Goal: Information Seeking & Learning: Learn about a topic

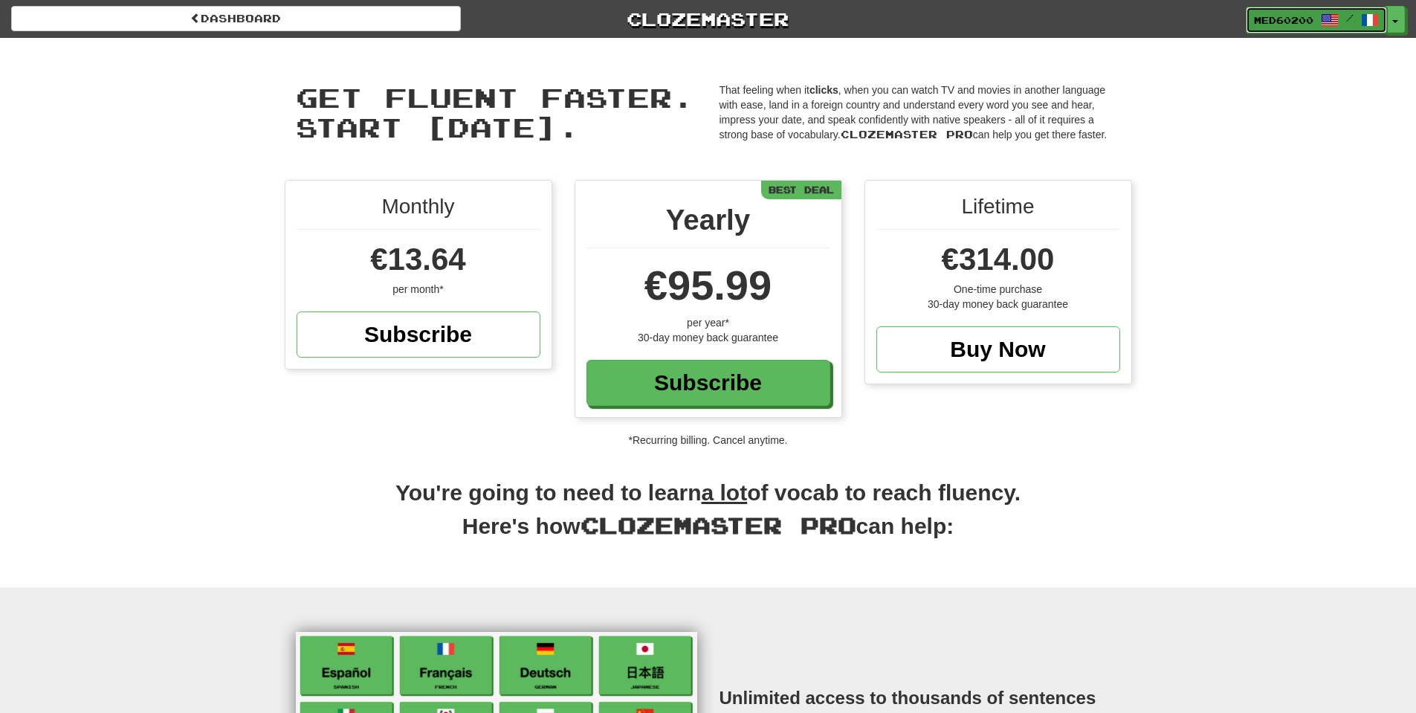
click at [1282, 22] on span "Med60200" at bounding box center [1283, 19] width 59 height 13
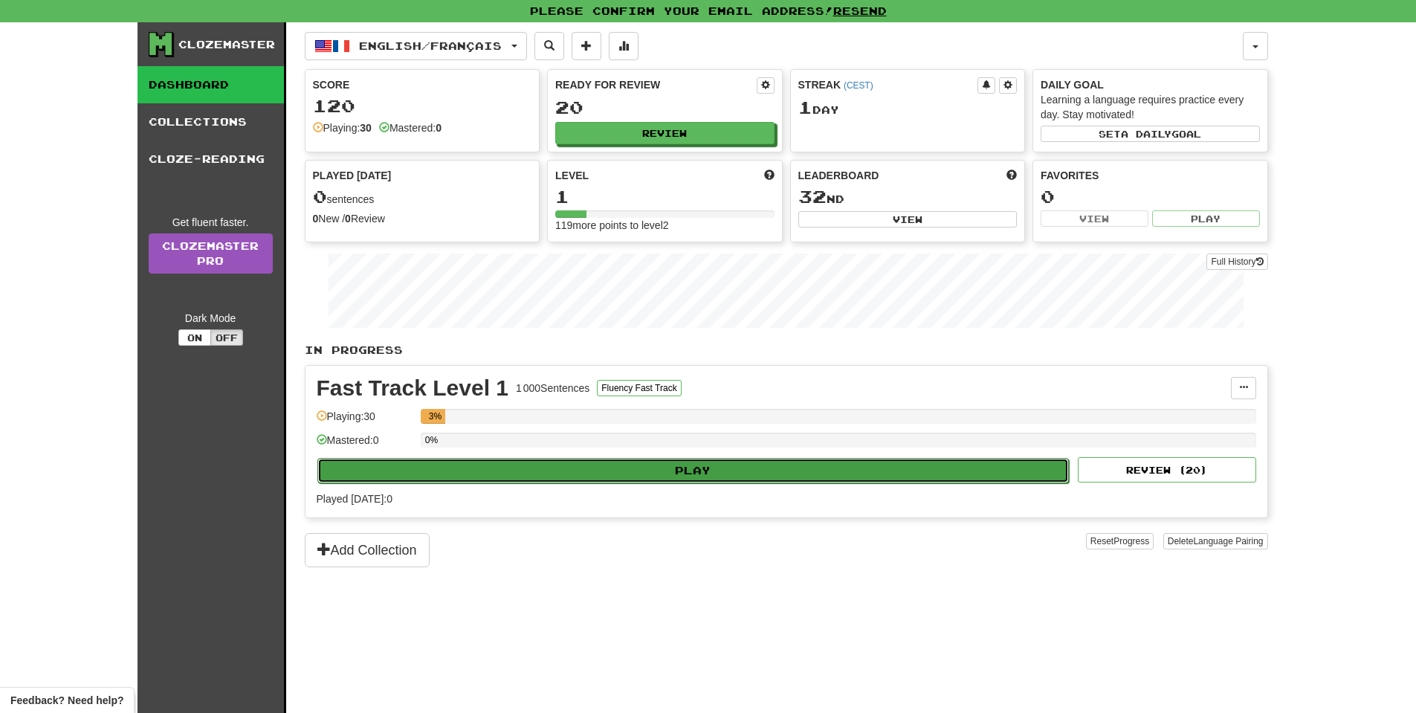
click at [704, 471] on button "Play" at bounding box center [693, 470] width 752 height 25
select select "**"
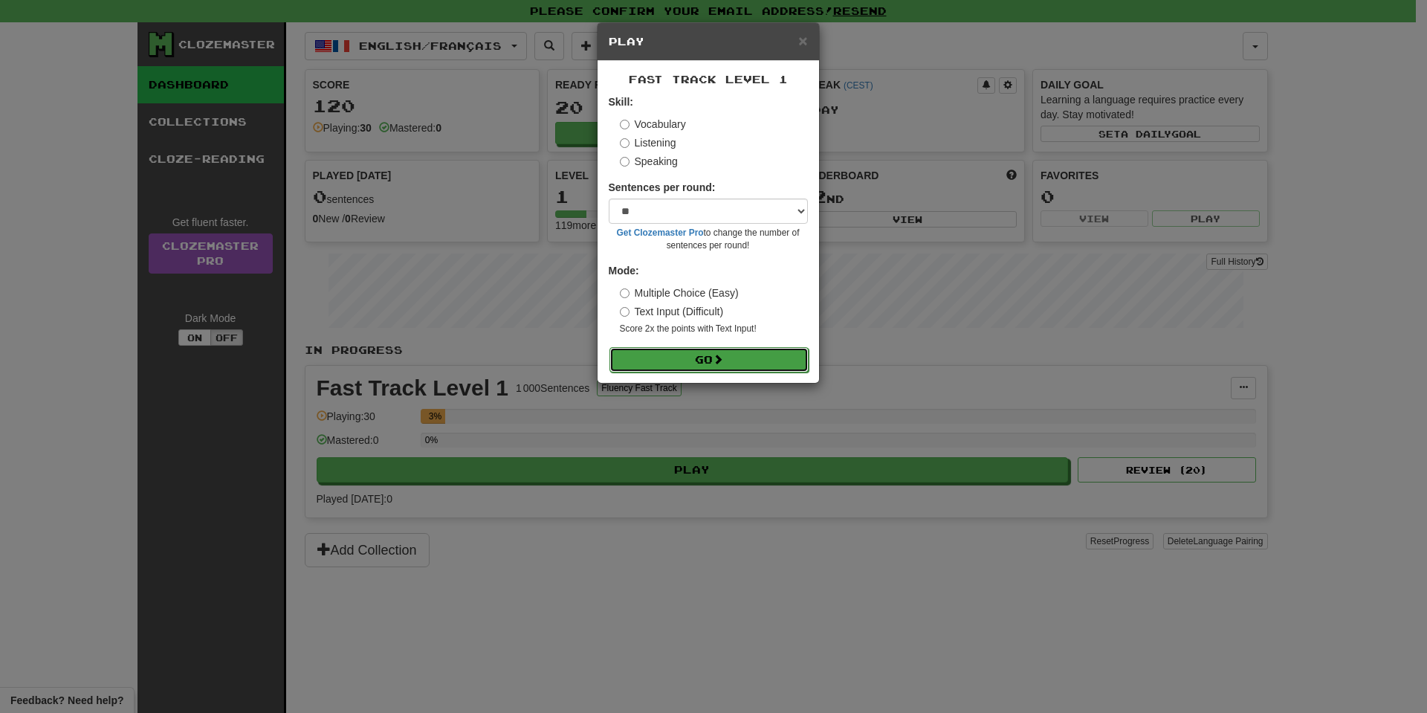
click at [697, 359] on button "Go" at bounding box center [709, 359] width 199 height 25
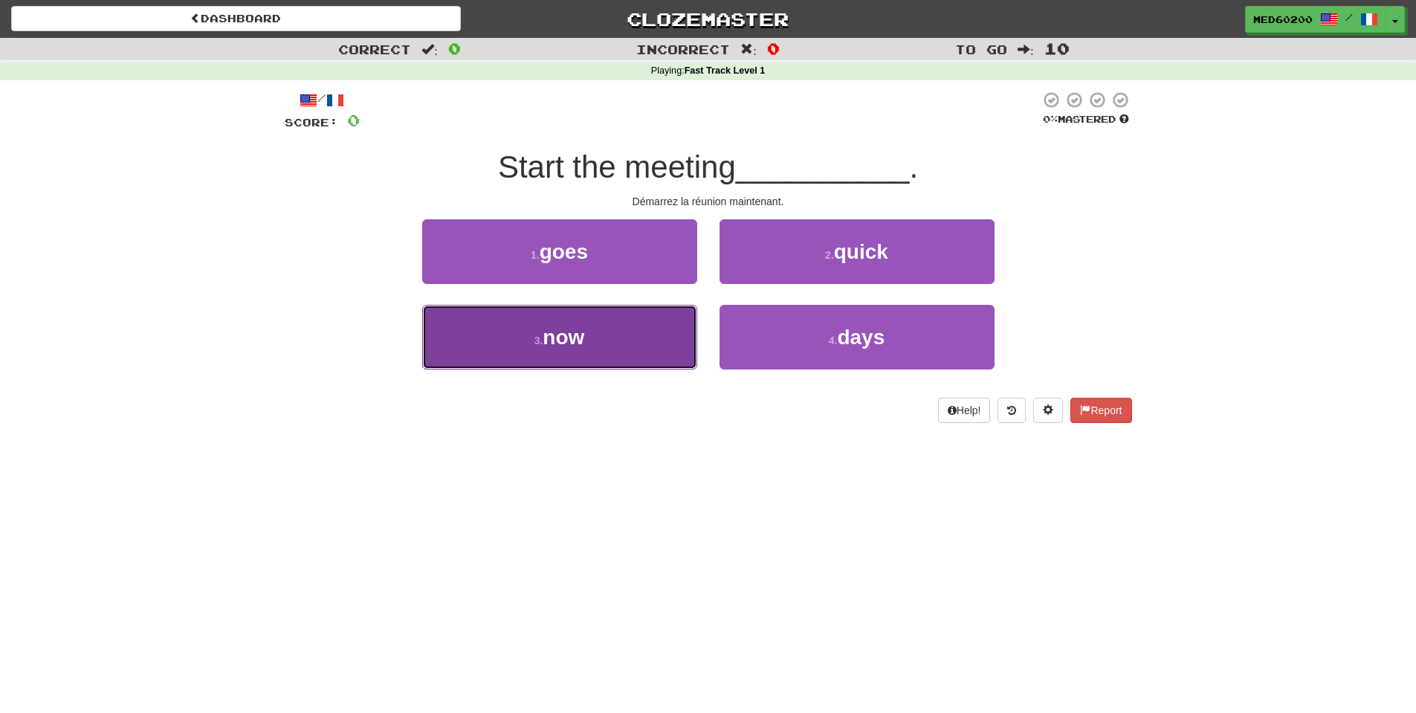
click at [550, 336] on span "now" at bounding box center [564, 337] width 42 height 23
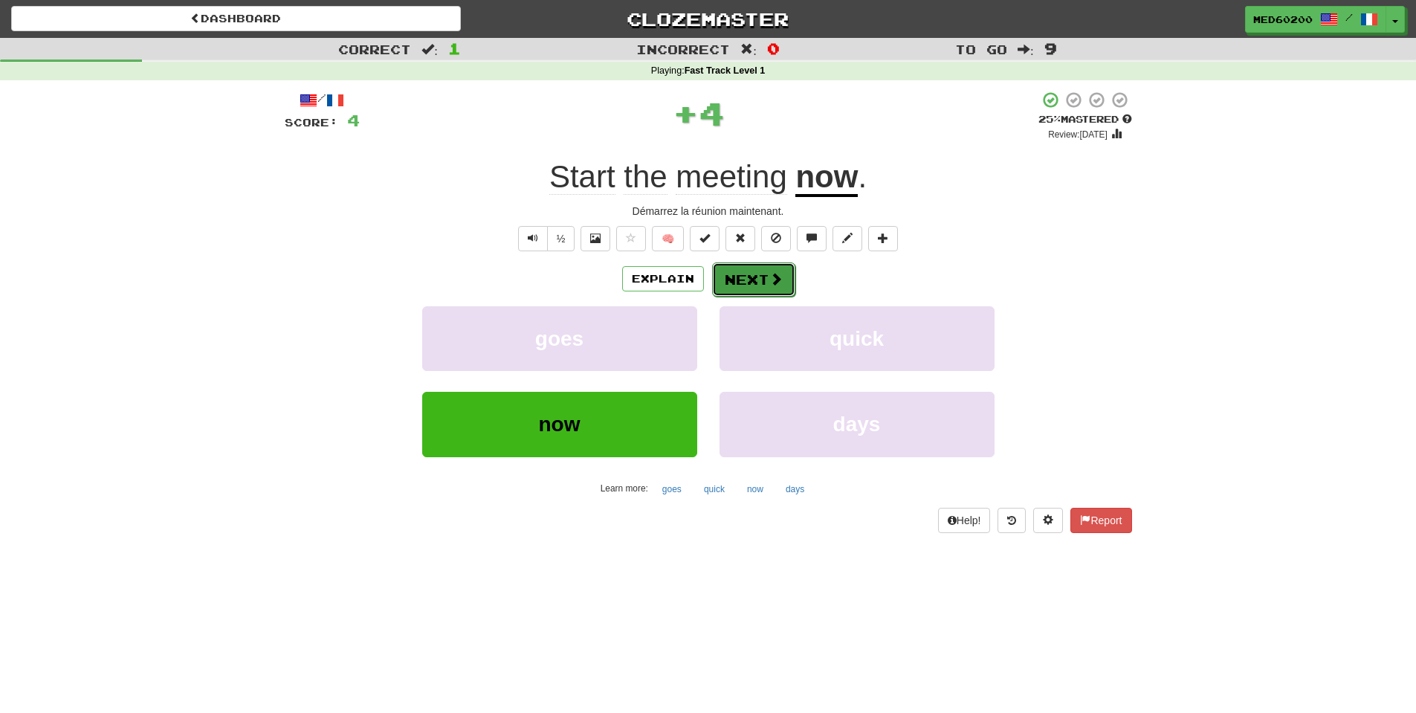
click at [777, 279] on span at bounding box center [775, 278] width 13 height 13
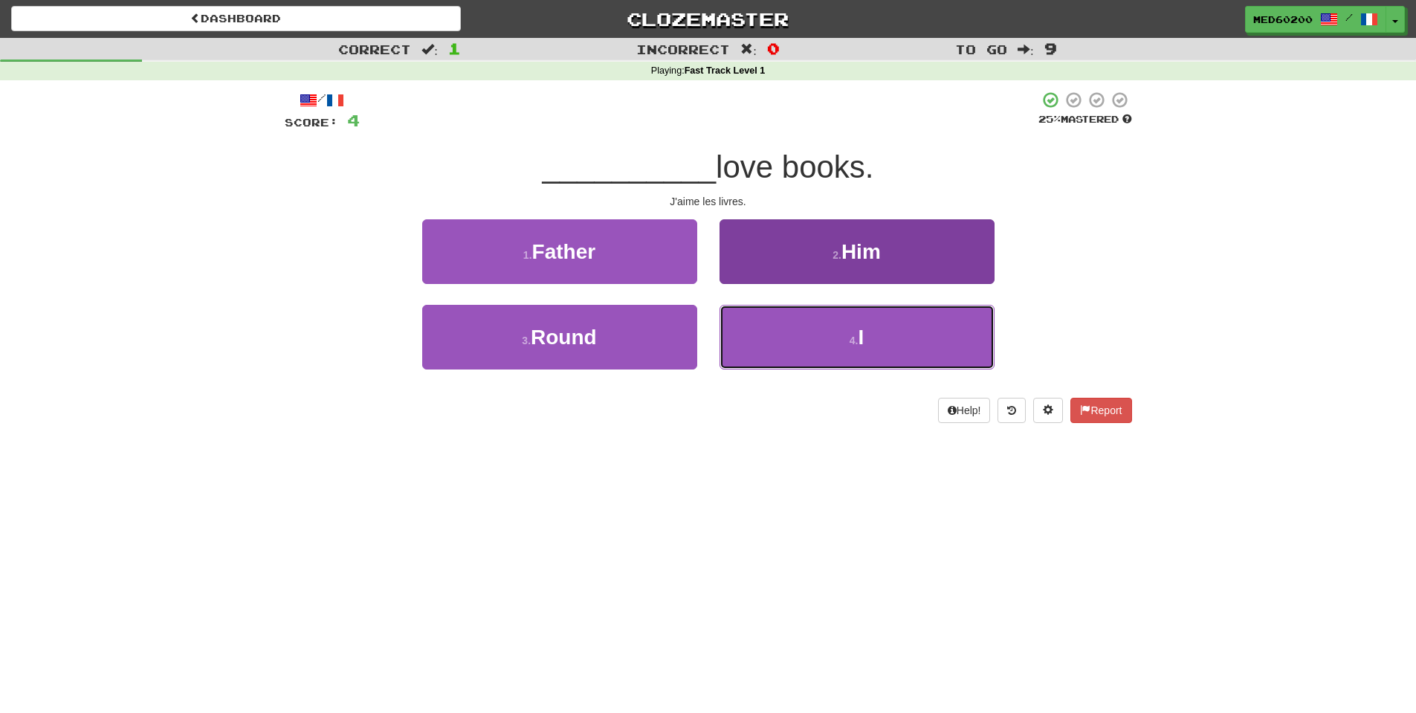
click at [828, 358] on button "4 . I" at bounding box center [857, 337] width 275 height 65
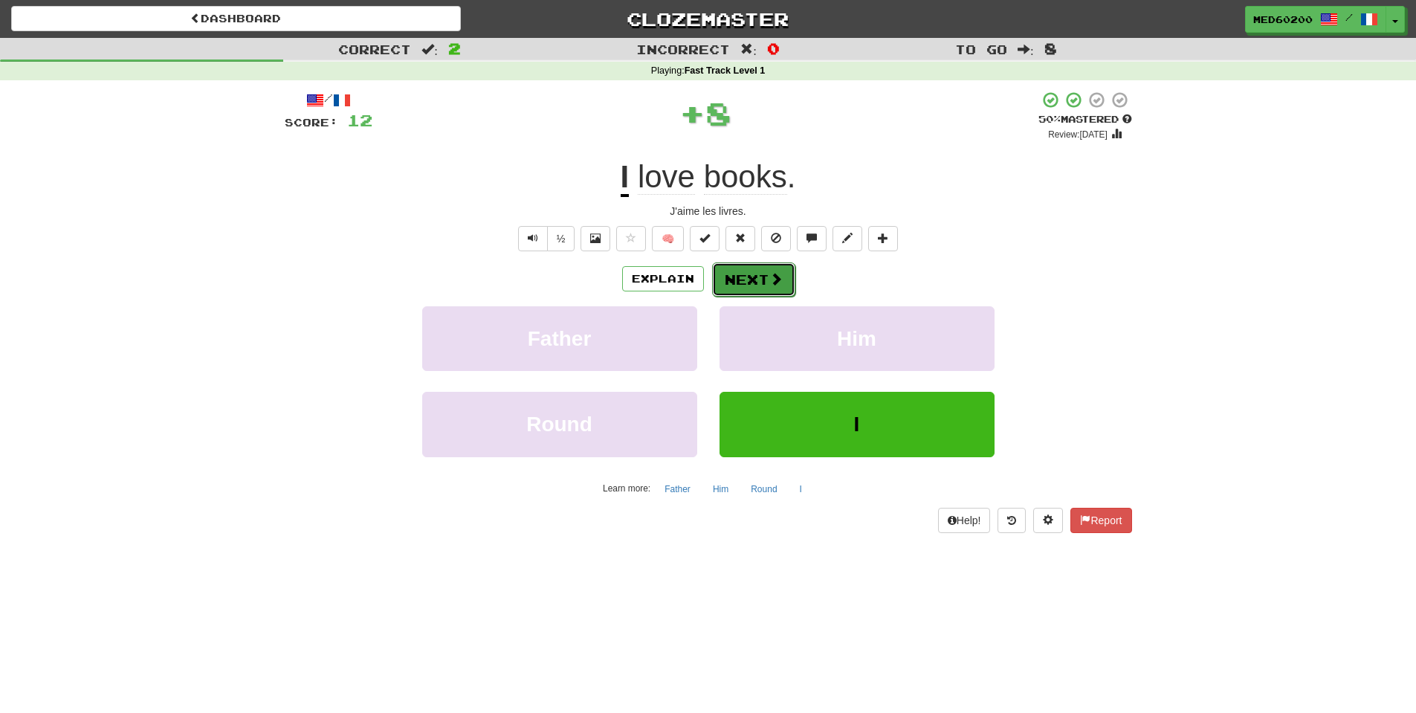
click at [761, 282] on button "Next" at bounding box center [753, 279] width 83 height 34
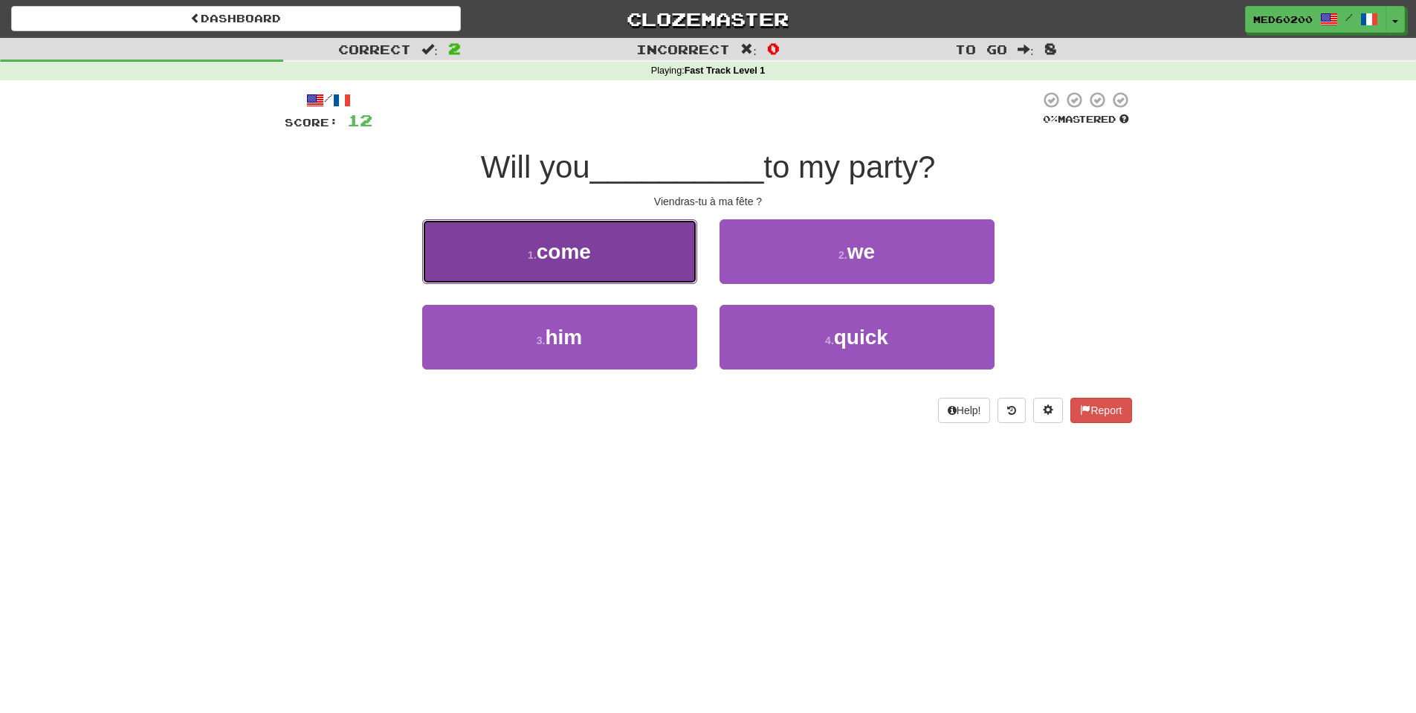
click at [562, 251] on span "come" at bounding box center [564, 251] width 54 height 23
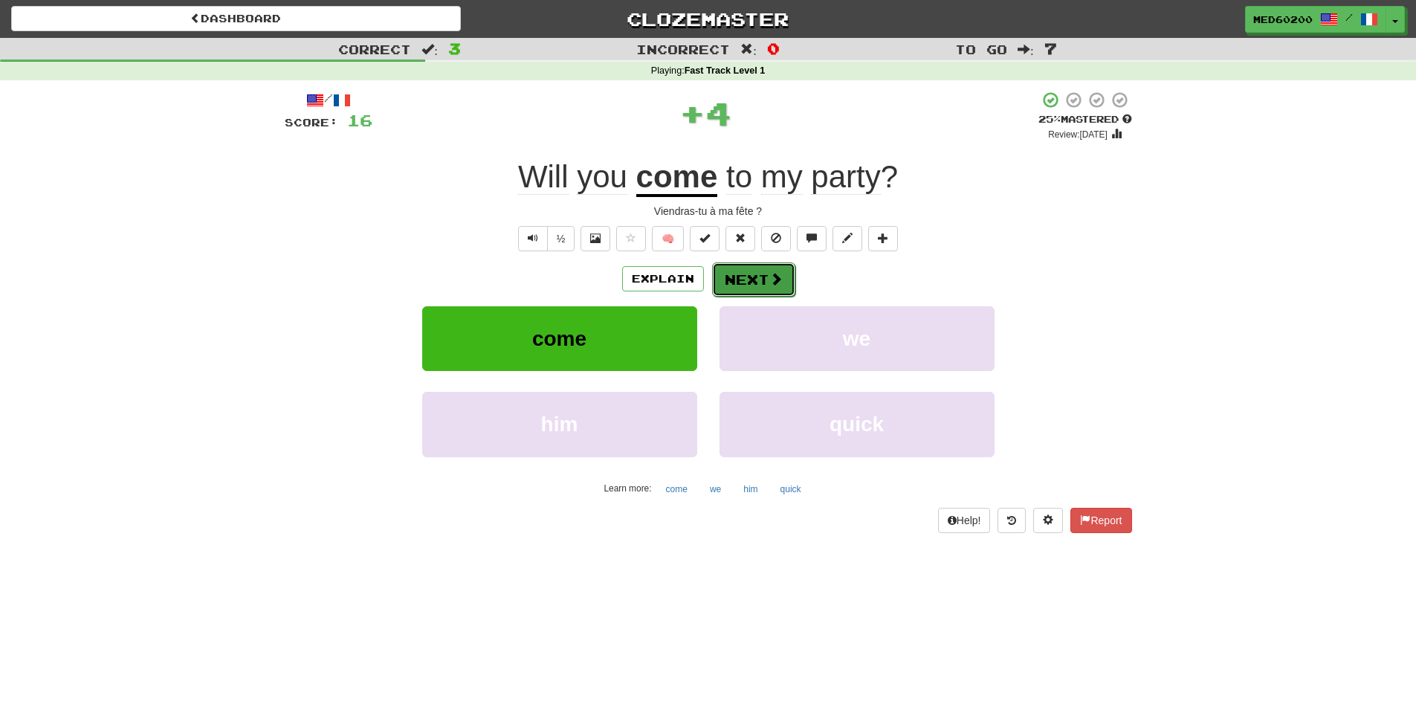
click at [775, 274] on span at bounding box center [775, 278] width 13 height 13
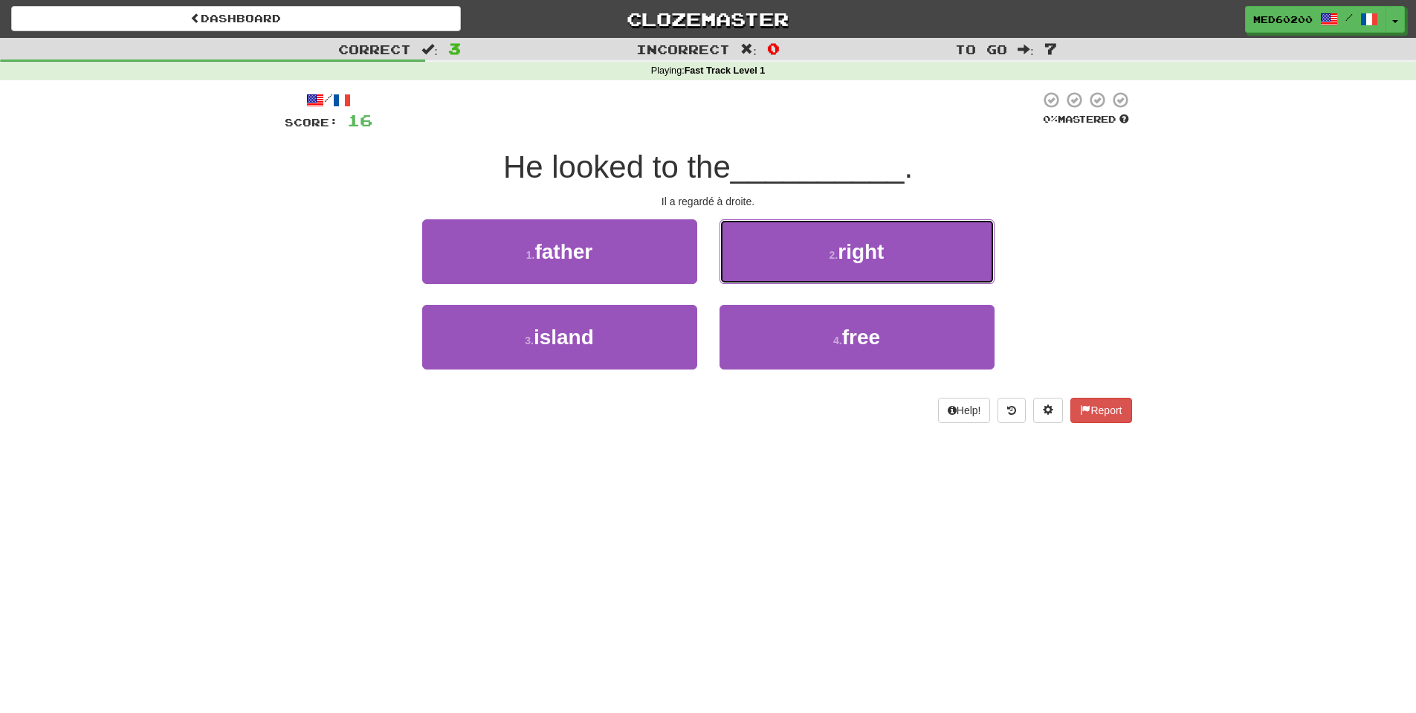
click at [836, 255] on small "2 ." at bounding box center [834, 255] width 9 height 12
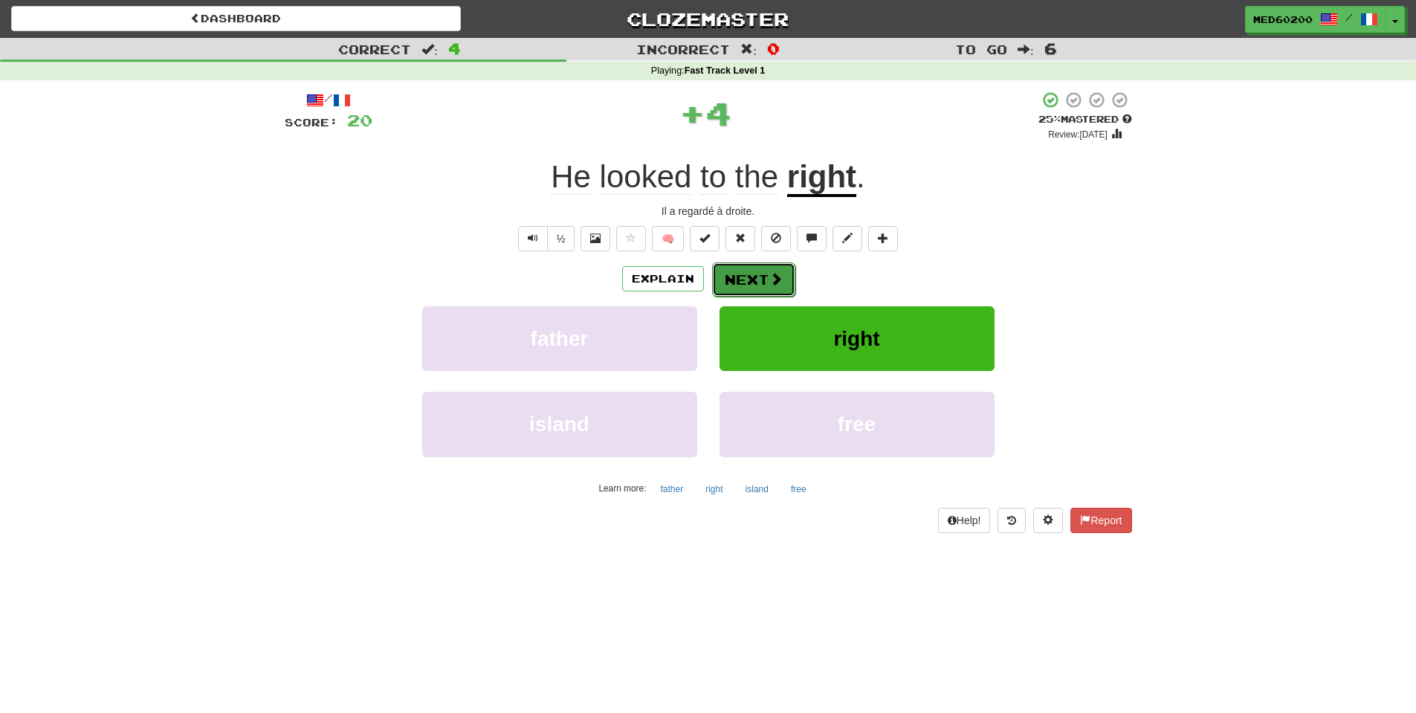
click at [752, 268] on button "Next" at bounding box center [753, 279] width 83 height 34
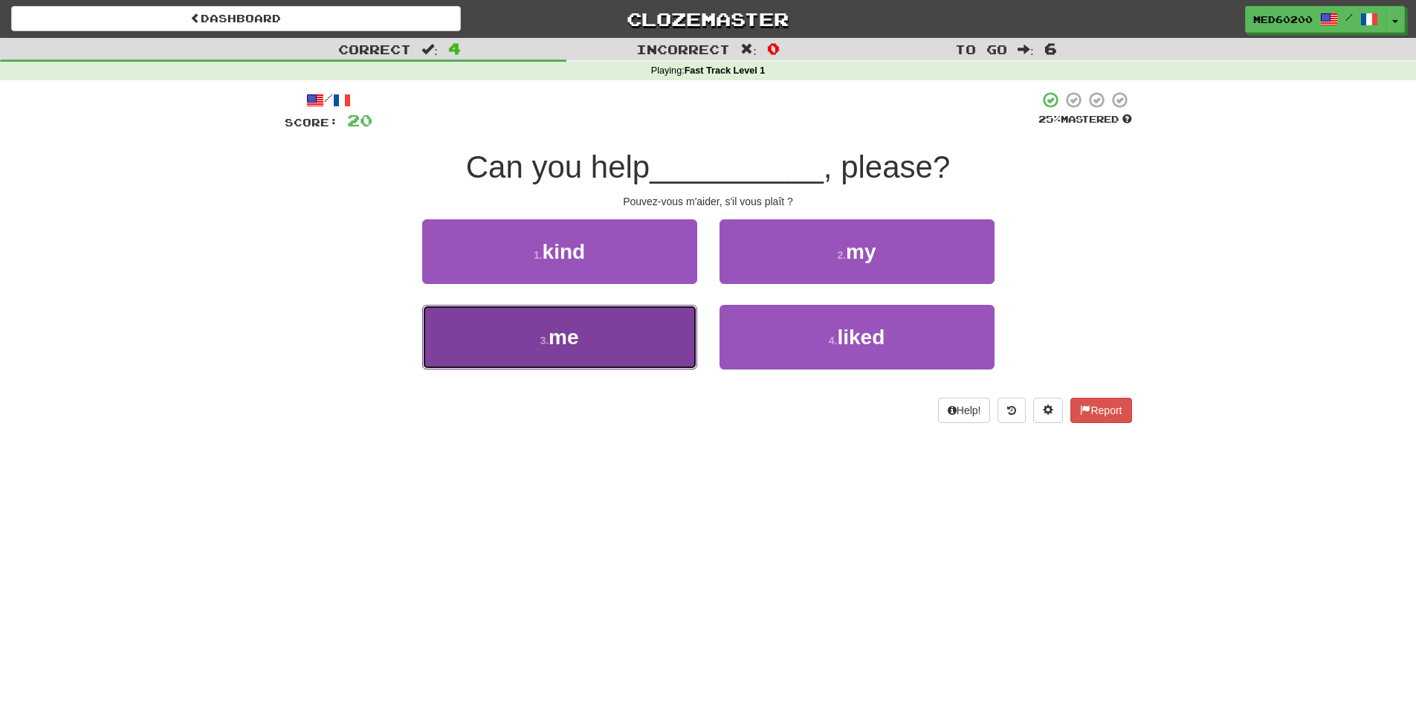
click at [610, 340] on button "3 . me" at bounding box center [559, 337] width 275 height 65
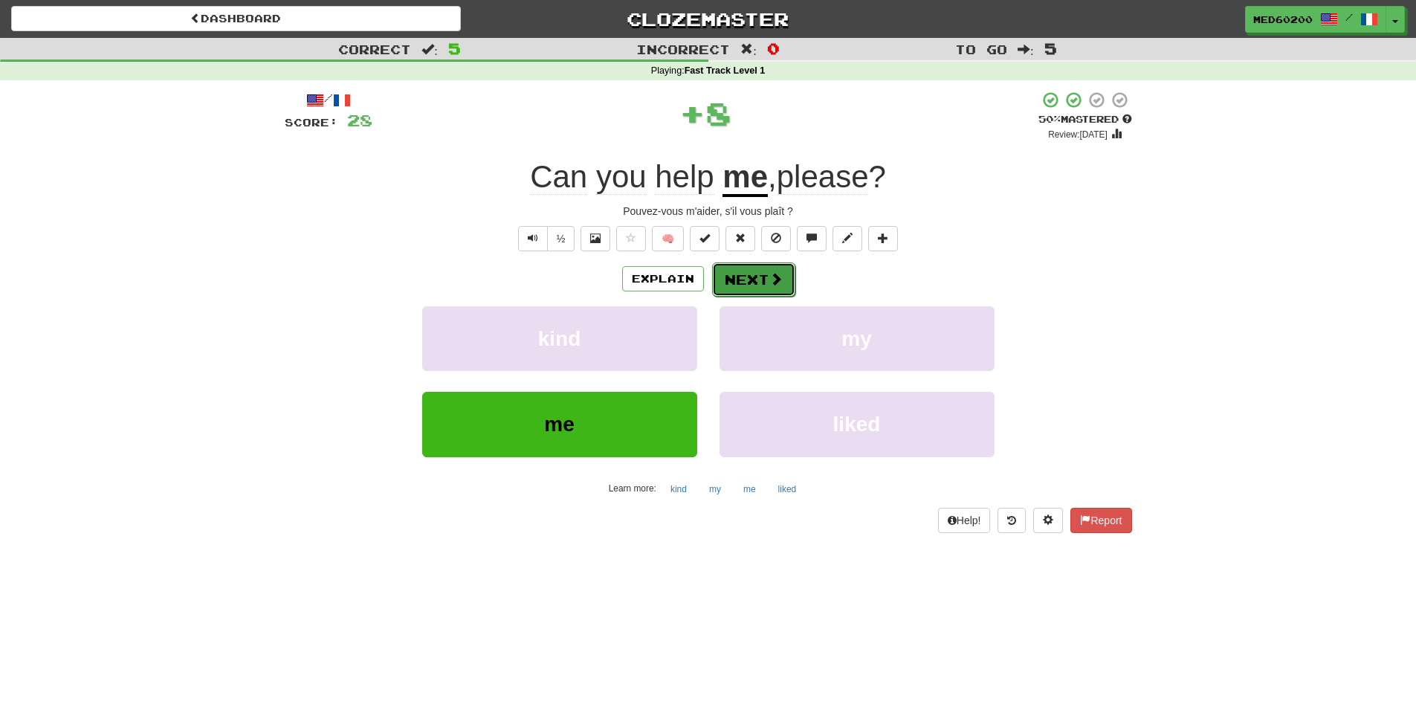
click at [762, 274] on button "Next" at bounding box center [753, 279] width 83 height 34
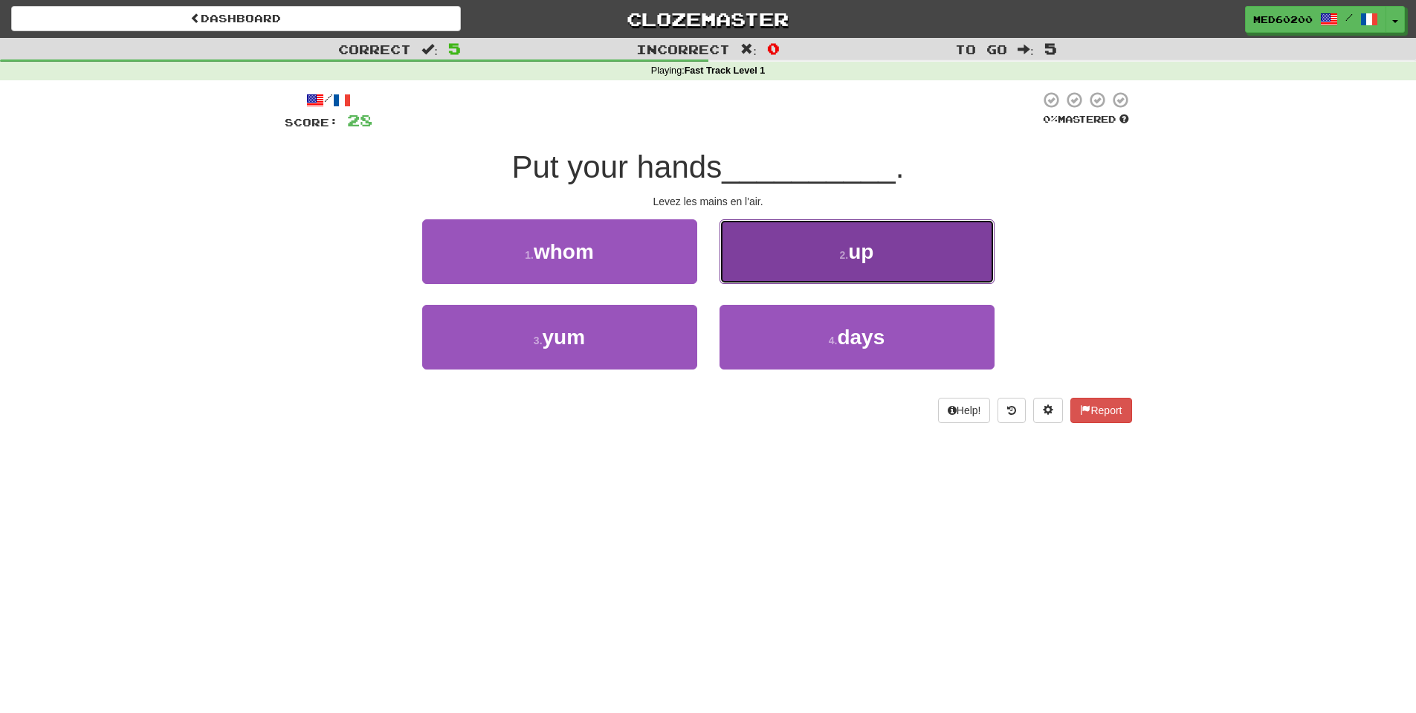
click at [853, 242] on span "up" at bounding box center [860, 251] width 25 height 23
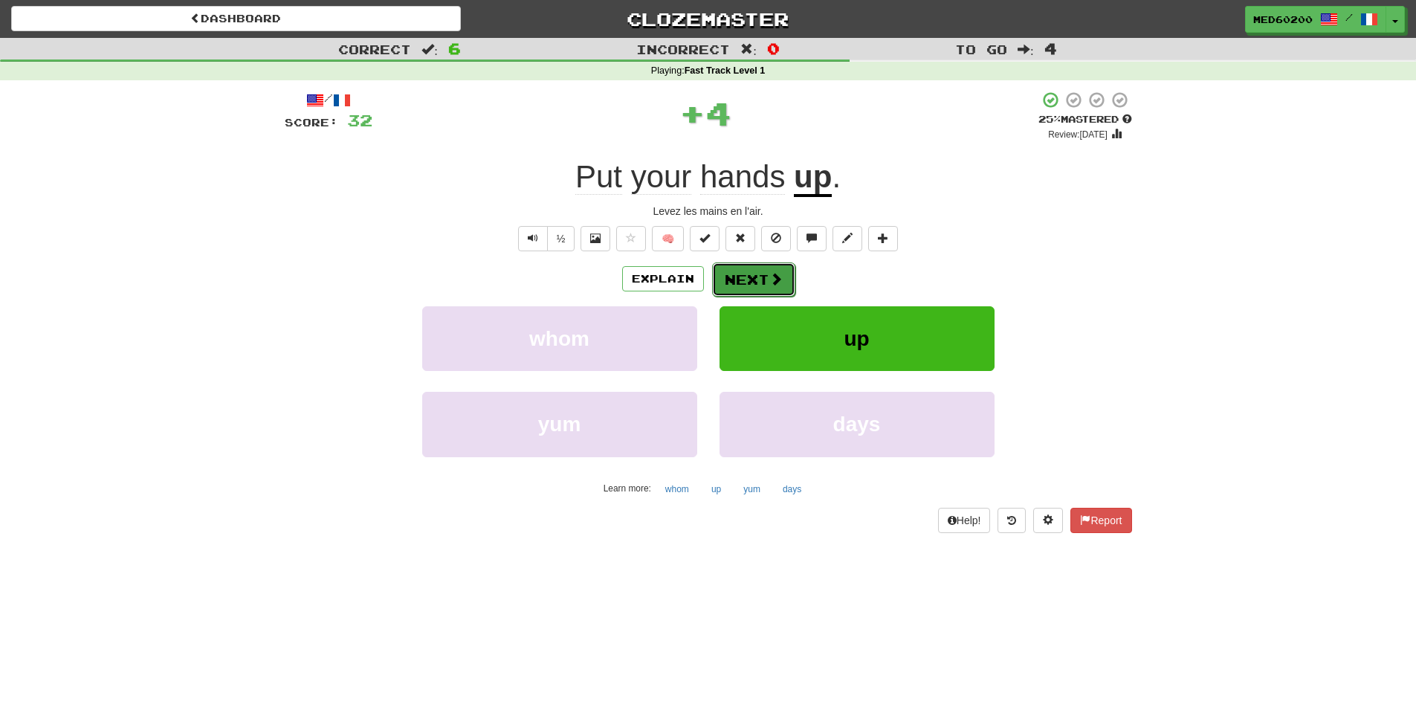
click at [758, 276] on button "Next" at bounding box center [753, 279] width 83 height 34
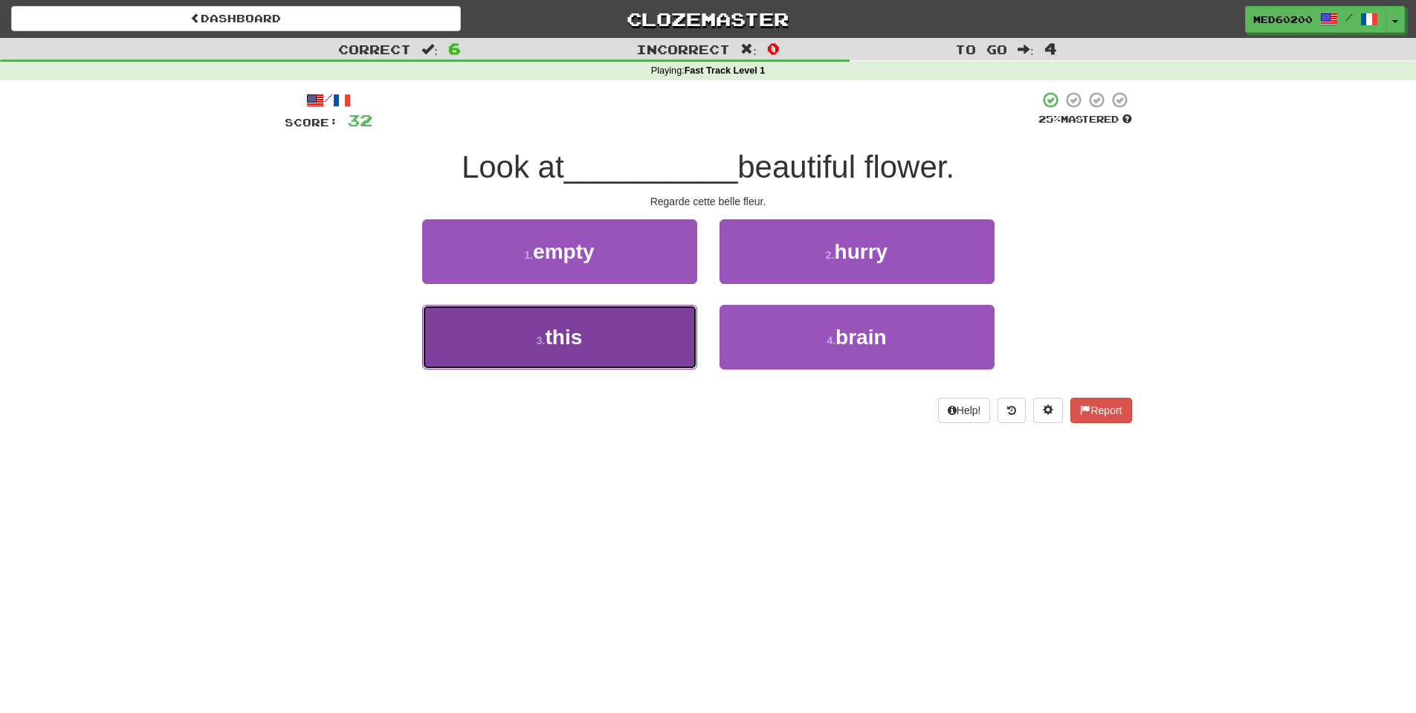
click at [611, 328] on button "3 . this" at bounding box center [559, 337] width 275 height 65
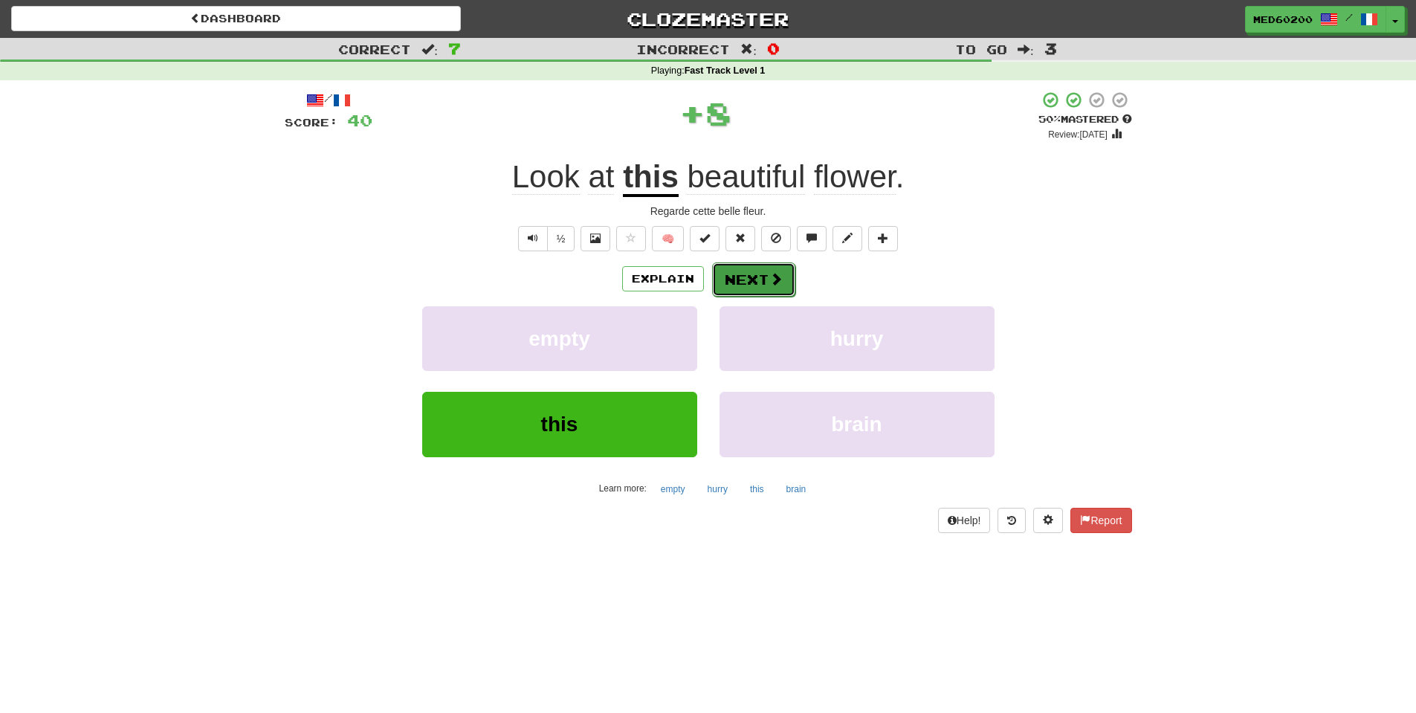
click at [768, 264] on button "Next" at bounding box center [753, 279] width 83 height 34
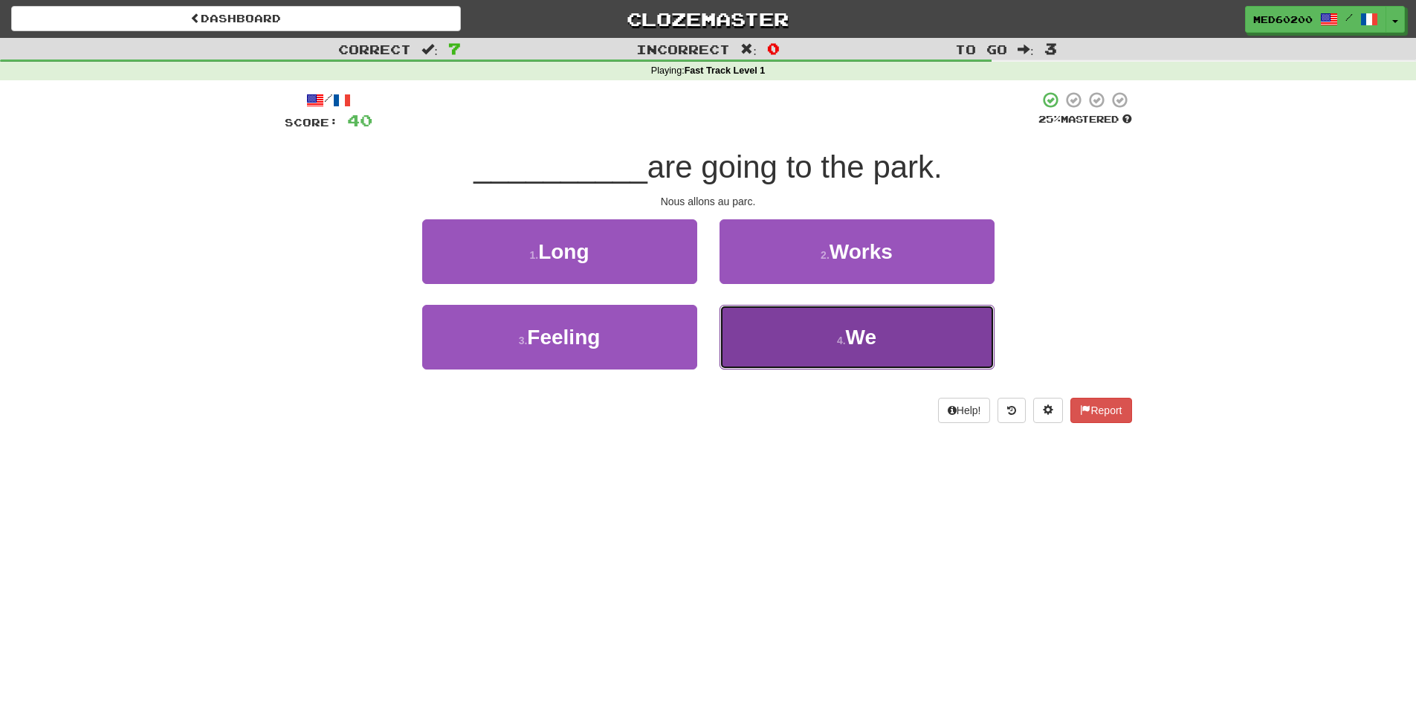
click at [836, 328] on button "4 . We" at bounding box center [857, 337] width 275 height 65
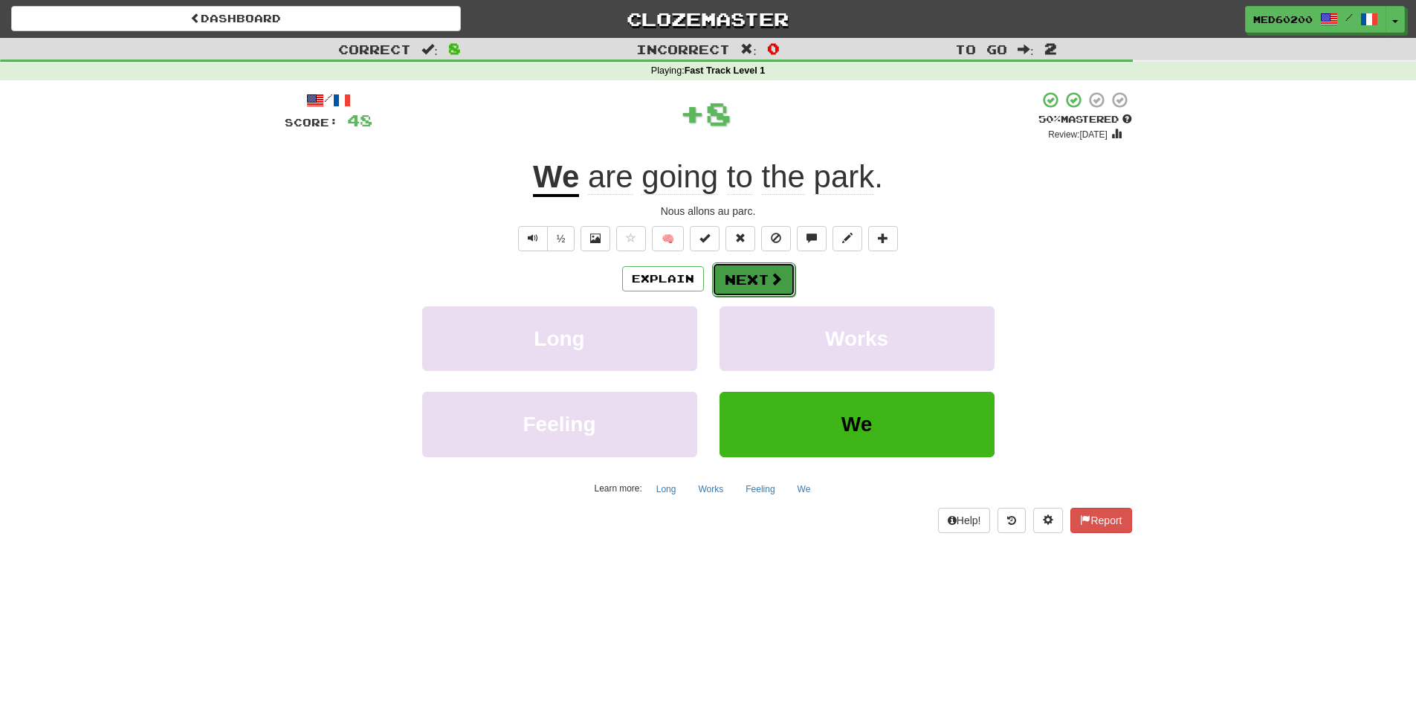
click at [752, 282] on button "Next" at bounding box center [753, 279] width 83 height 34
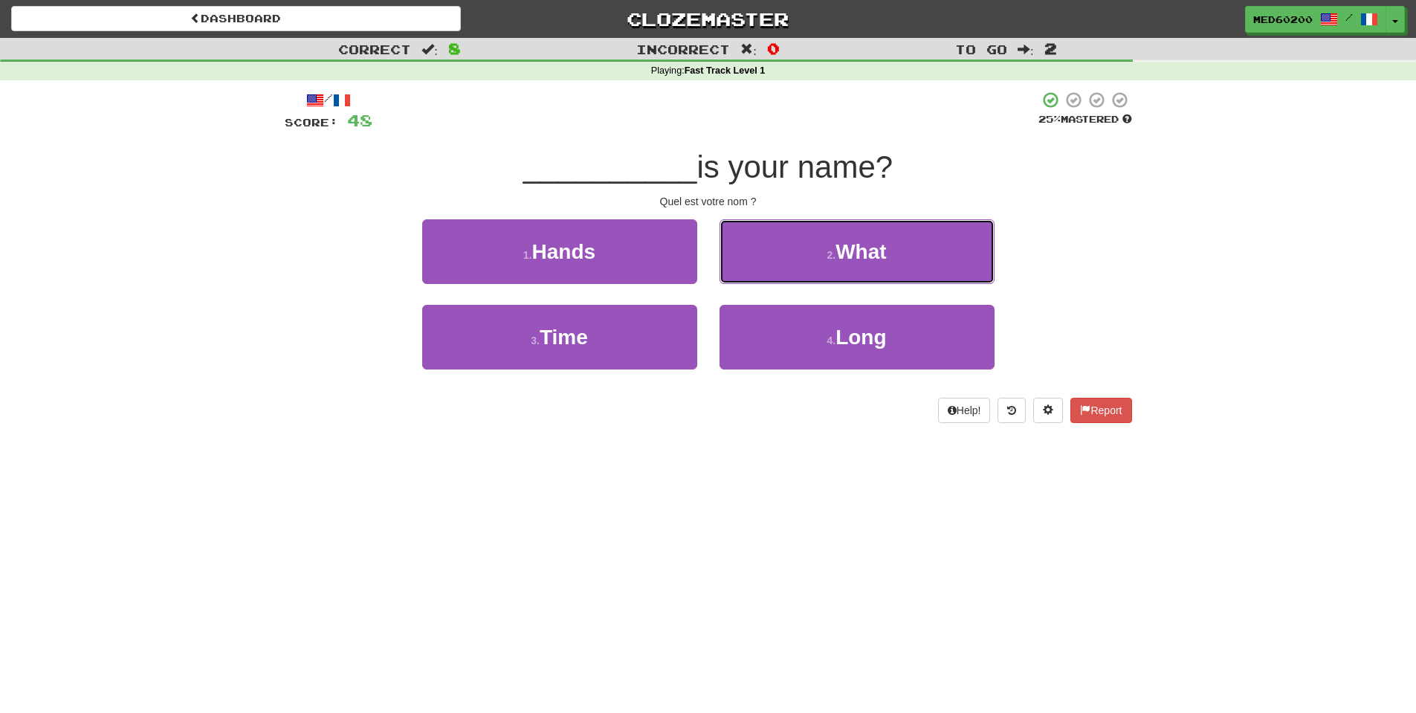
click at [843, 261] on span "What" at bounding box center [861, 251] width 51 height 23
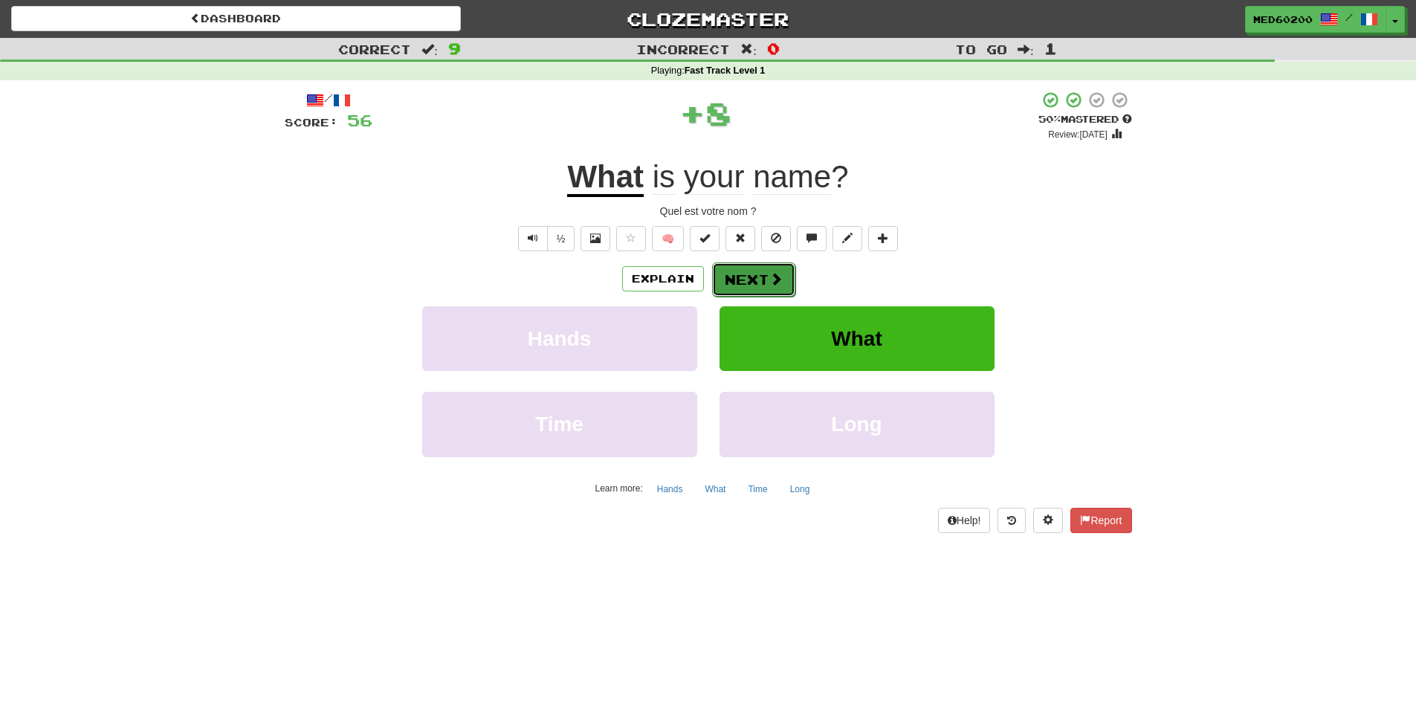
click at [763, 277] on button "Next" at bounding box center [753, 279] width 83 height 34
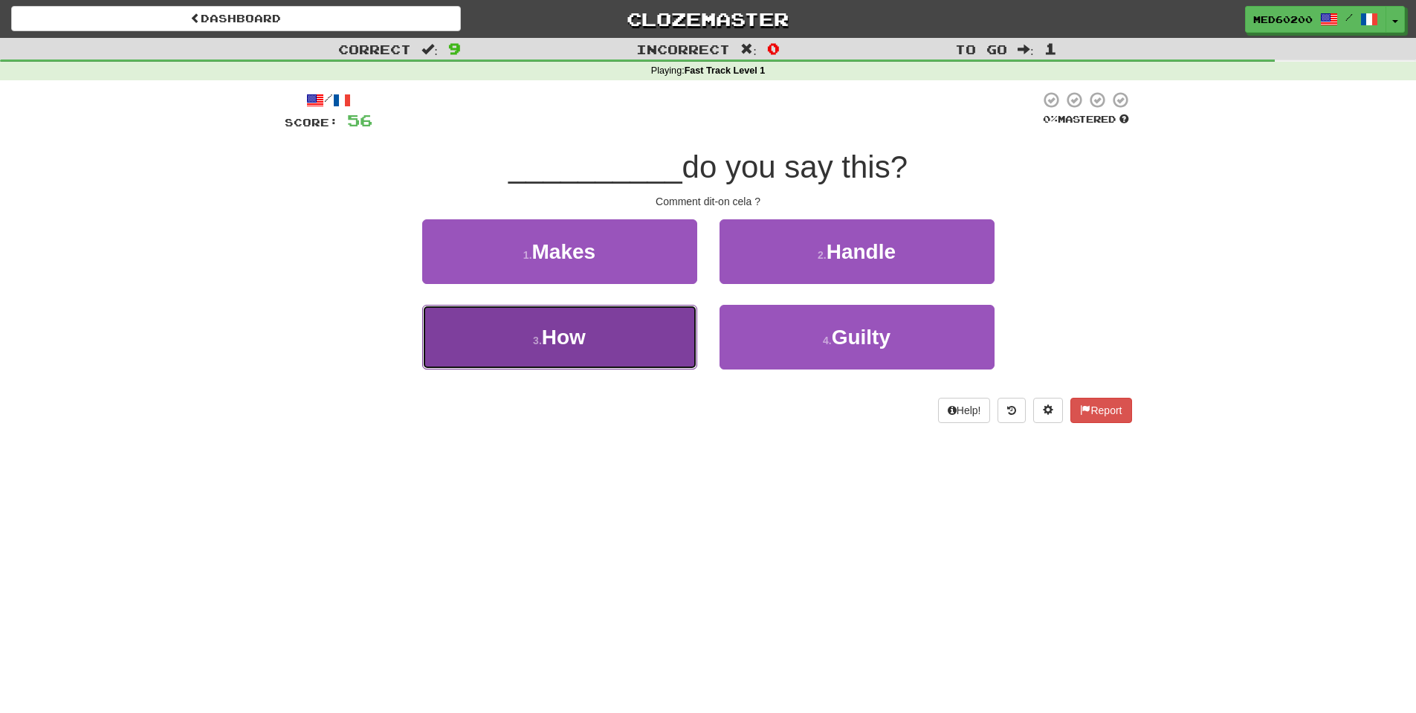
click at [631, 329] on button "3 . How" at bounding box center [559, 337] width 275 height 65
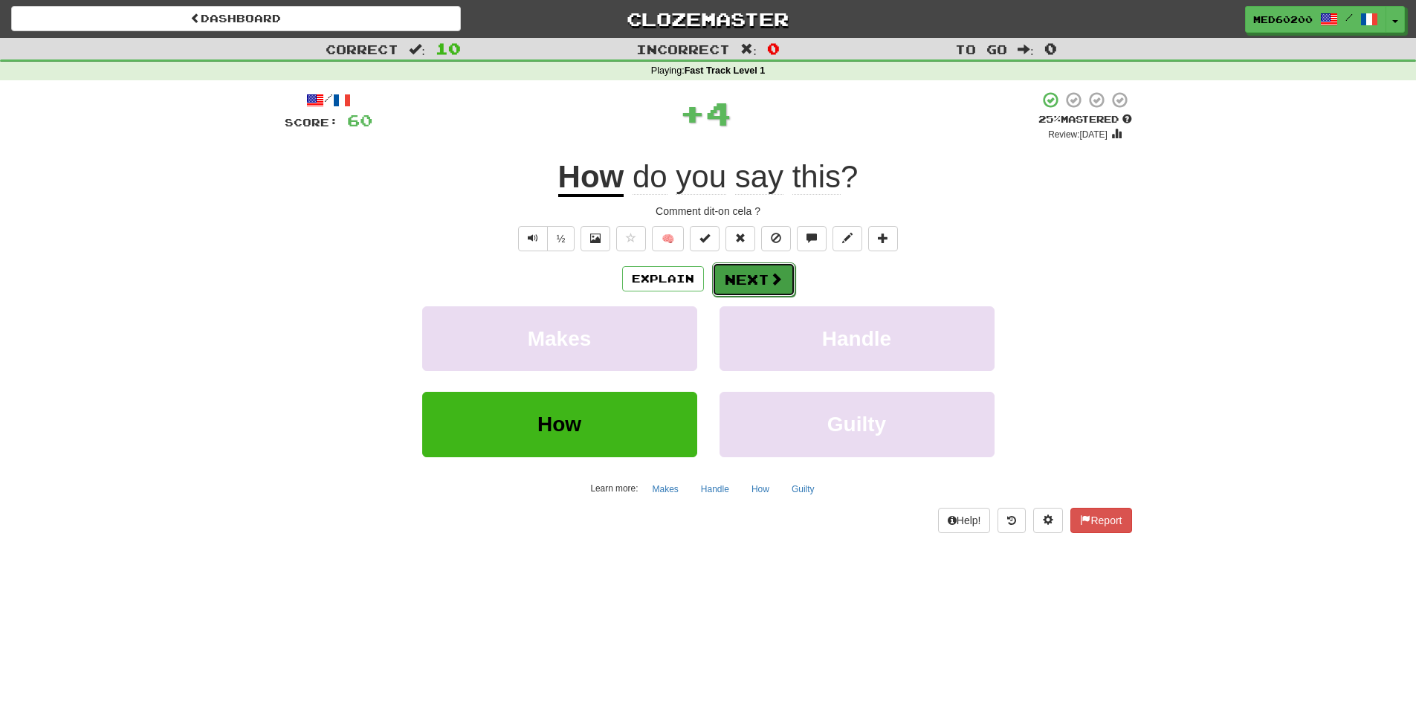
click at [743, 274] on button "Next" at bounding box center [753, 279] width 83 height 34
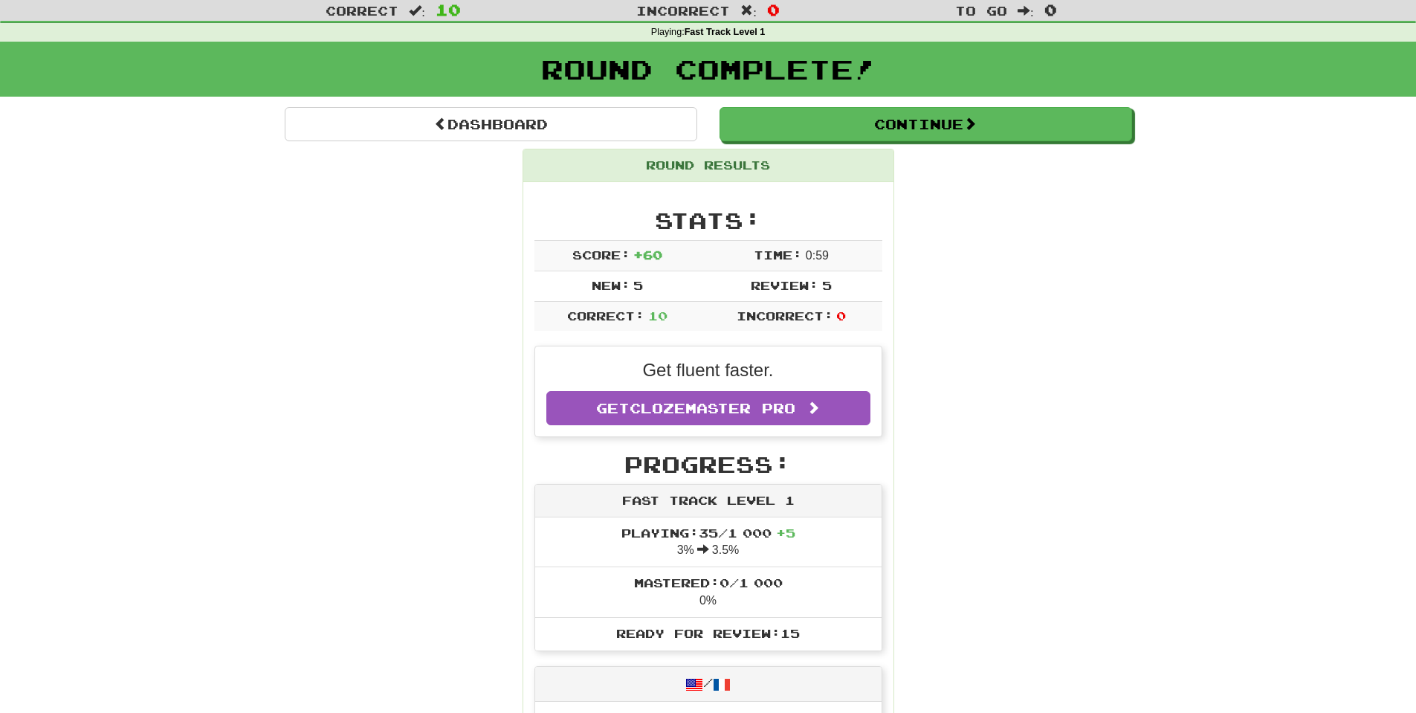
scroll to position [74, 0]
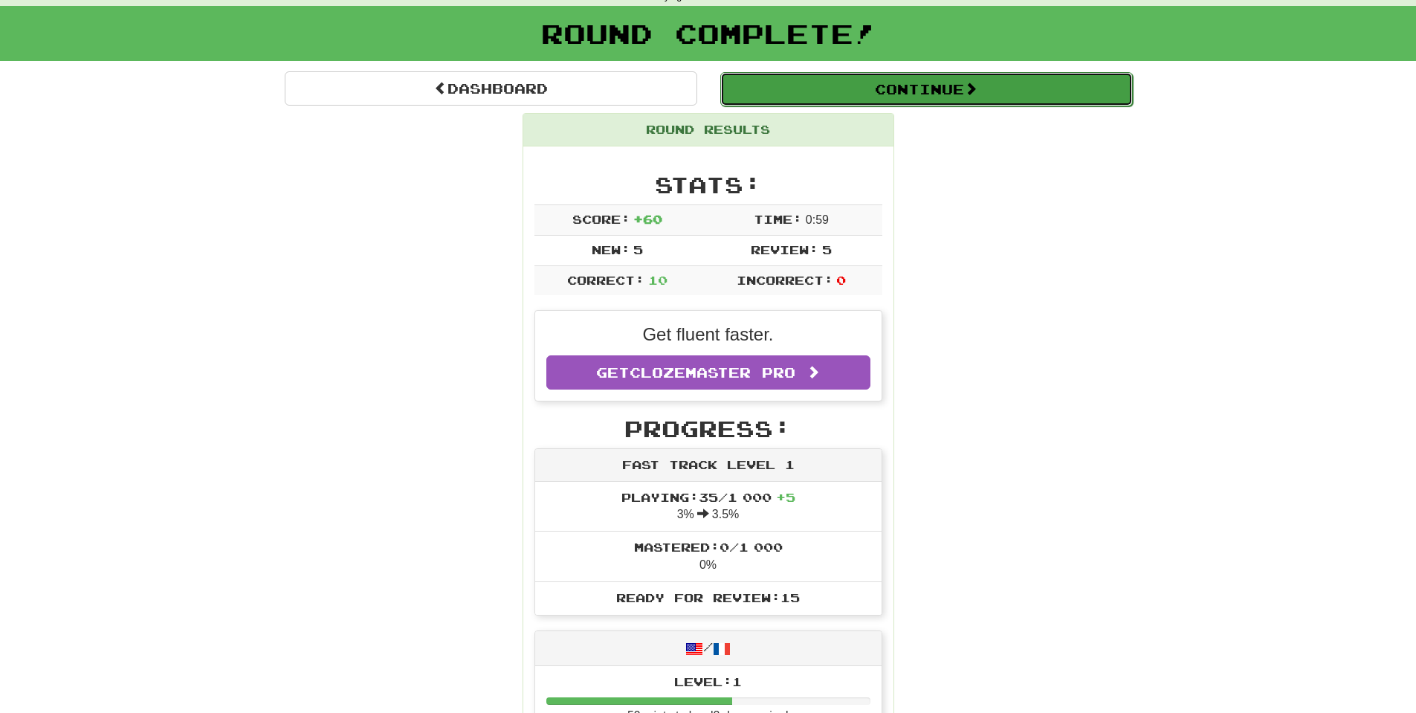
click at [908, 83] on button "Continue" at bounding box center [926, 89] width 413 height 34
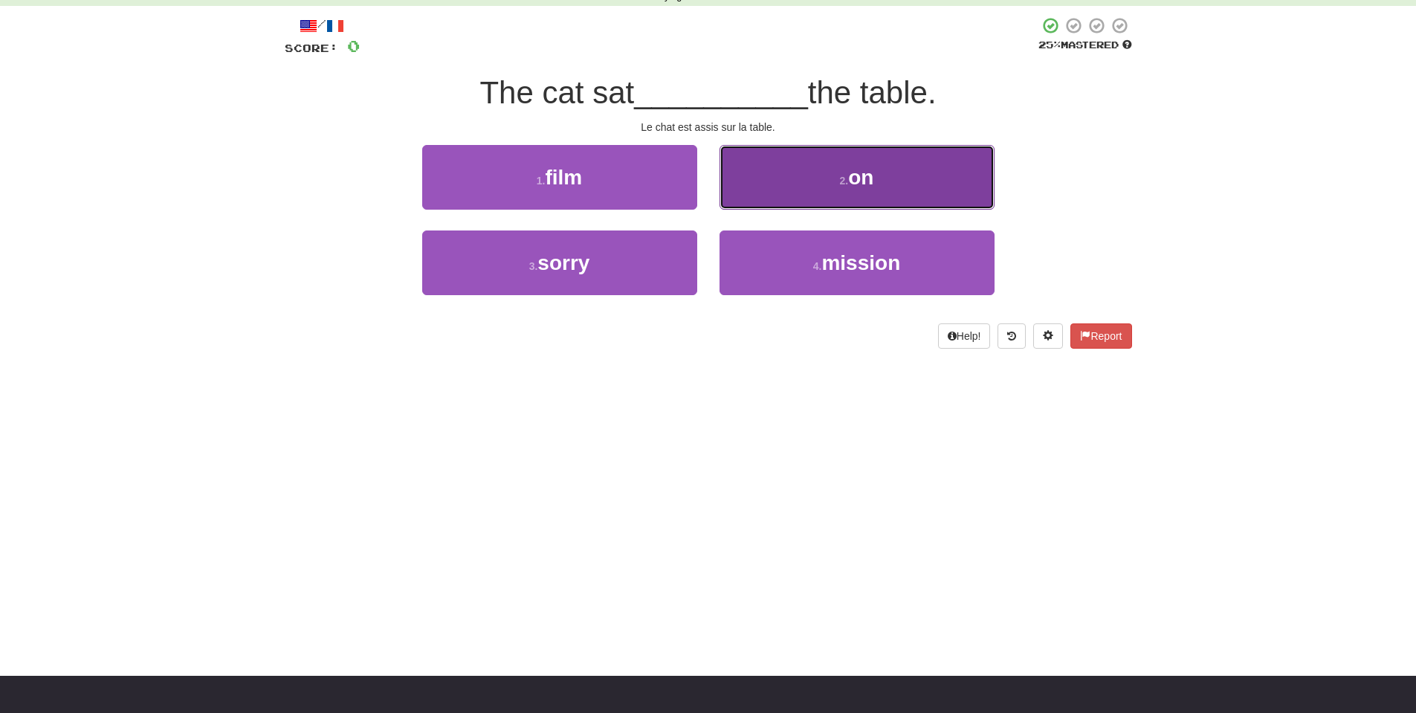
click at [856, 175] on span "on" at bounding box center [860, 177] width 25 height 23
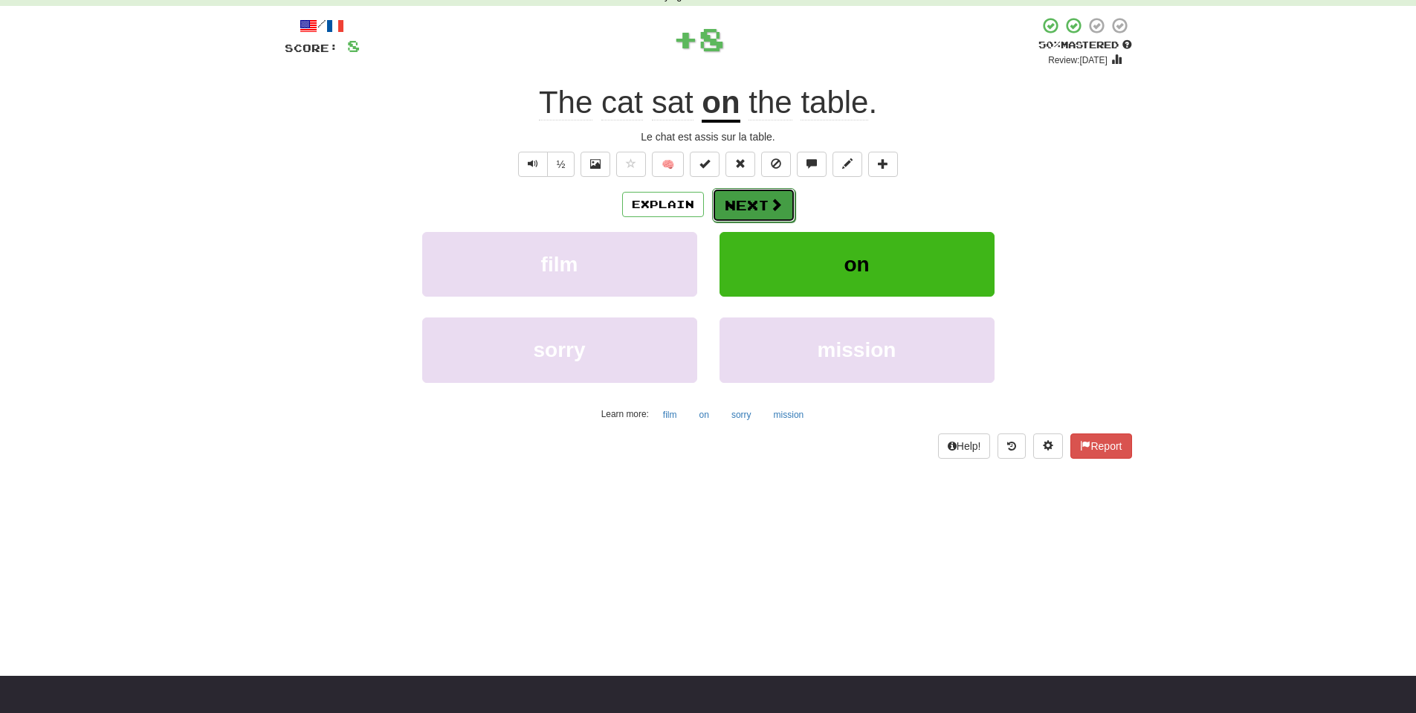
click at [753, 200] on button "Next" at bounding box center [753, 205] width 83 height 34
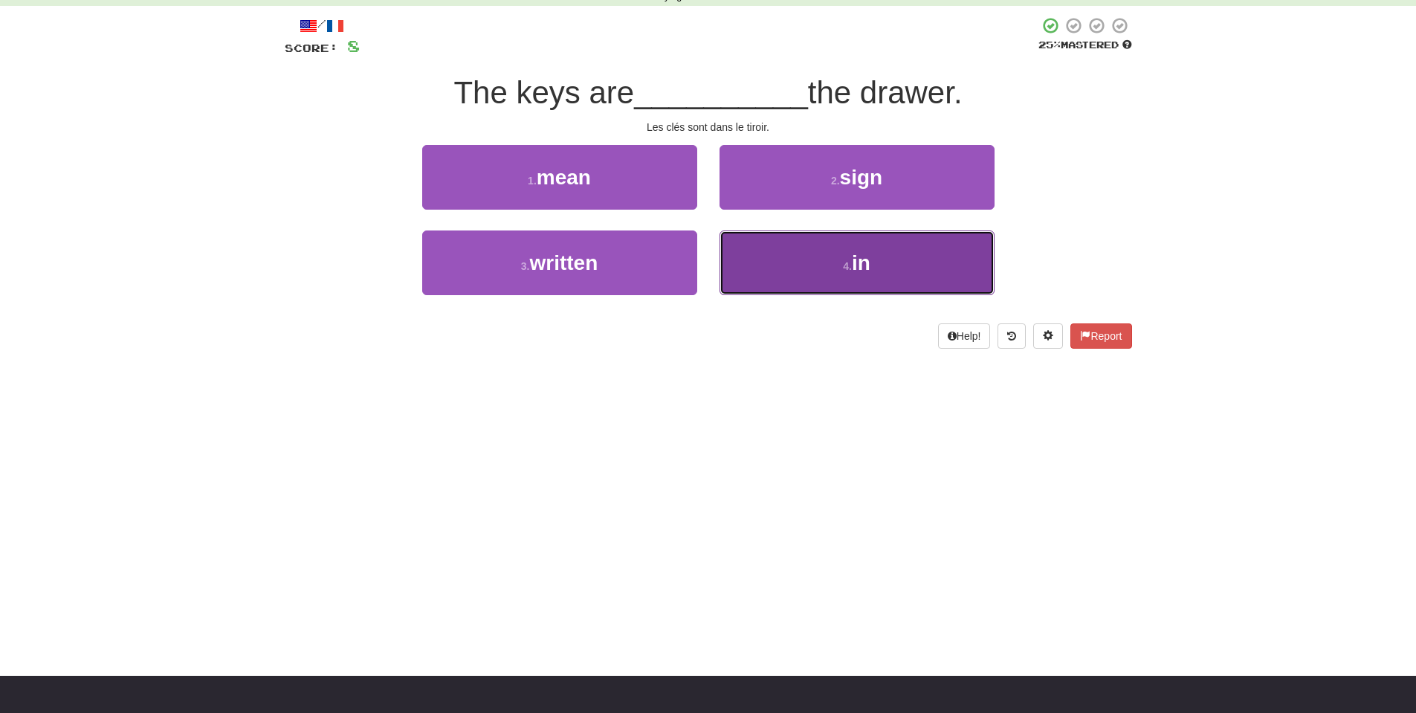
click at [809, 253] on button "4 . in" at bounding box center [857, 262] width 275 height 65
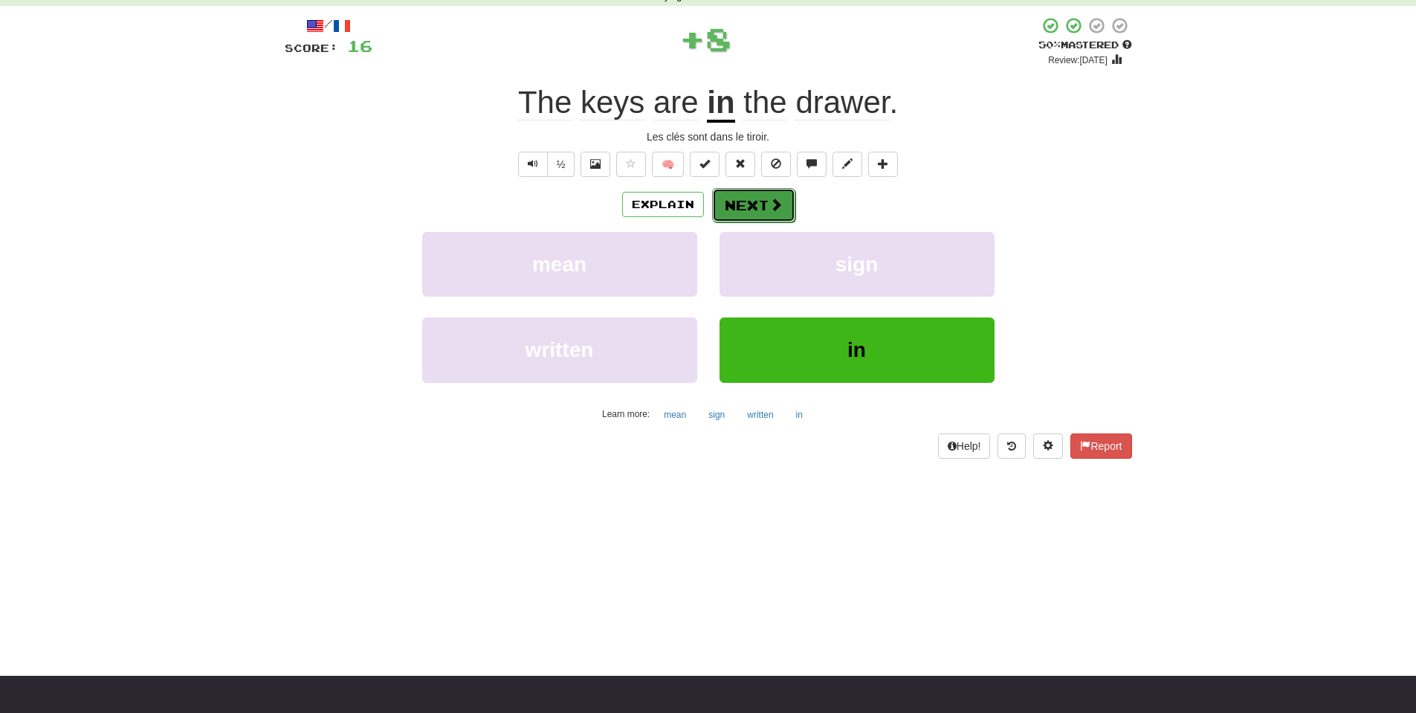
click at [775, 209] on span at bounding box center [775, 204] width 13 height 13
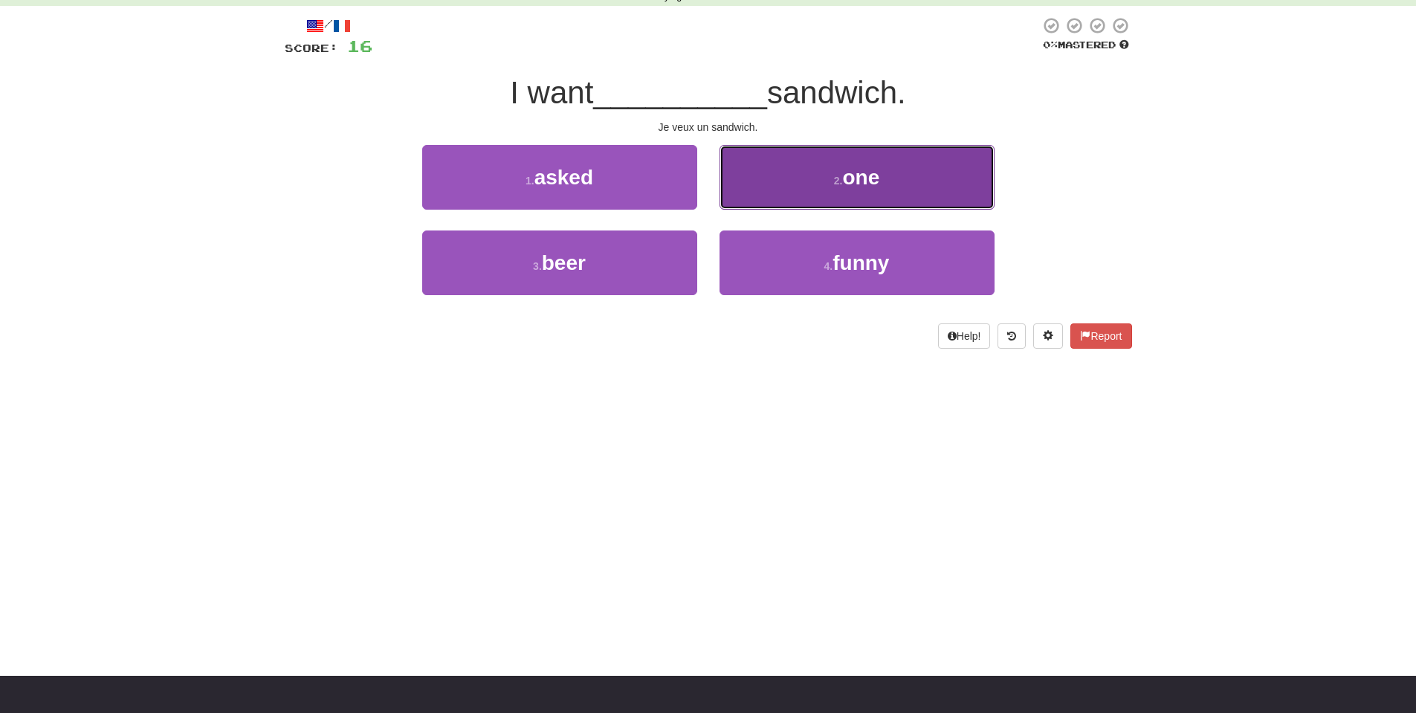
click at [846, 166] on span "one" at bounding box center [860, 177] width 37 height 23
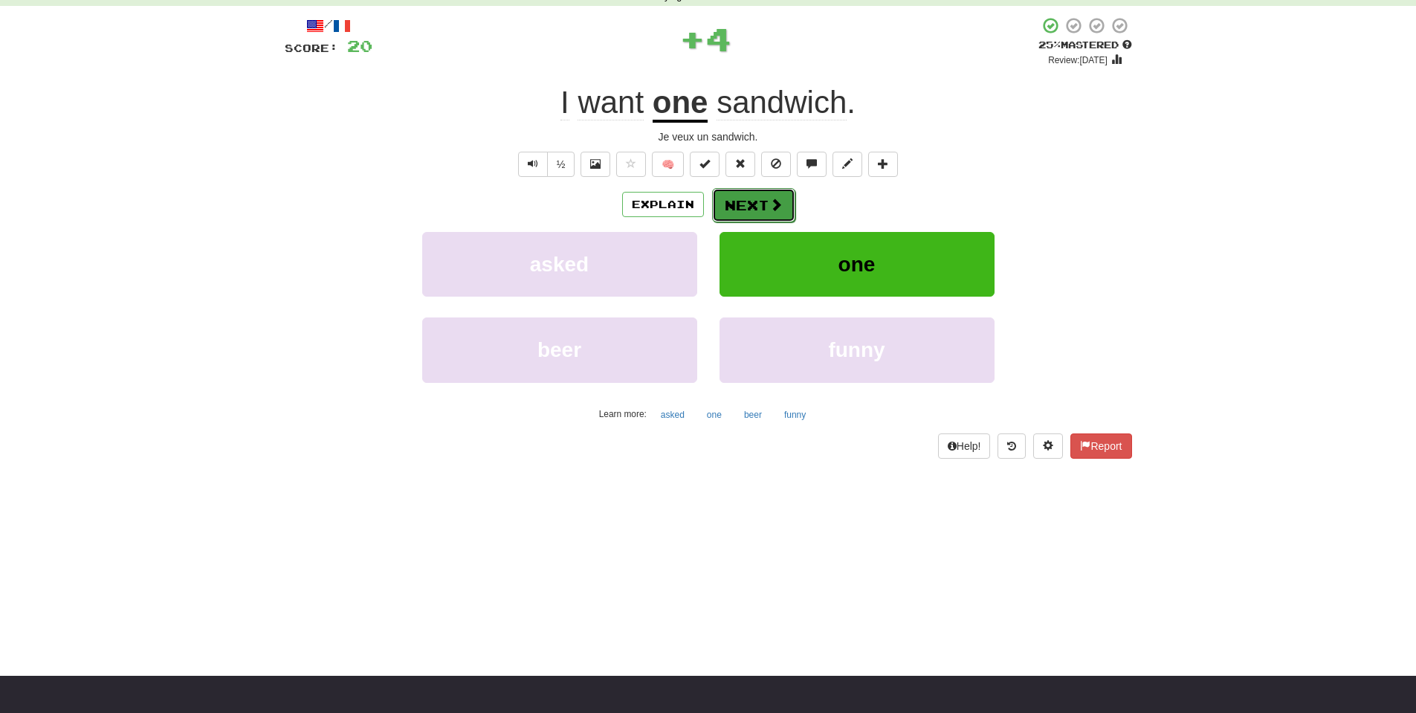
click at [772, 198] on span at bounding box center [775, 204] width 13 height 13
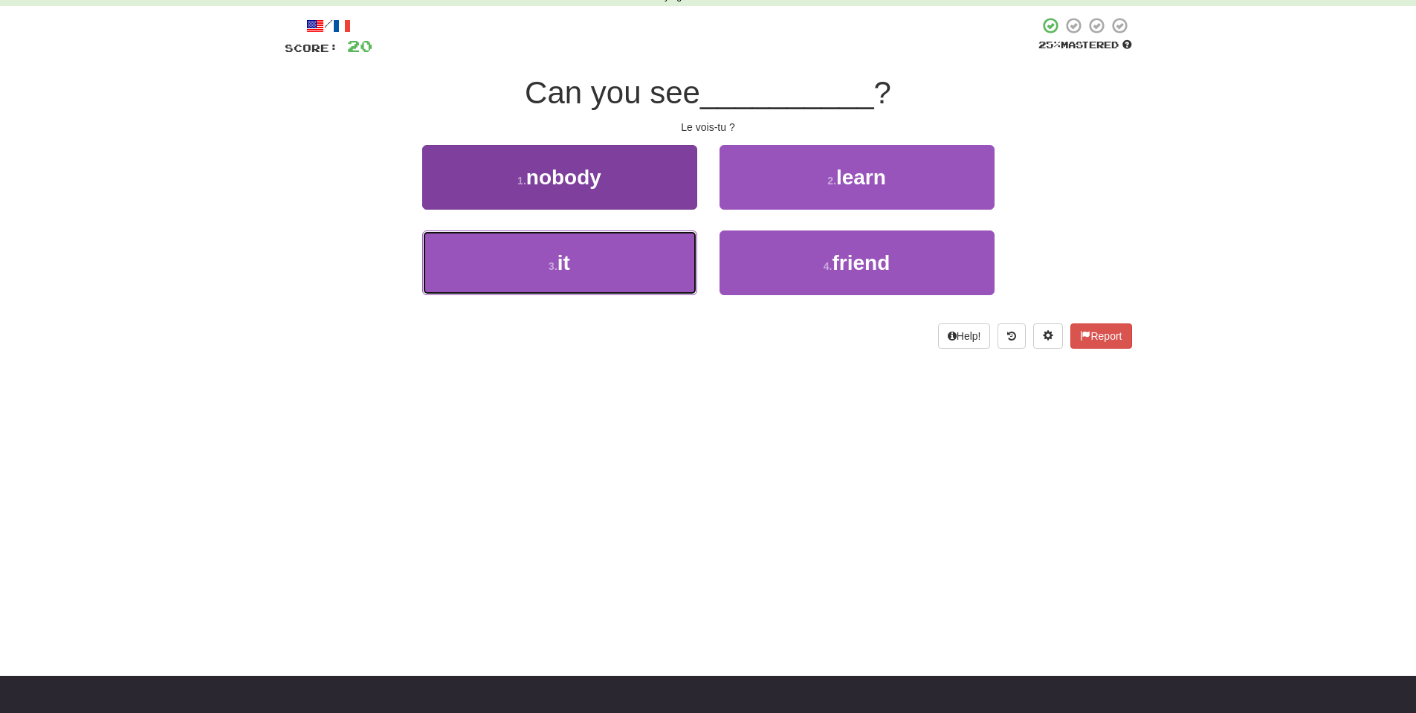
click at [615, 255] on button "3 . it" at bounding box center [559, 262] width 275 height 65
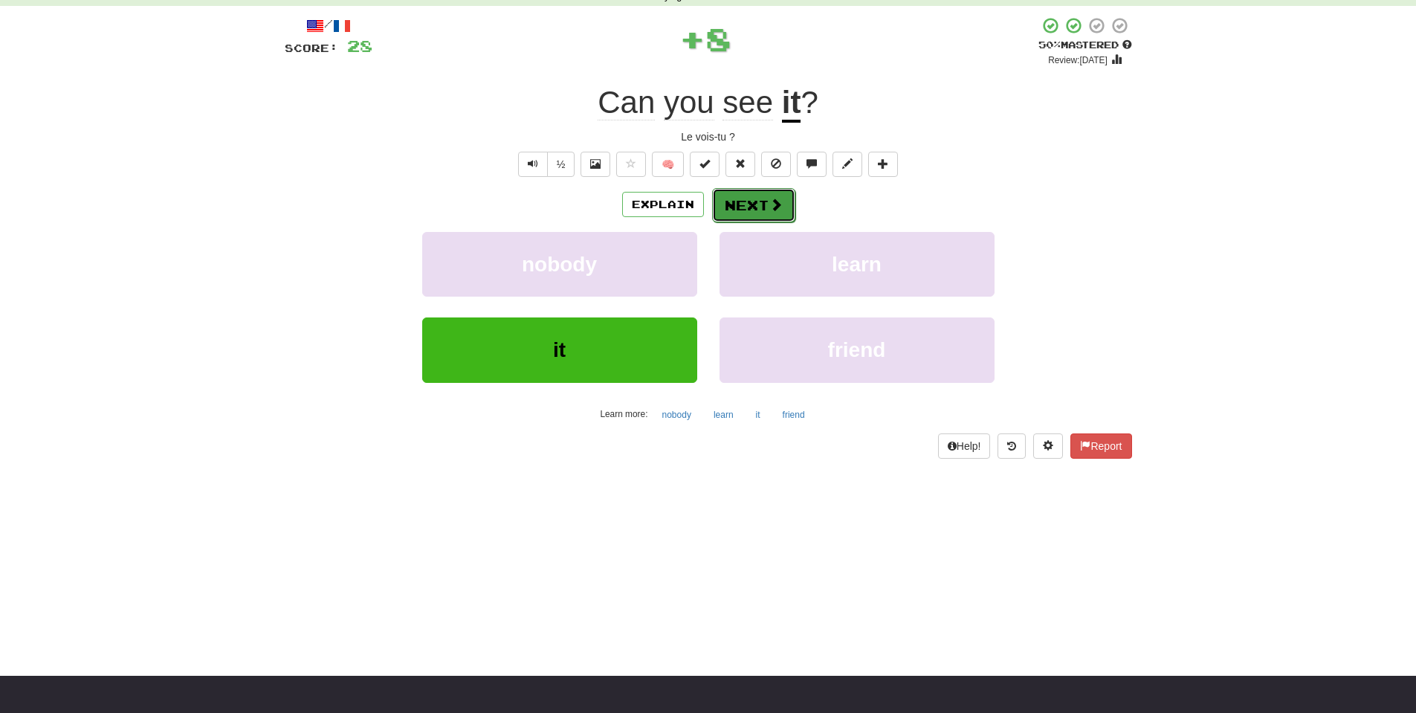
click at [741, 198] on button "Next" at bounding box center [753, 205] width 83 height 34
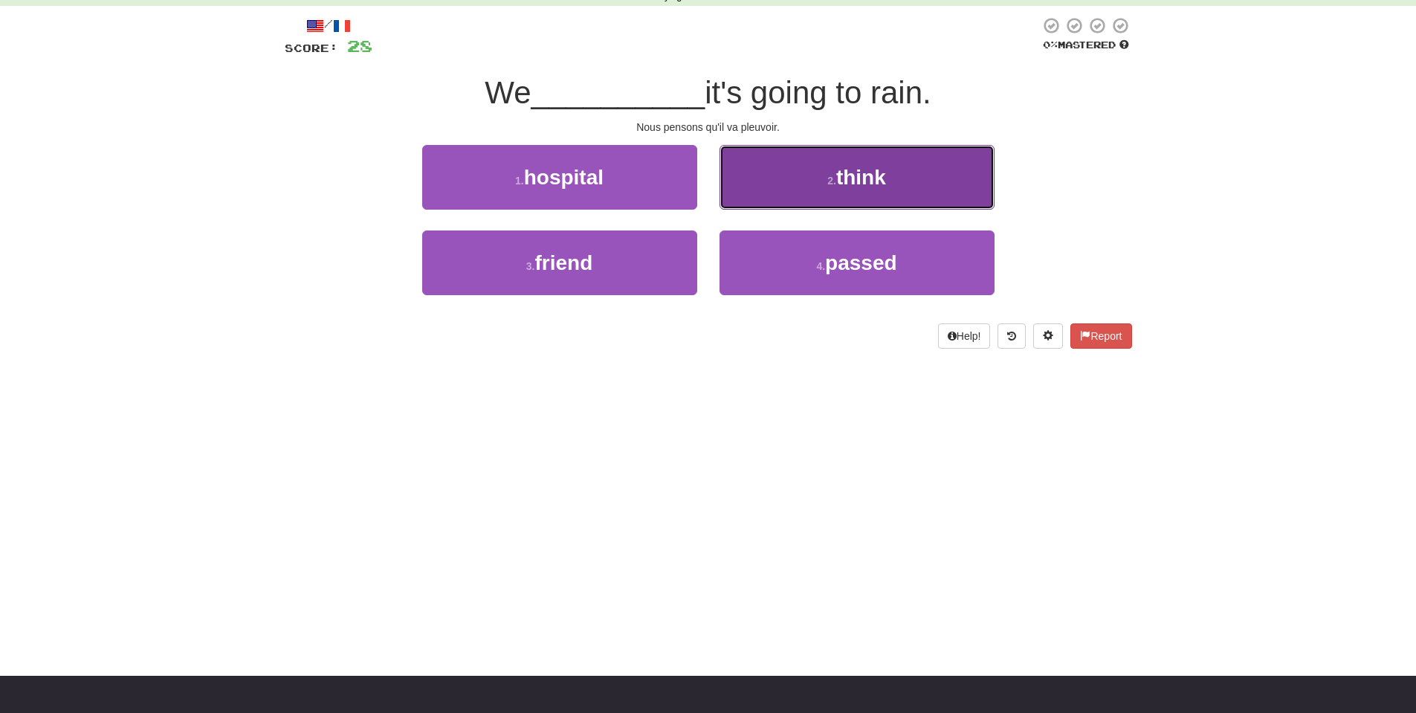
click at [818, 169] on button "2 . think" at bounding box center [857, 177] width 275 height 65
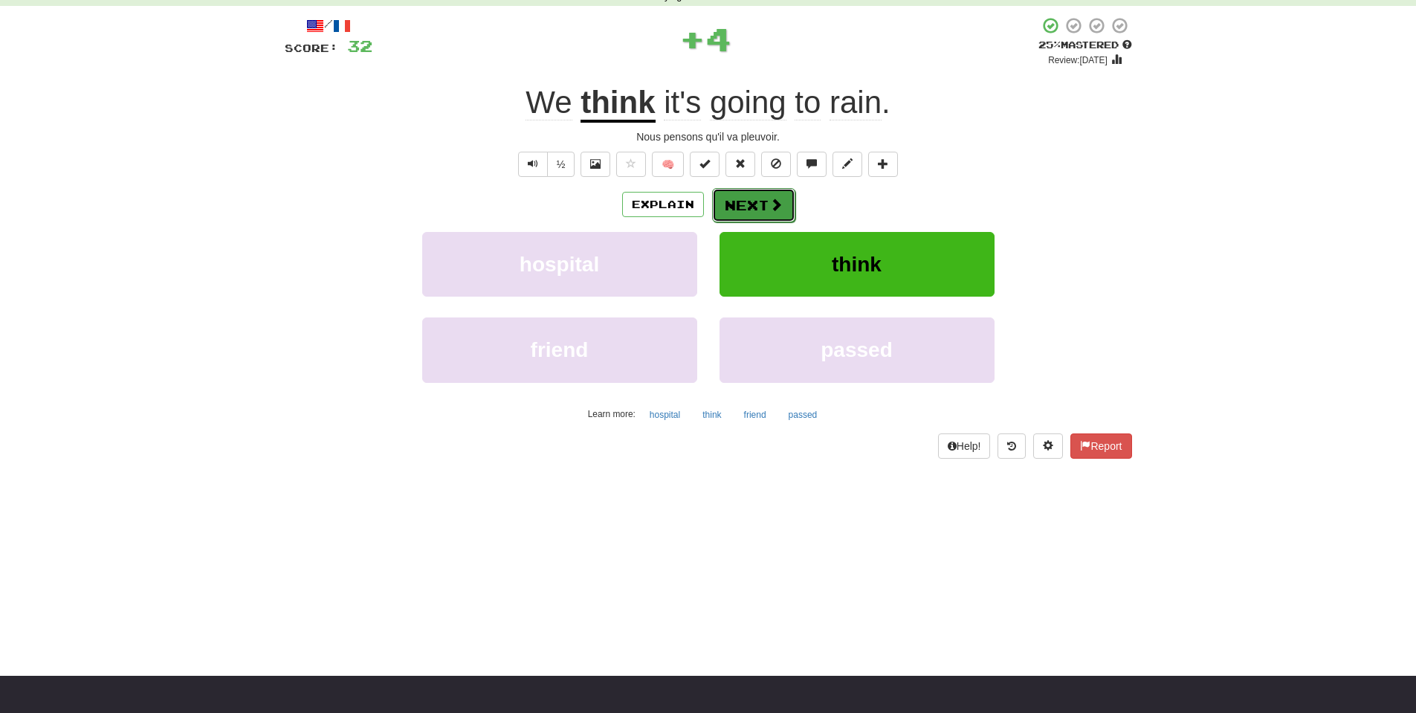
click at [766, 207] on button "Next" at bounding box center [753, 205] width 83 height 34
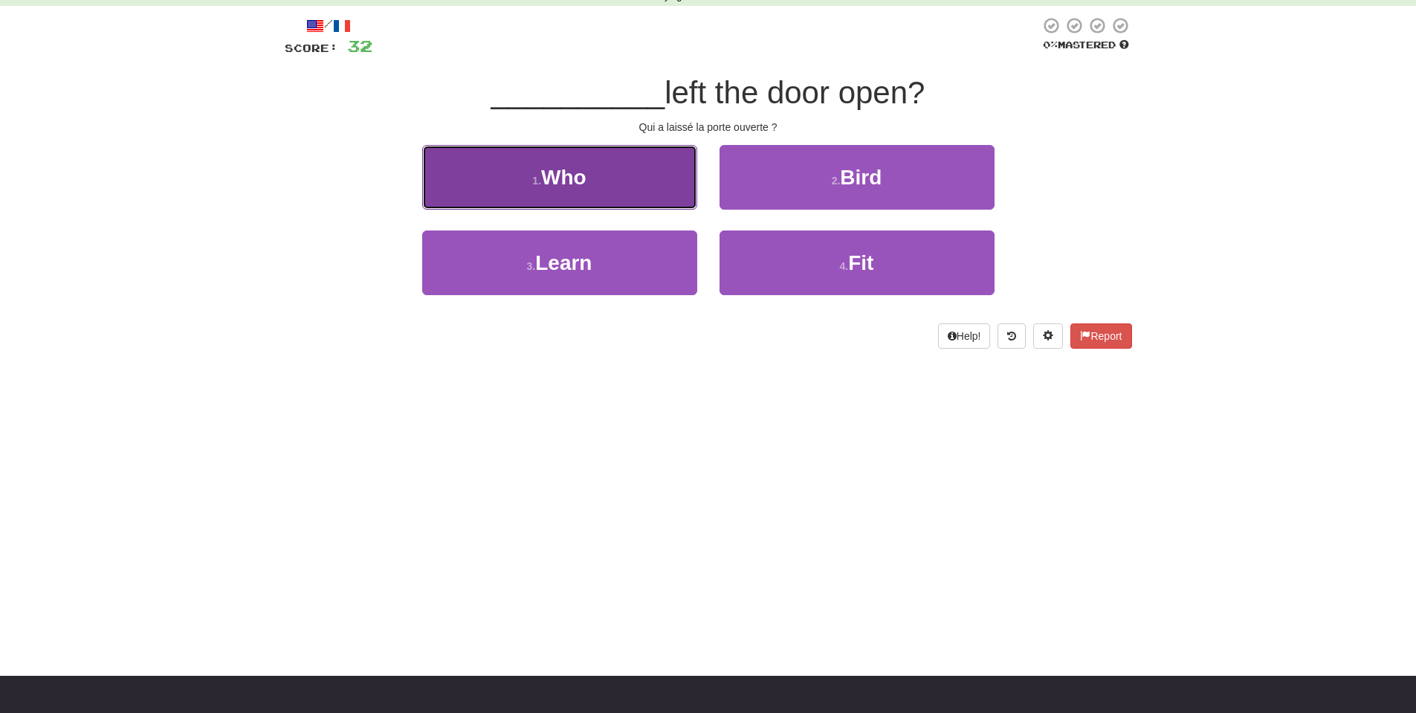
click at [529, 169] on button "1 . Who" at bounding box center [559, 177] width 275 height 65
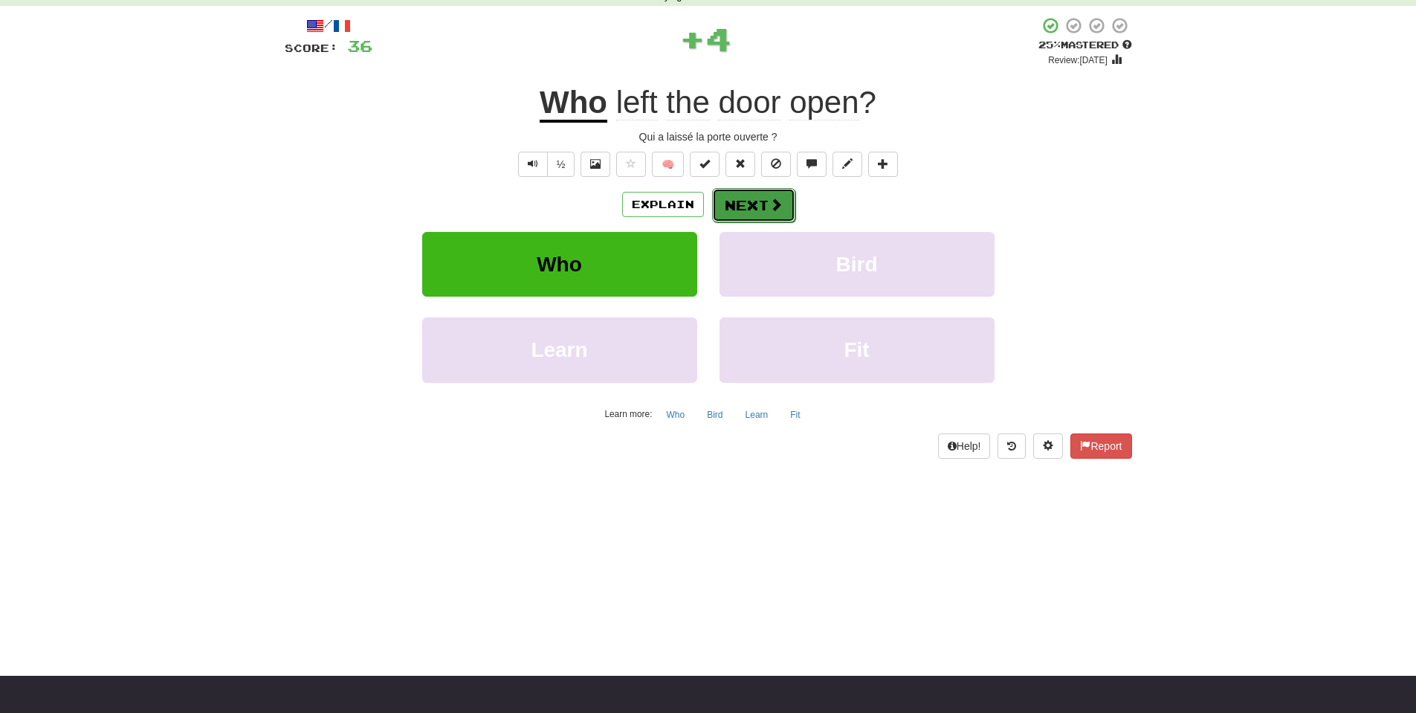
click at [769, 208] on span at bounding box center [775, 204] width 13 height 13
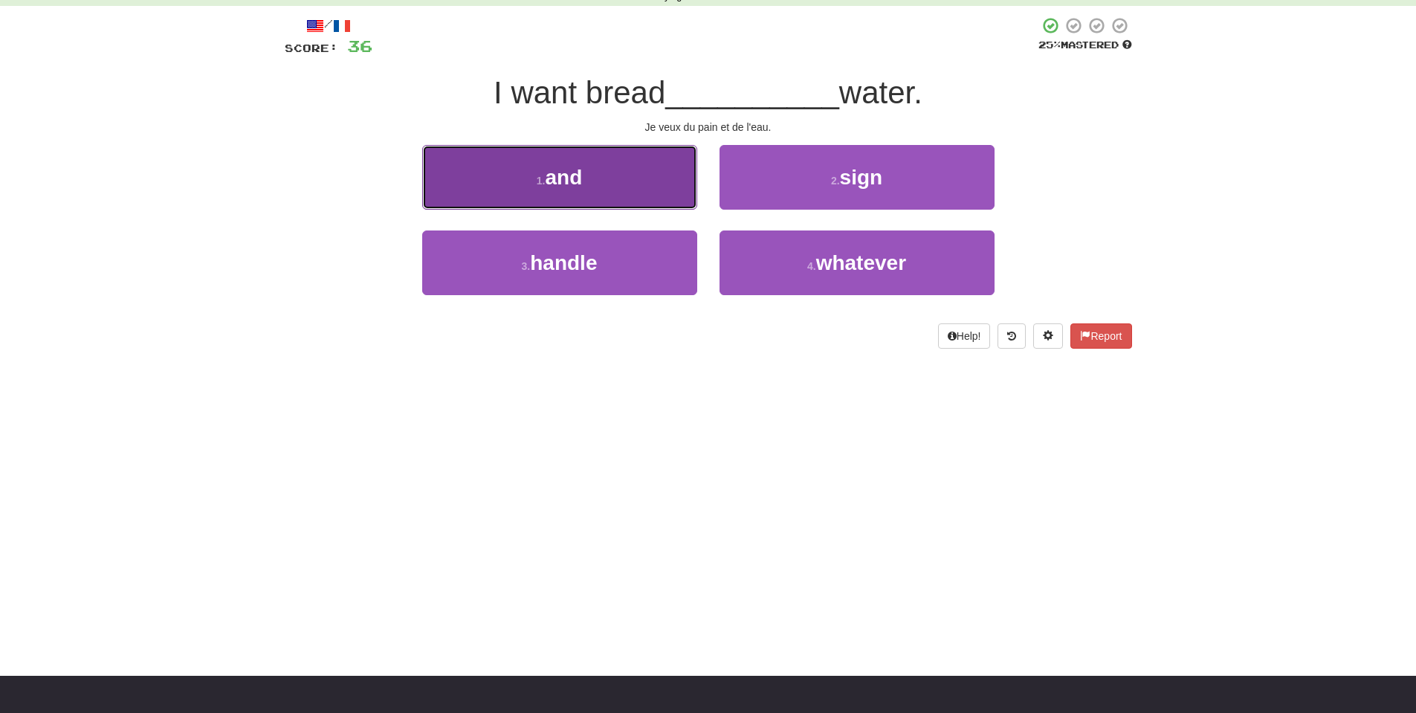
click at [627, 176] on button "1 . and" at bounding box center [559, 177] width 275 height 65
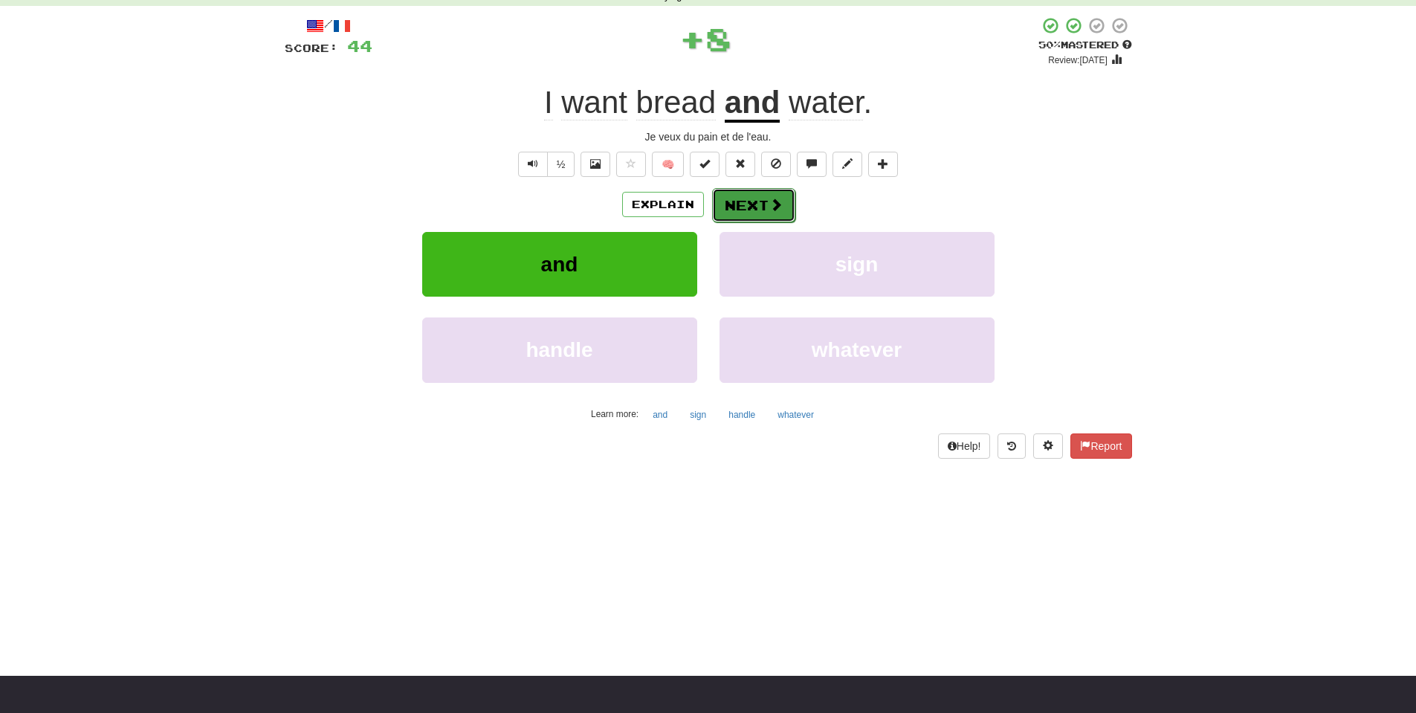
click at [769, 209] on span at bounding box center [775, 204] width 13 height 13
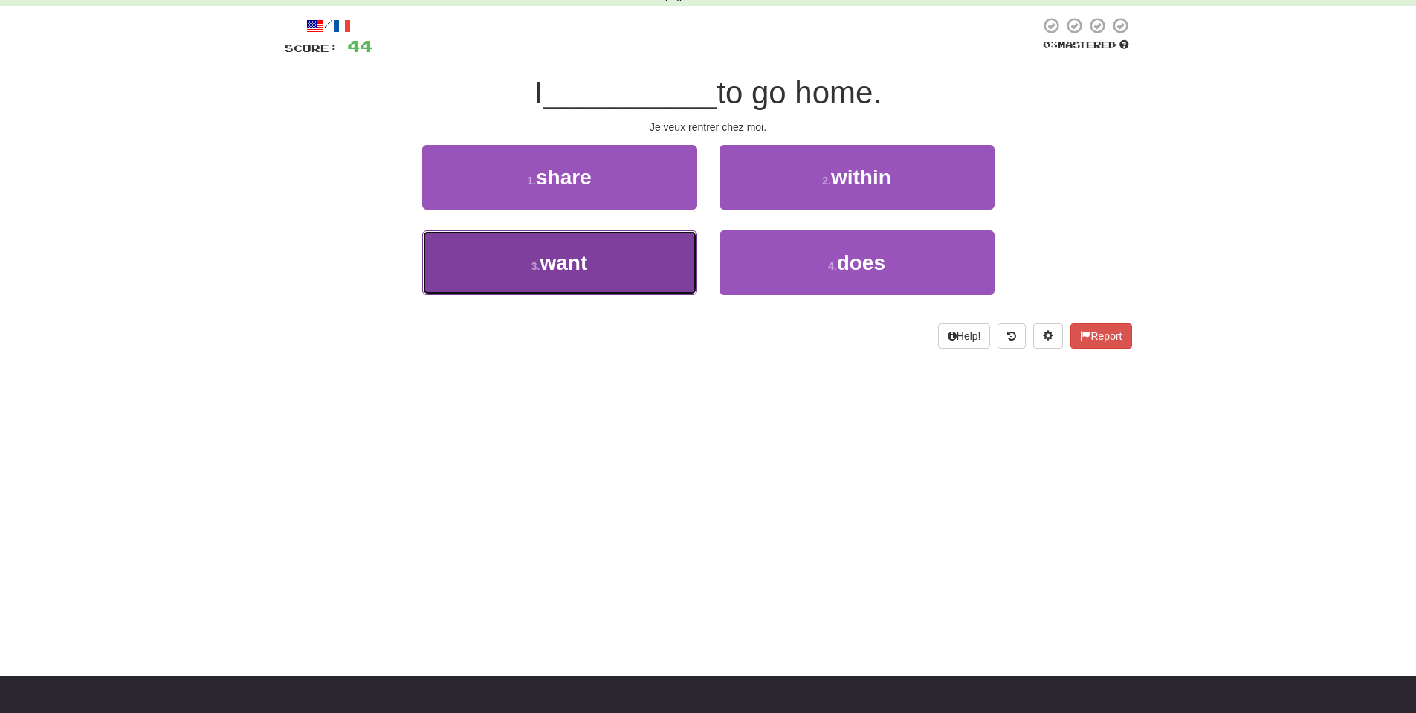
click at [634, 268] on button "3 . want" at bounding box center [559, 262] width 275 height 65
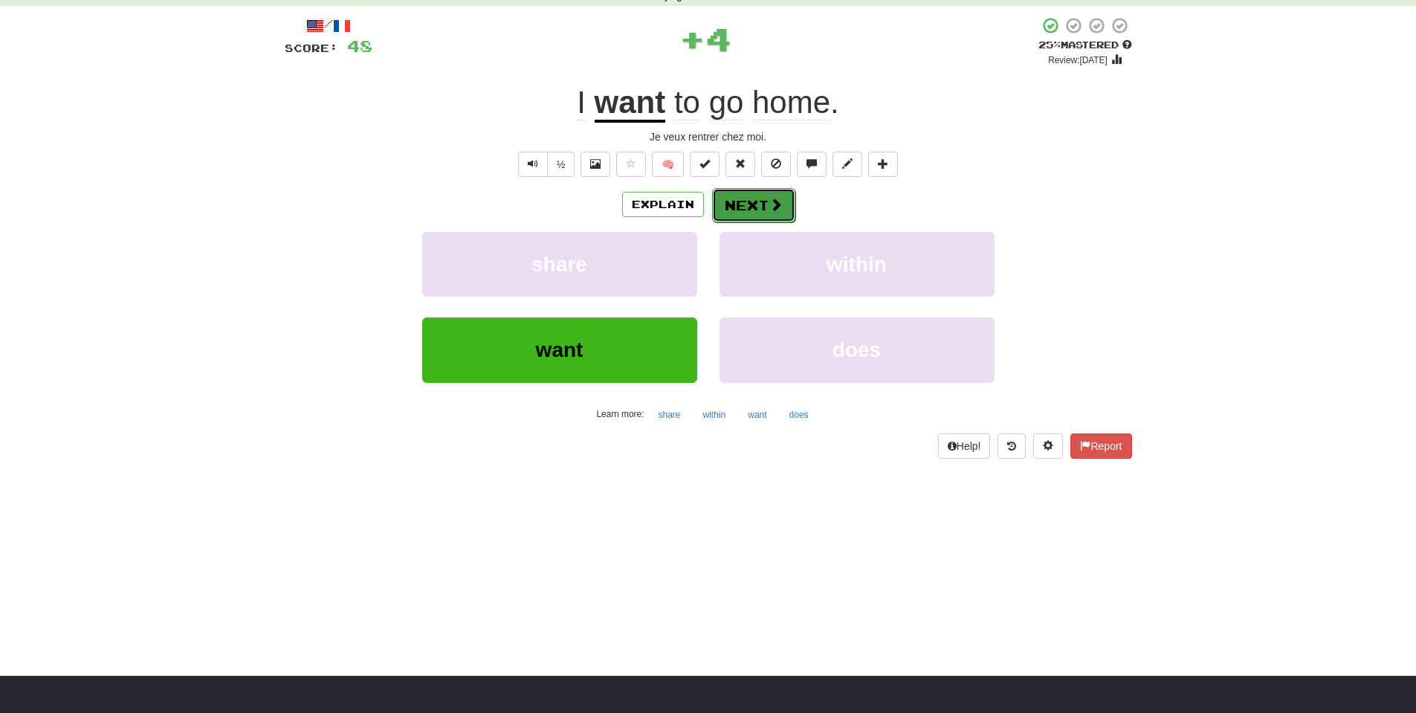
click at [772, 201] on span at bounding box center [775, 204] width 13 height 13
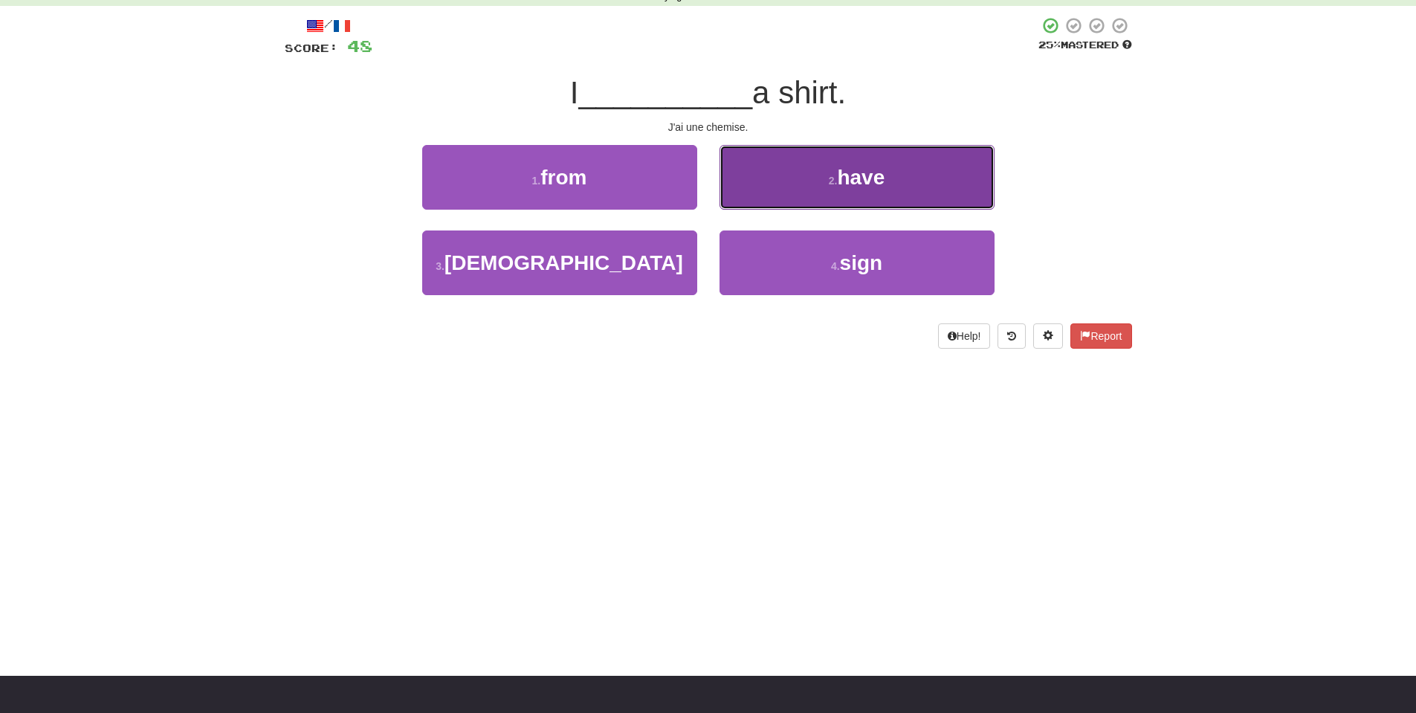
click at [886, 198] on button "2 . have" at bounding box center [857, 177] width 275 height 65
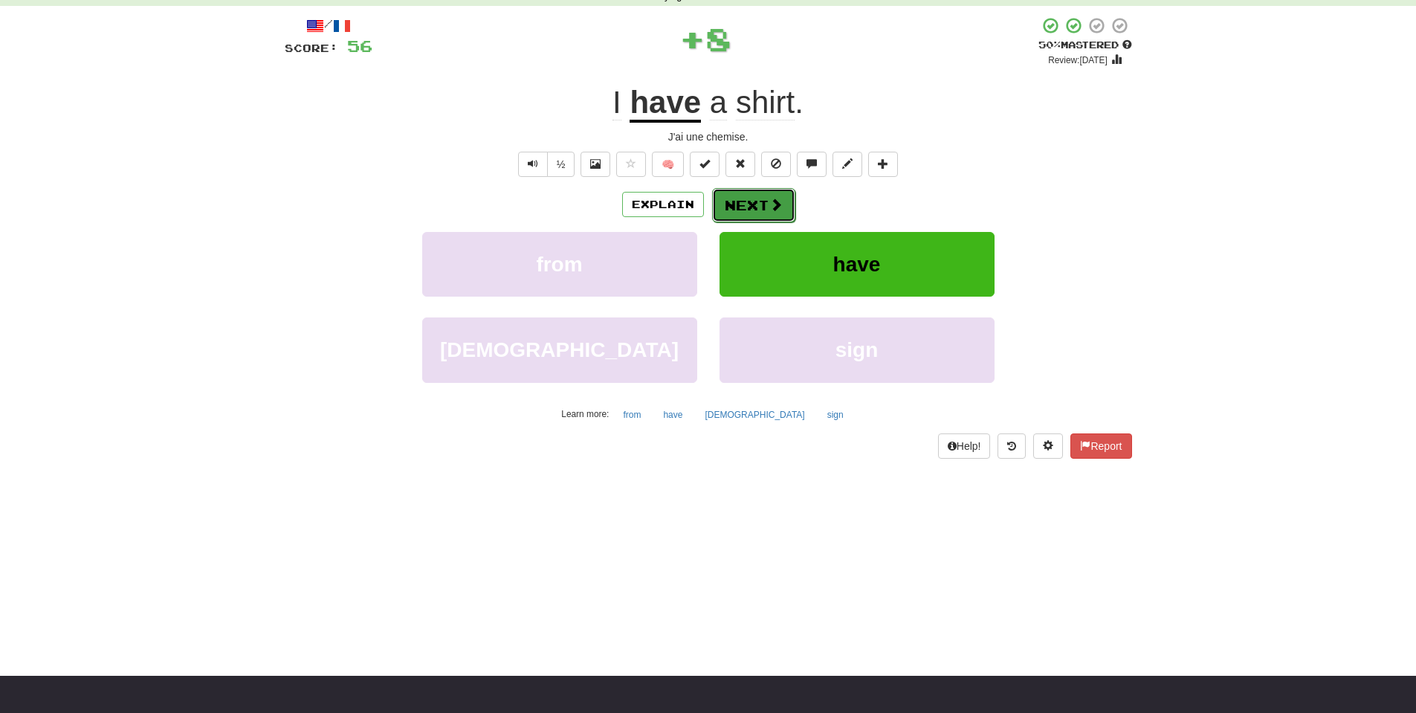
click at [781, 210] on button "Next" at bounding box center [753, 205] width 83 height 34
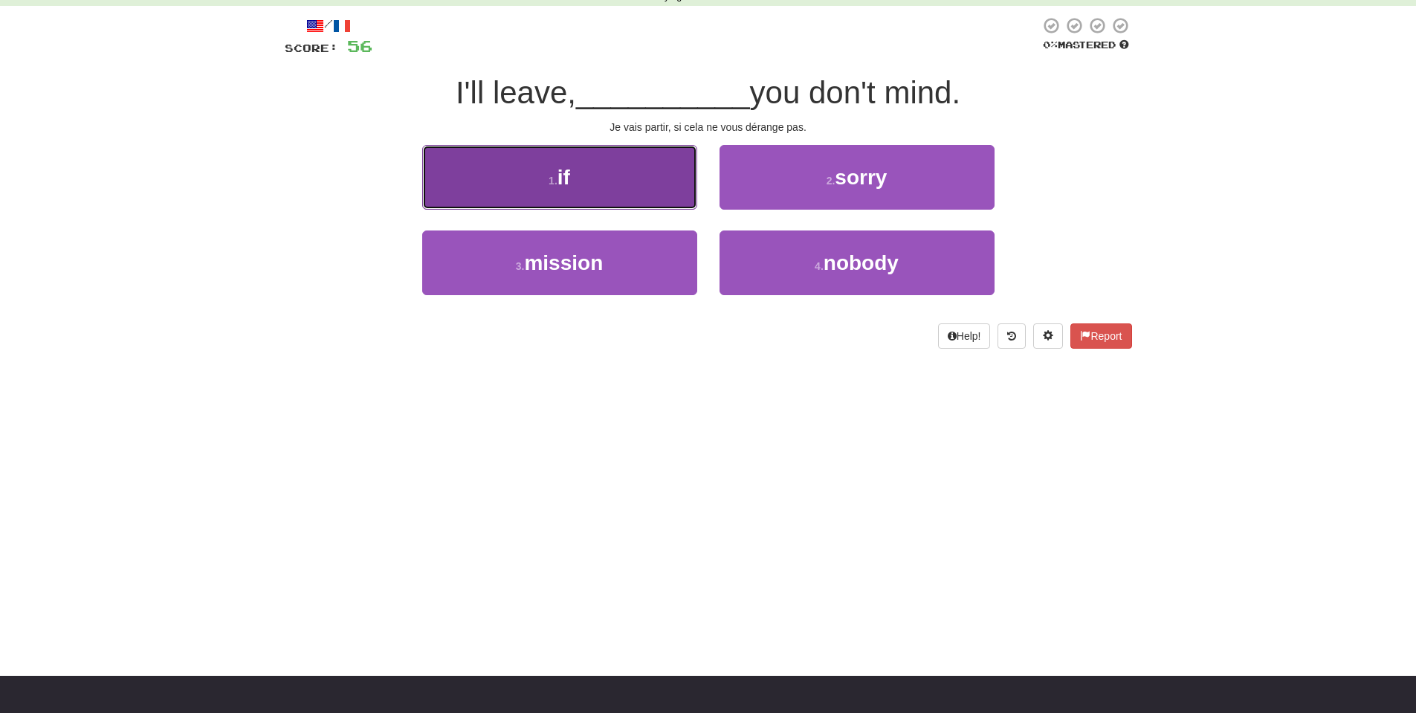
click at [563, 164] on button "1 . if" at bounding box center [559, 177] width 275 height 65
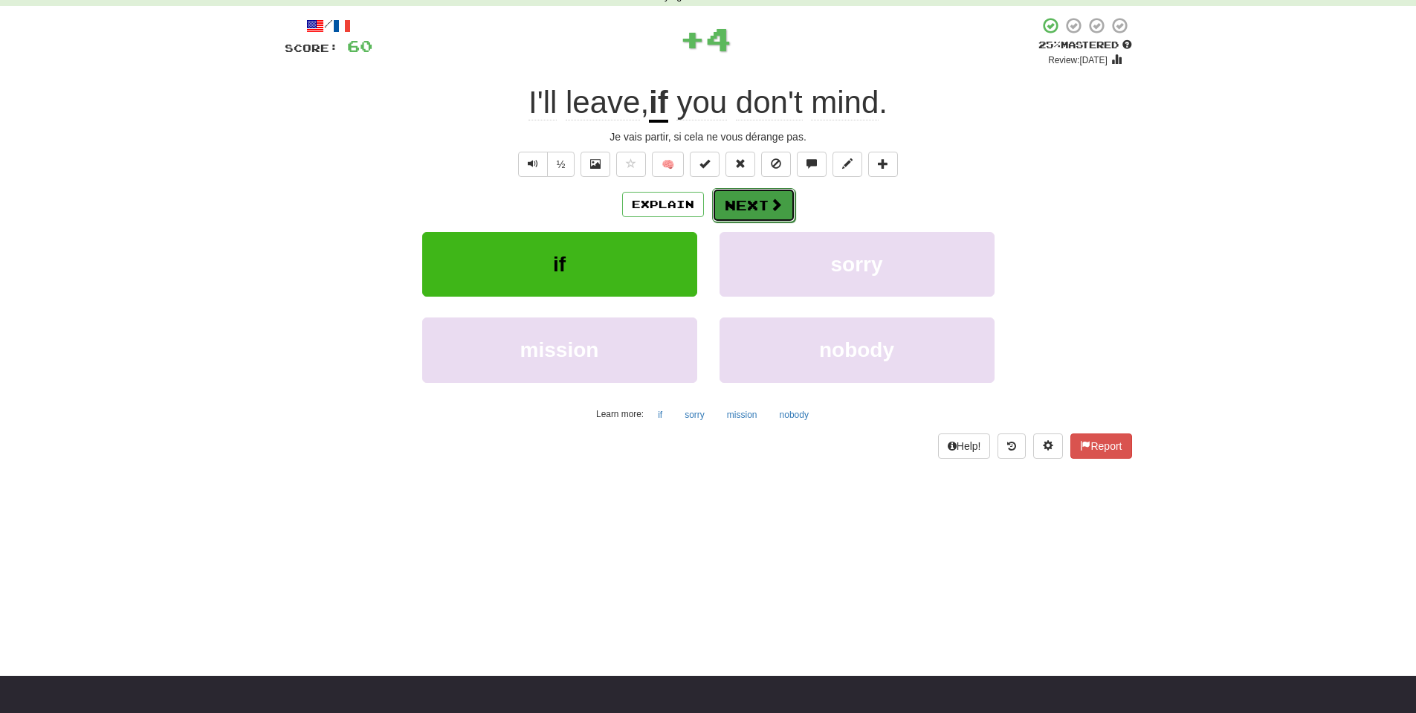
click at [773, 204] on span at bounding box center [775, 204] width 13 height 13
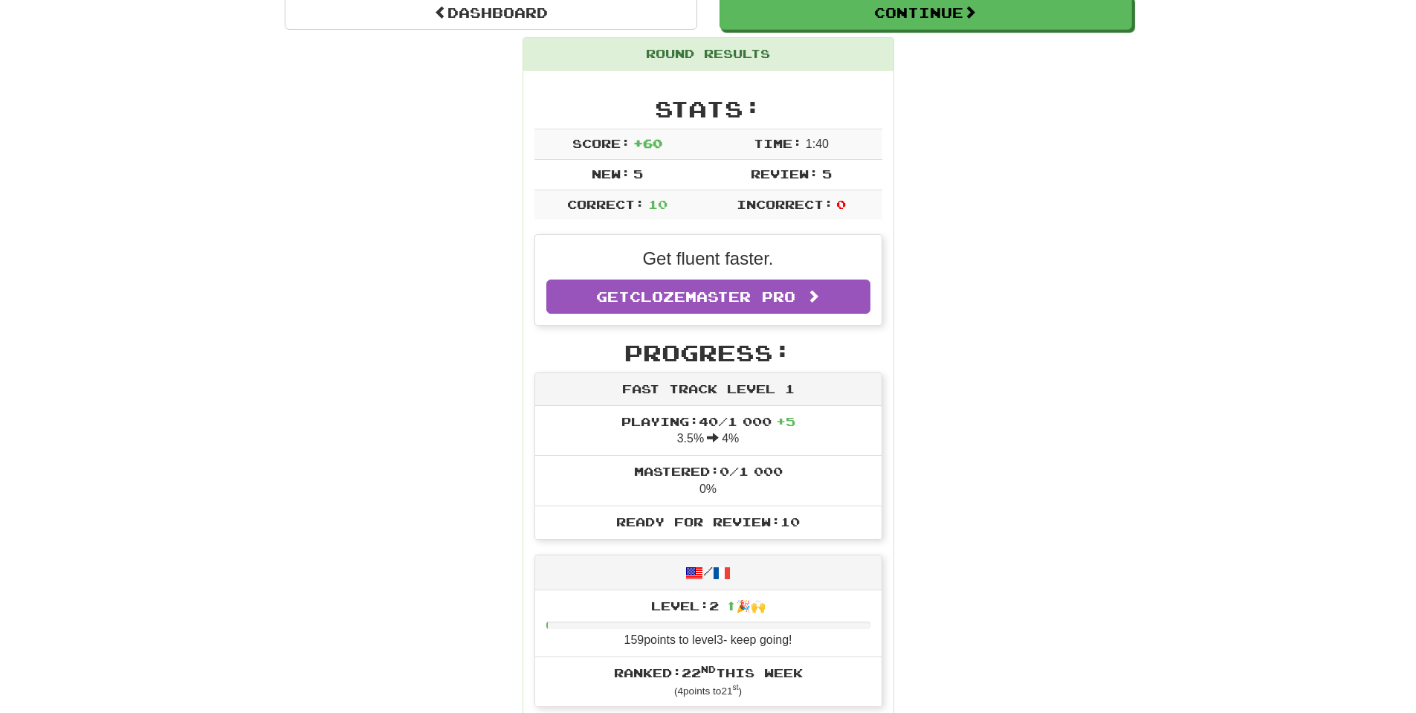
scroll to position [223, 0]
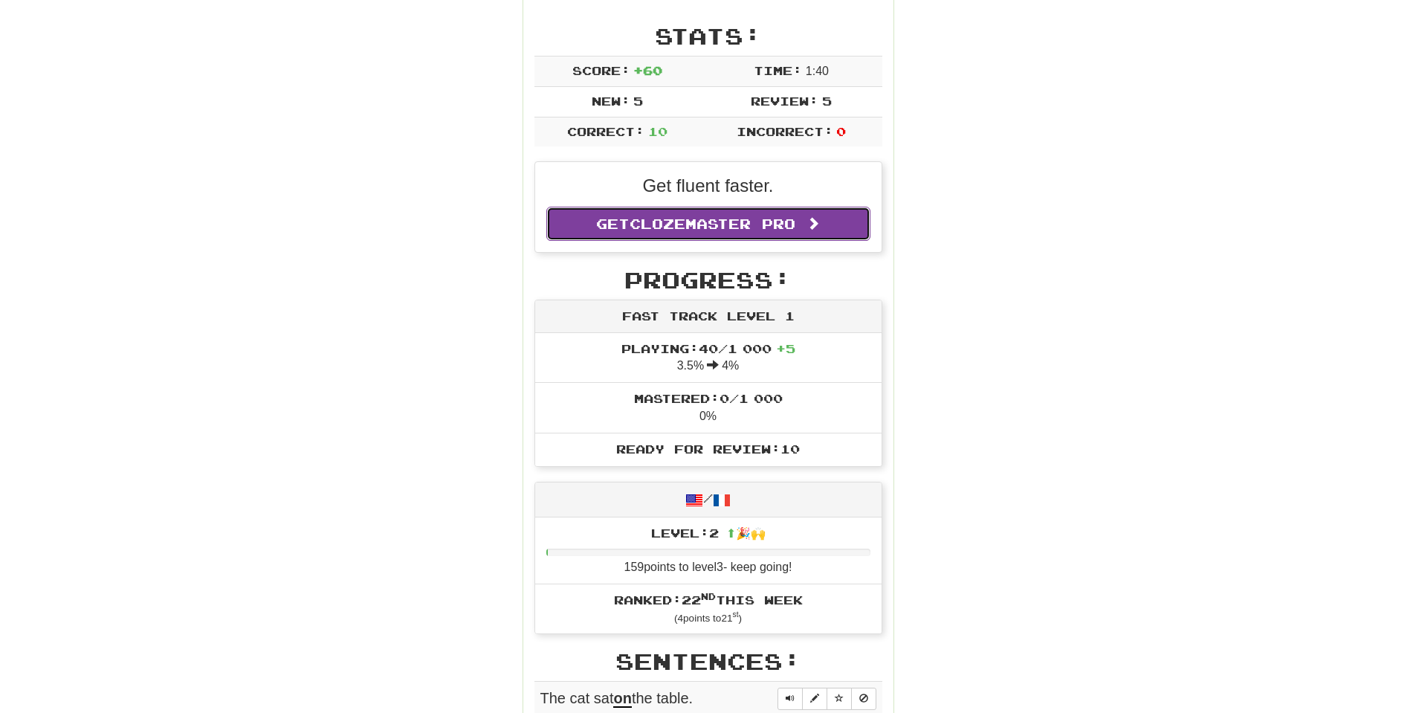
click at [775, 233] on link "Get Clozemaster Pro" at bounding box center [708, 224] width 324 height 34
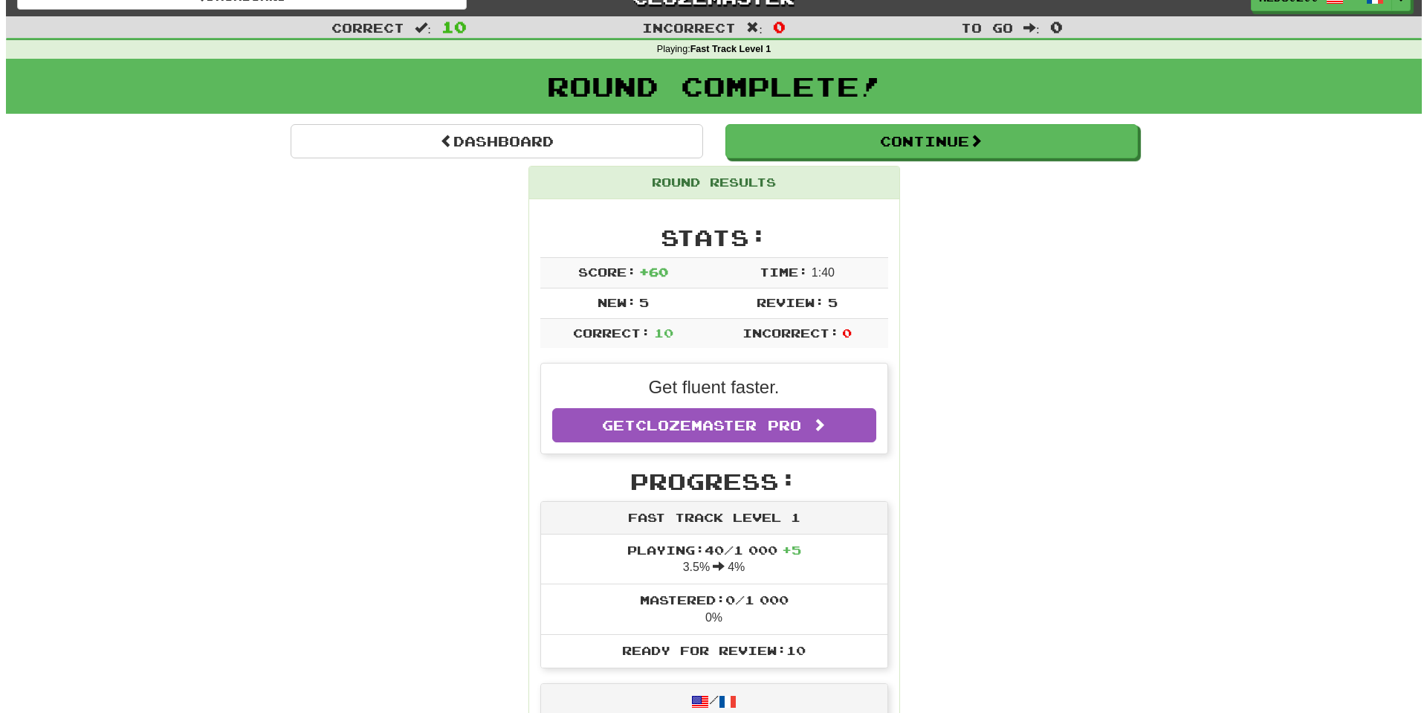
scroll to position [0, 0]
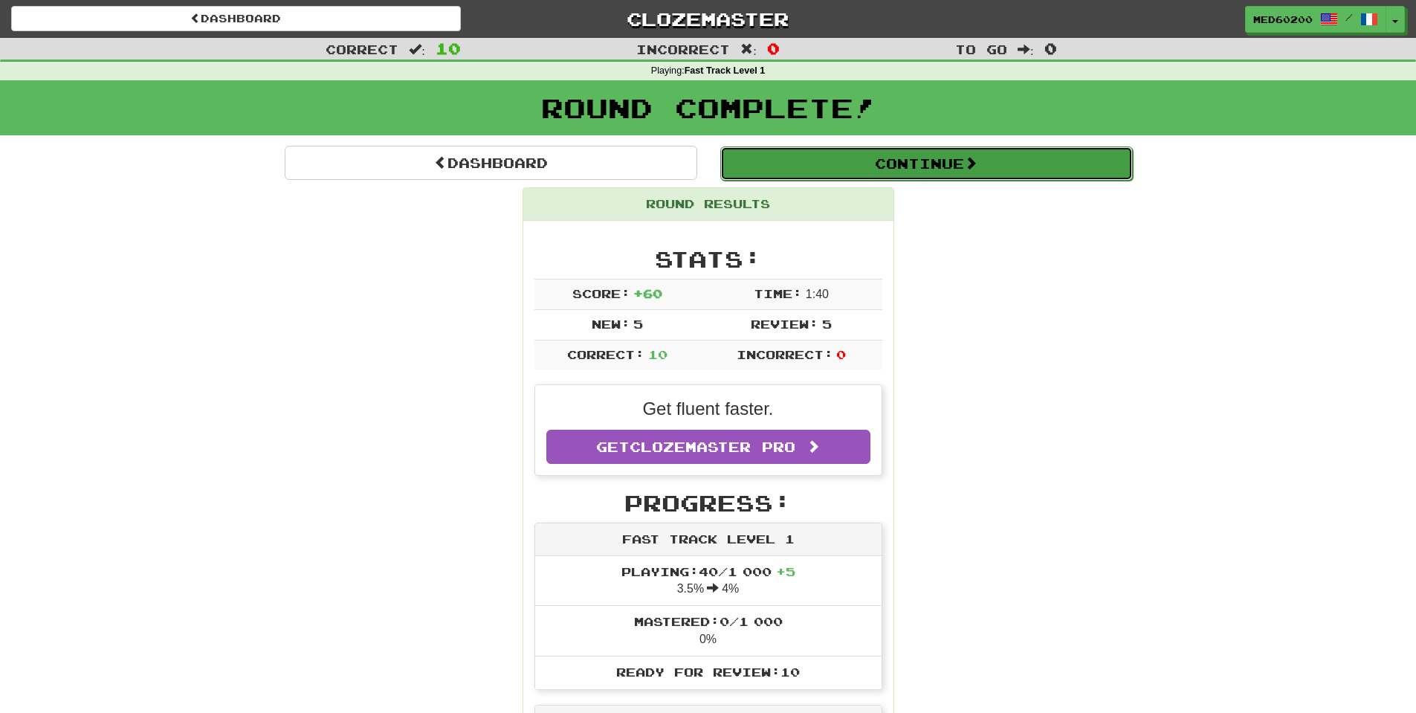
click at [864, 161] on button "Continue" at bounding box center [926, 163] width 413 height 34
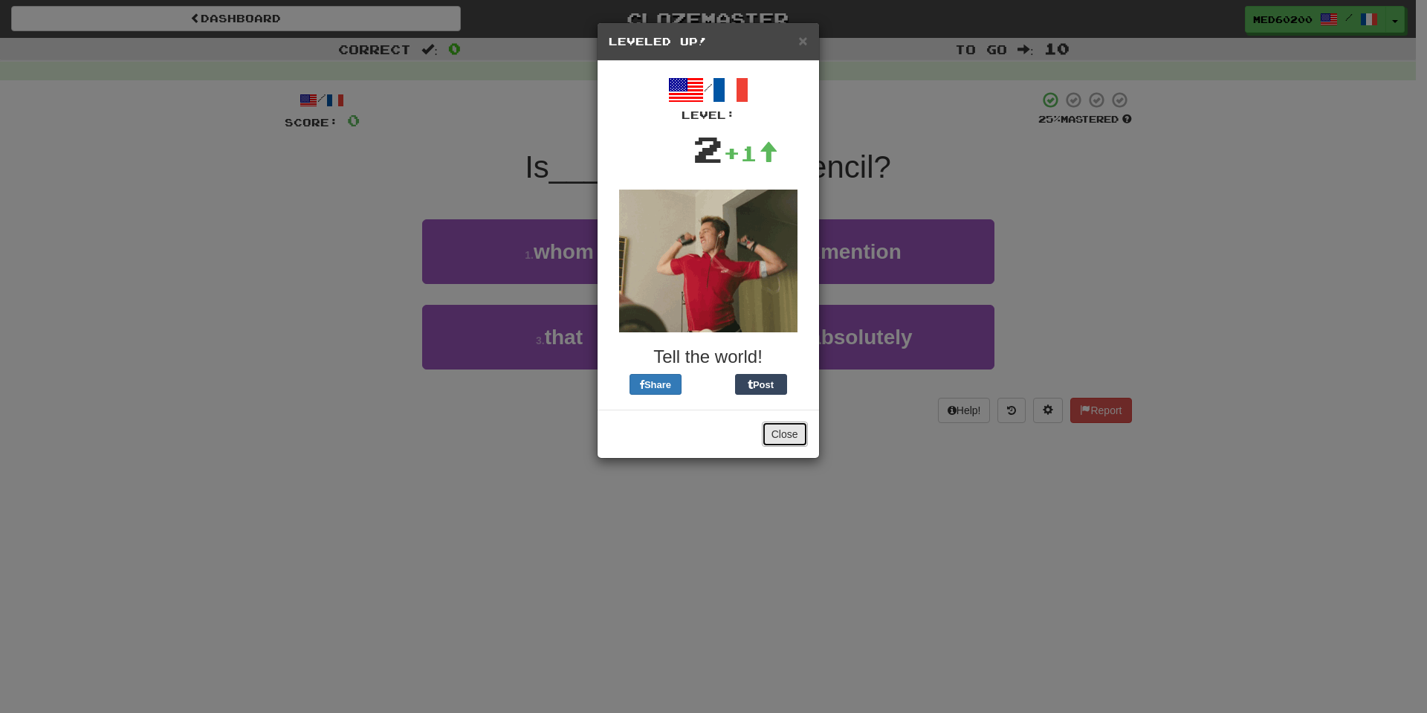
click at [777, 434] on button "Close" at bounding box center [785, 433] width 46 height 25
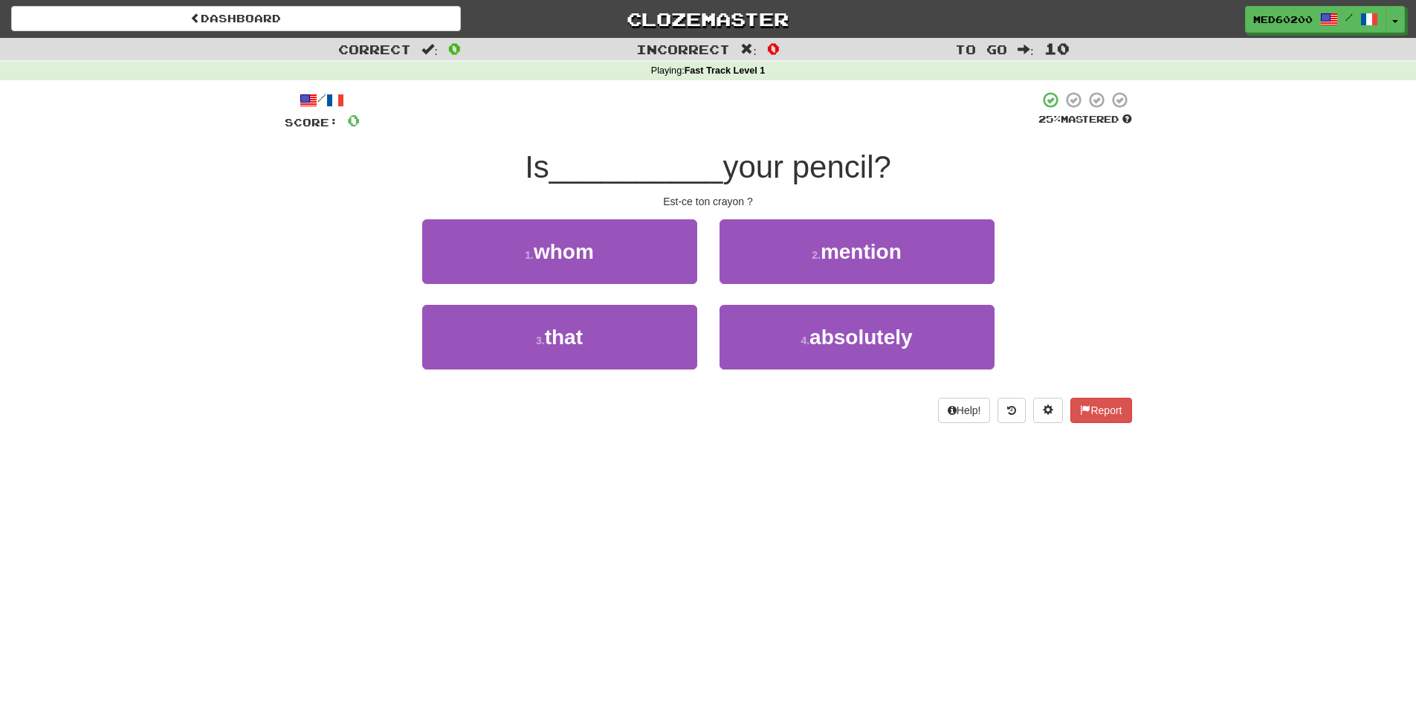
drag, startPoint x: 777, startPoint y: 434, endPoint x: 676, endPoint y: 434, distance: 101.1
click at [676, 434] on div "/ Score: 0 25 % Mastered Is __________ your pencil? Est-ce ton crayon ? 1 . who…" at bounding box center [708, 261] width 847 height 363
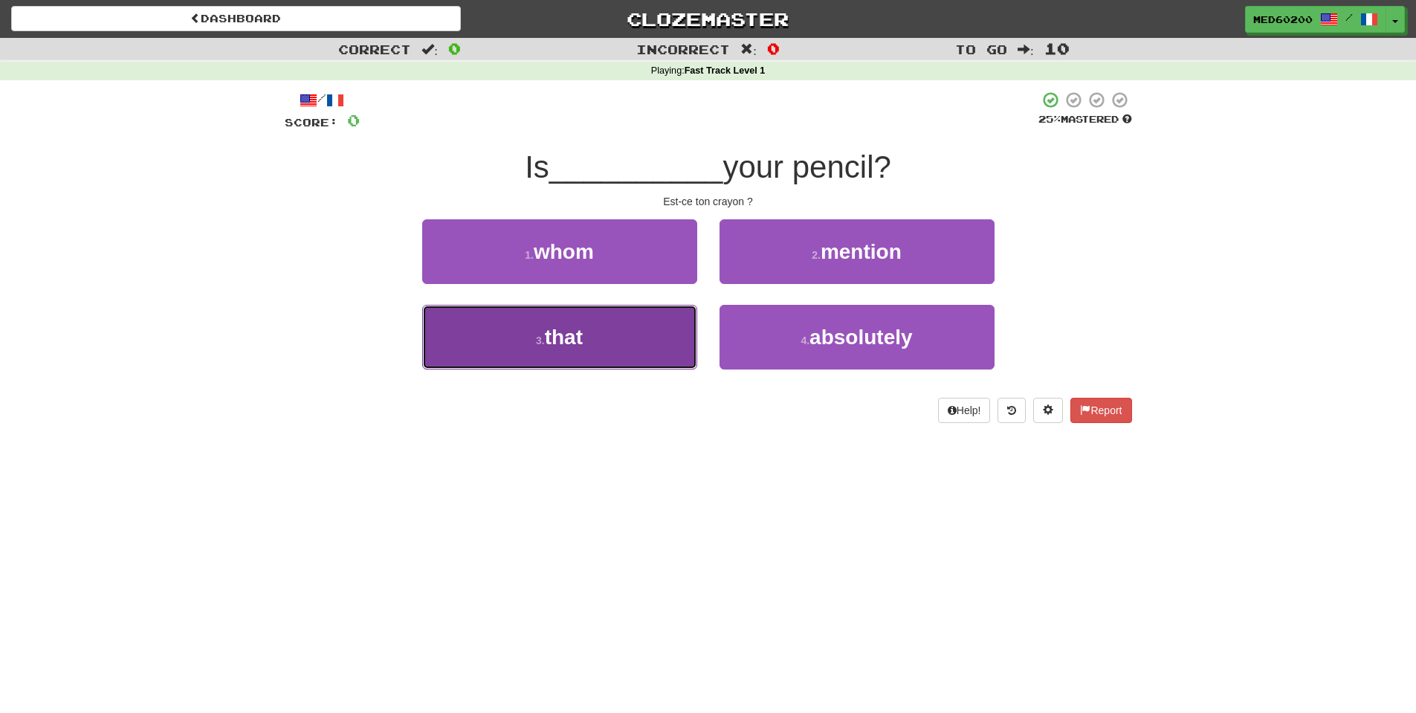
click at [573, 336] on span "that" at bounding box center [564, 337] width 38 height 23
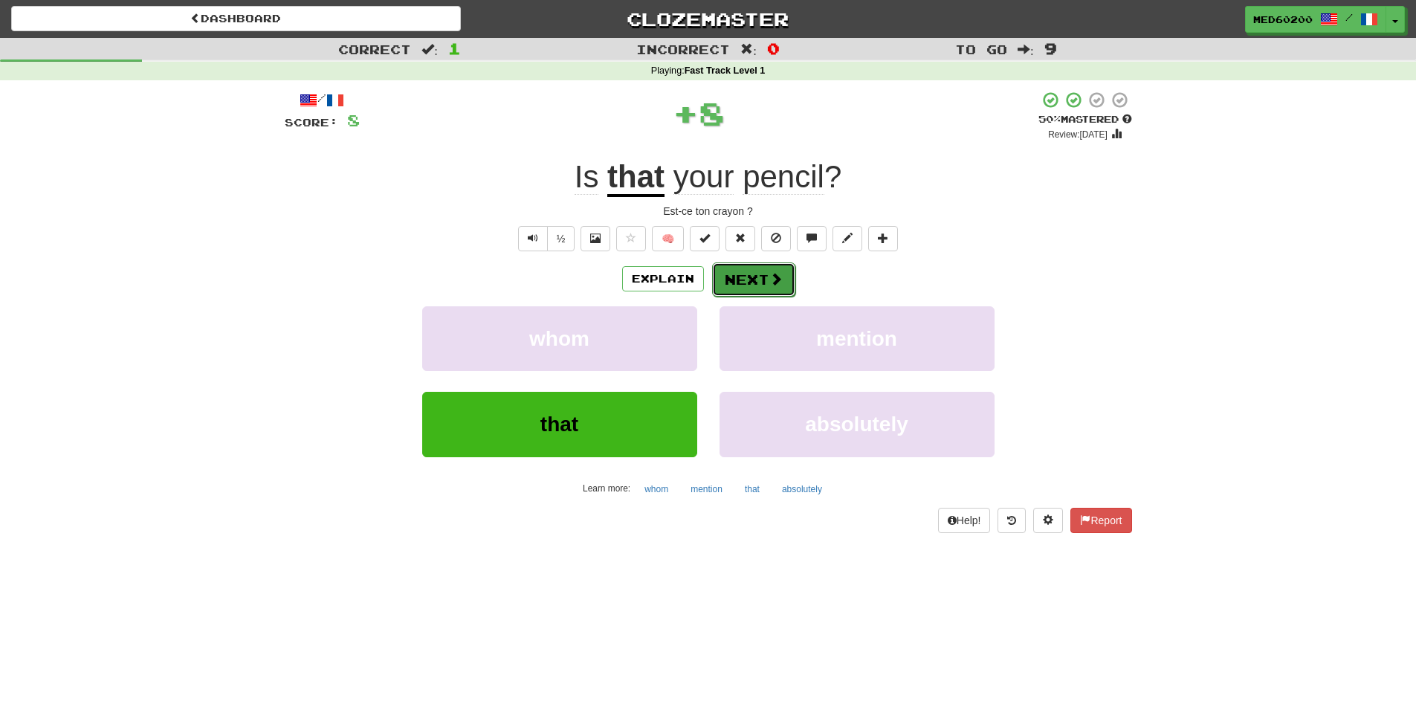
click at [757, 272] on button "Next" at bounding box center [753, 279] width 83 height 34
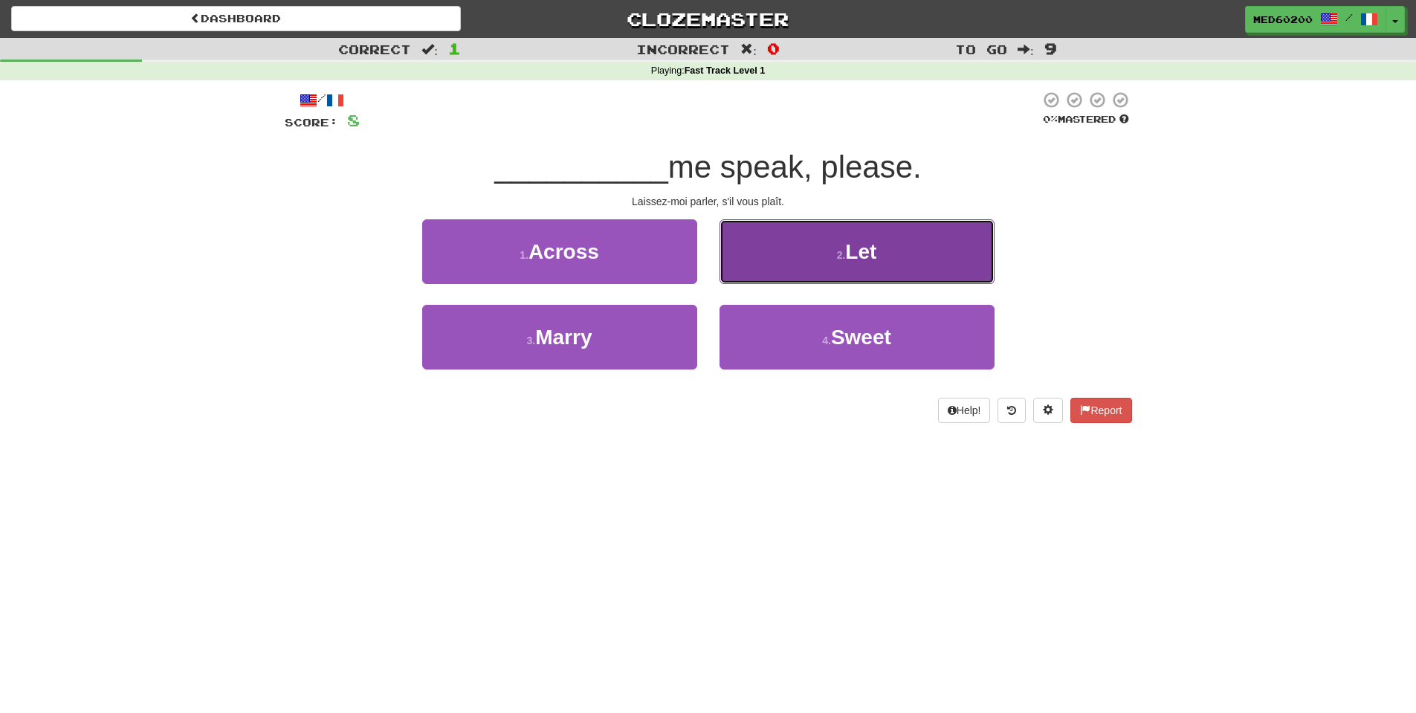
click at [859, 253] on span "Let" at bounding box center [860, 251] width 31 height 23
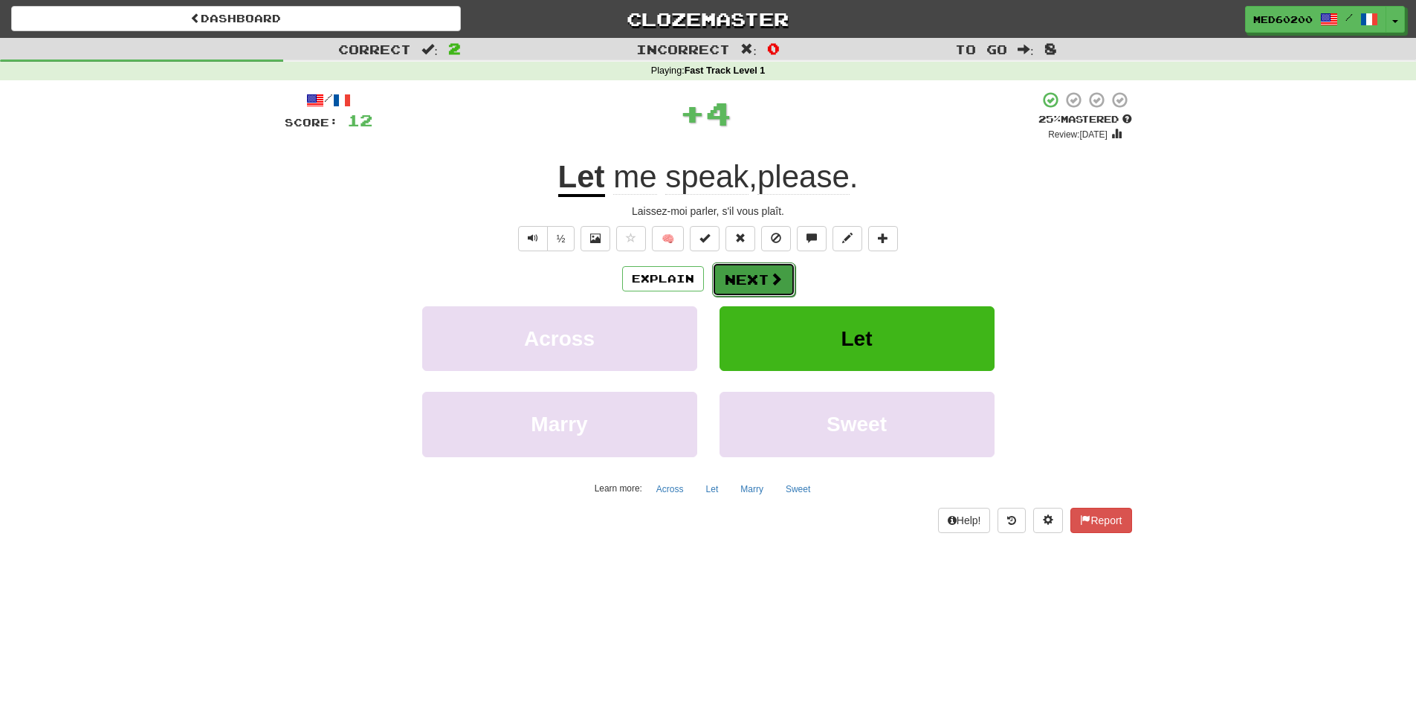
click at [769, 273] on span at bounding box center [775, 278] width 13 height 13
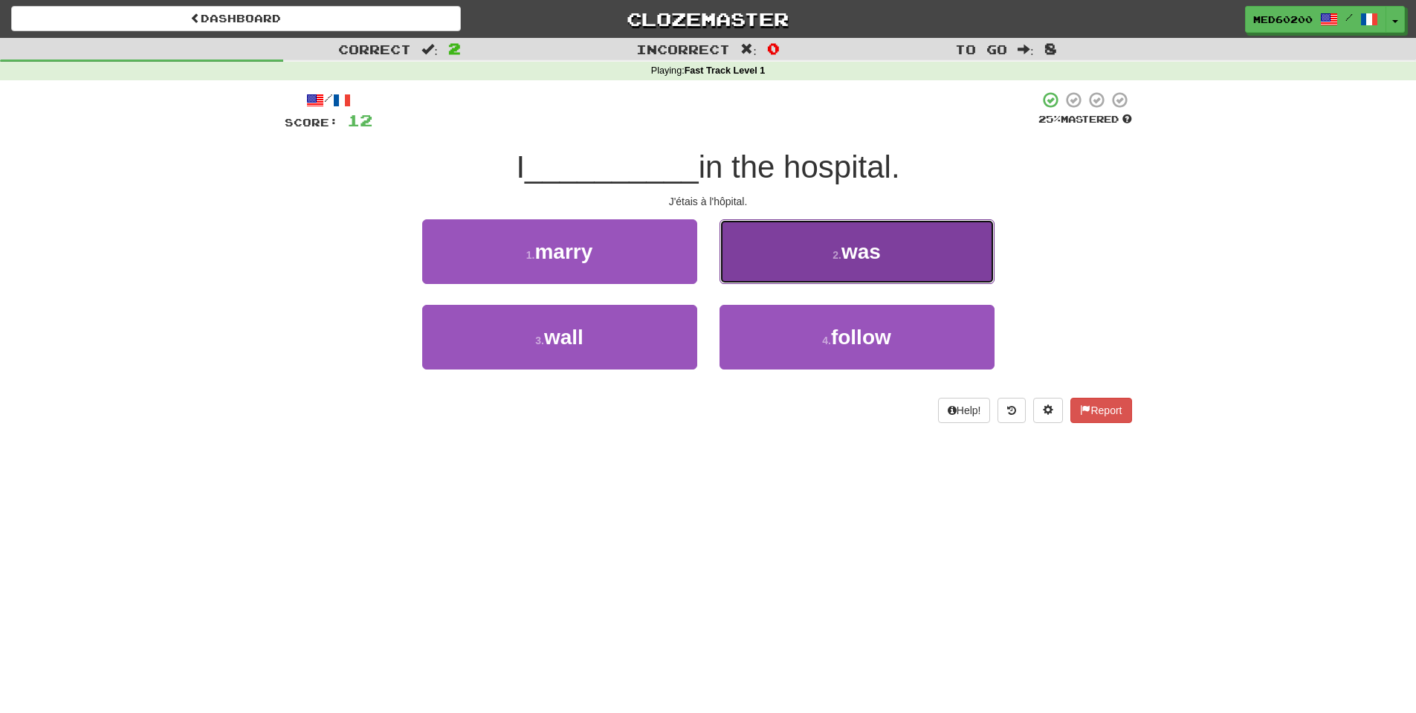
click at [835, 247] on button "2 . was" at bounding box center [857, 251] width 275 height 65
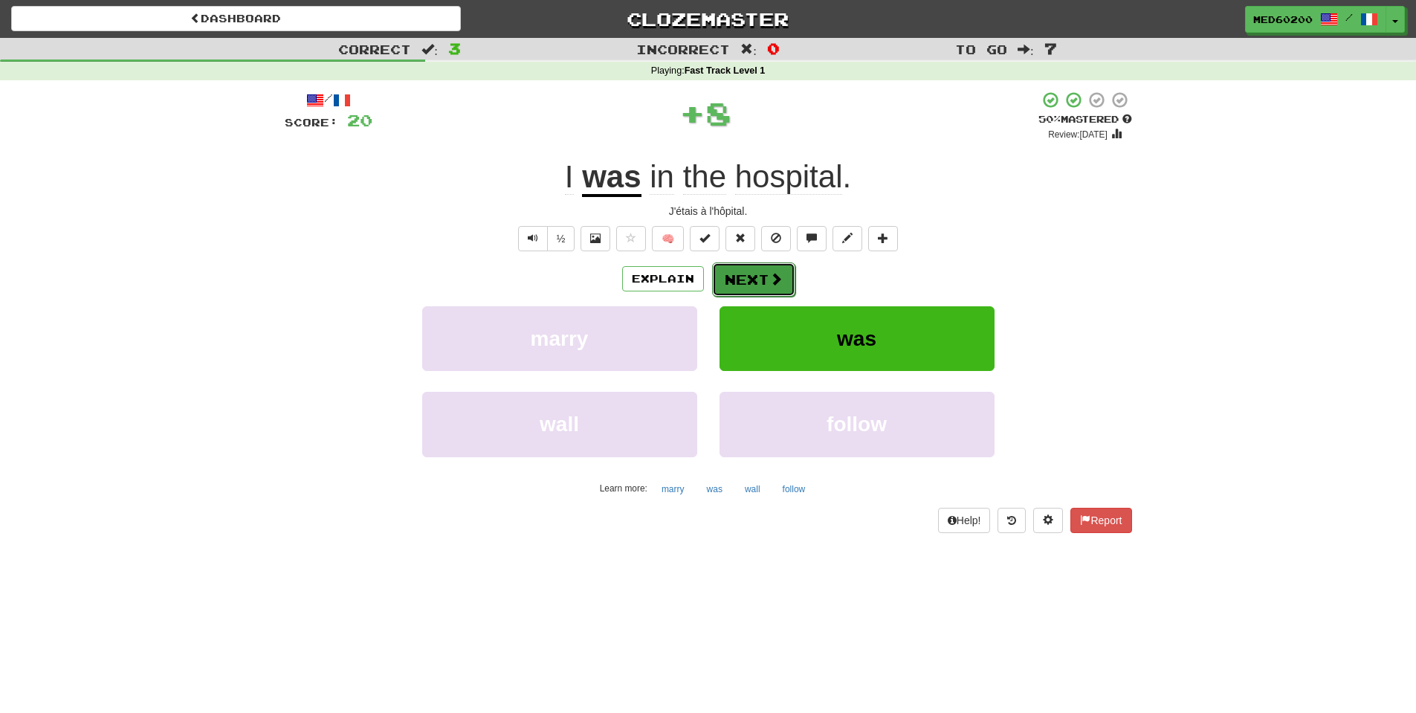
click at [762, 279] on button "Next" at bounding box center [753, 279] width 83 height 34
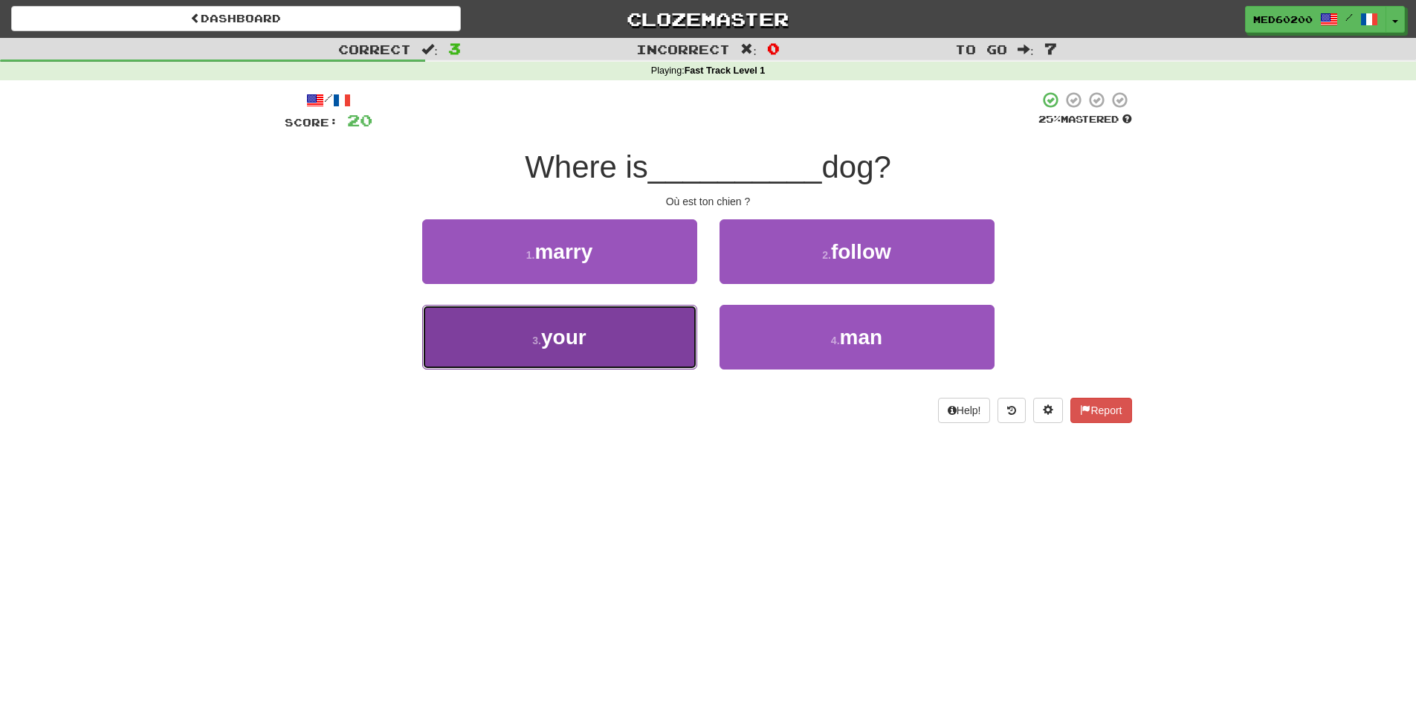
click at [636, 334] on button "3 . your" at bounding box center [559, 337] width 275 height 65
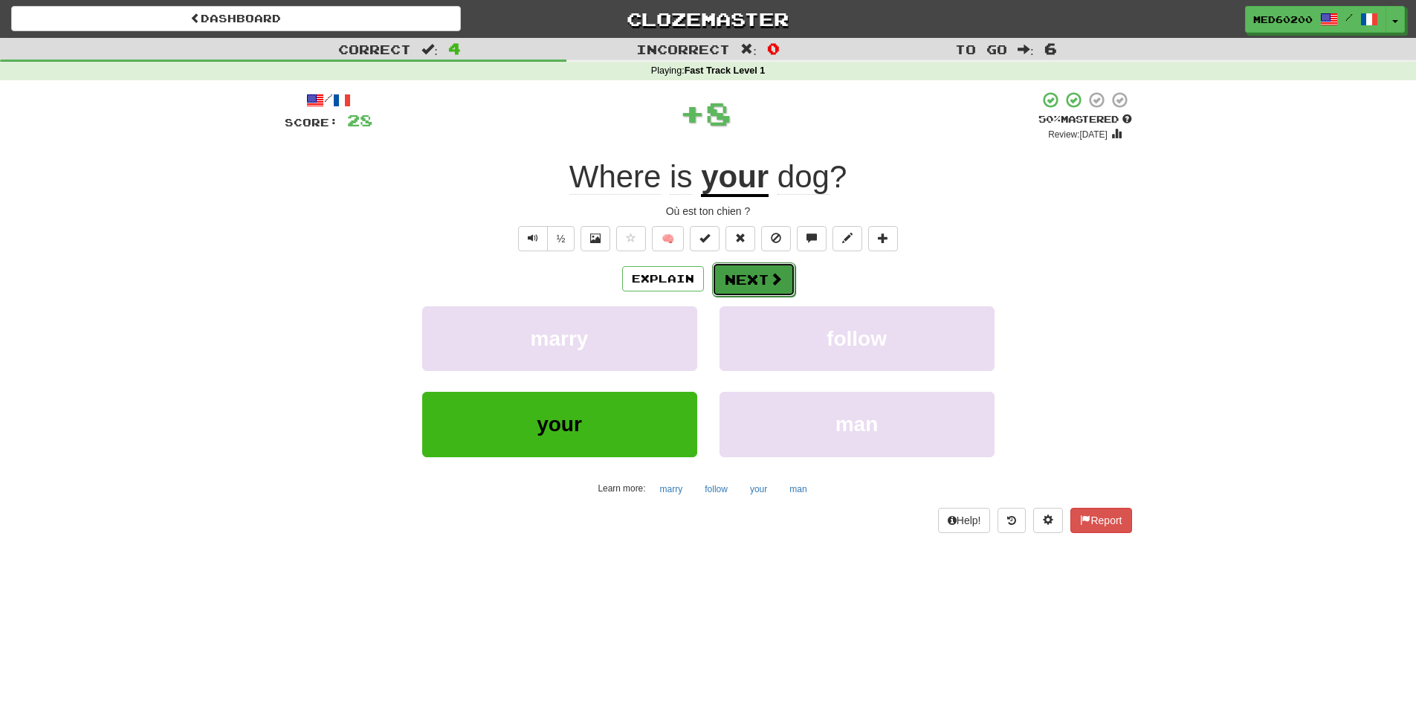
click at [771, 279] on span at bounding box center [775, 278] width 13 height 13
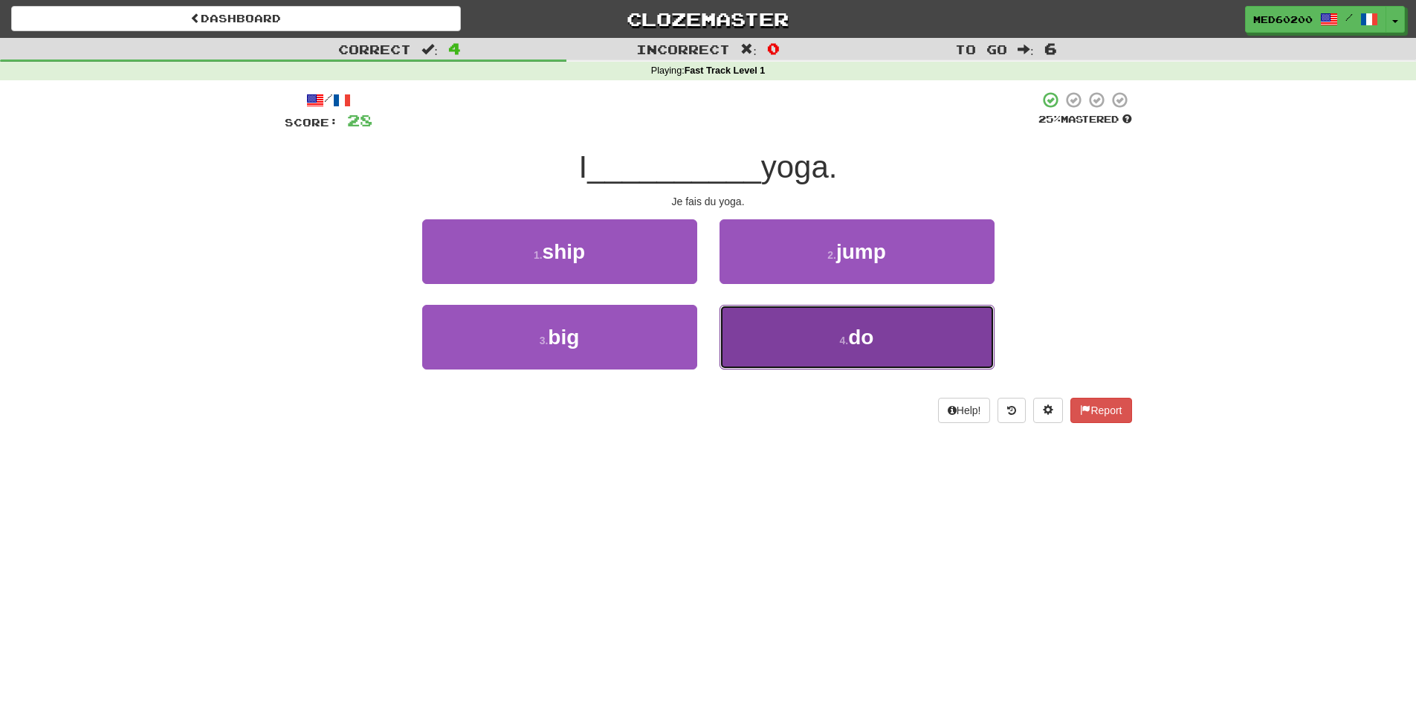
click at [837, 321] on button "4 . do" at bounding box center [857, 337] width 275 height 65
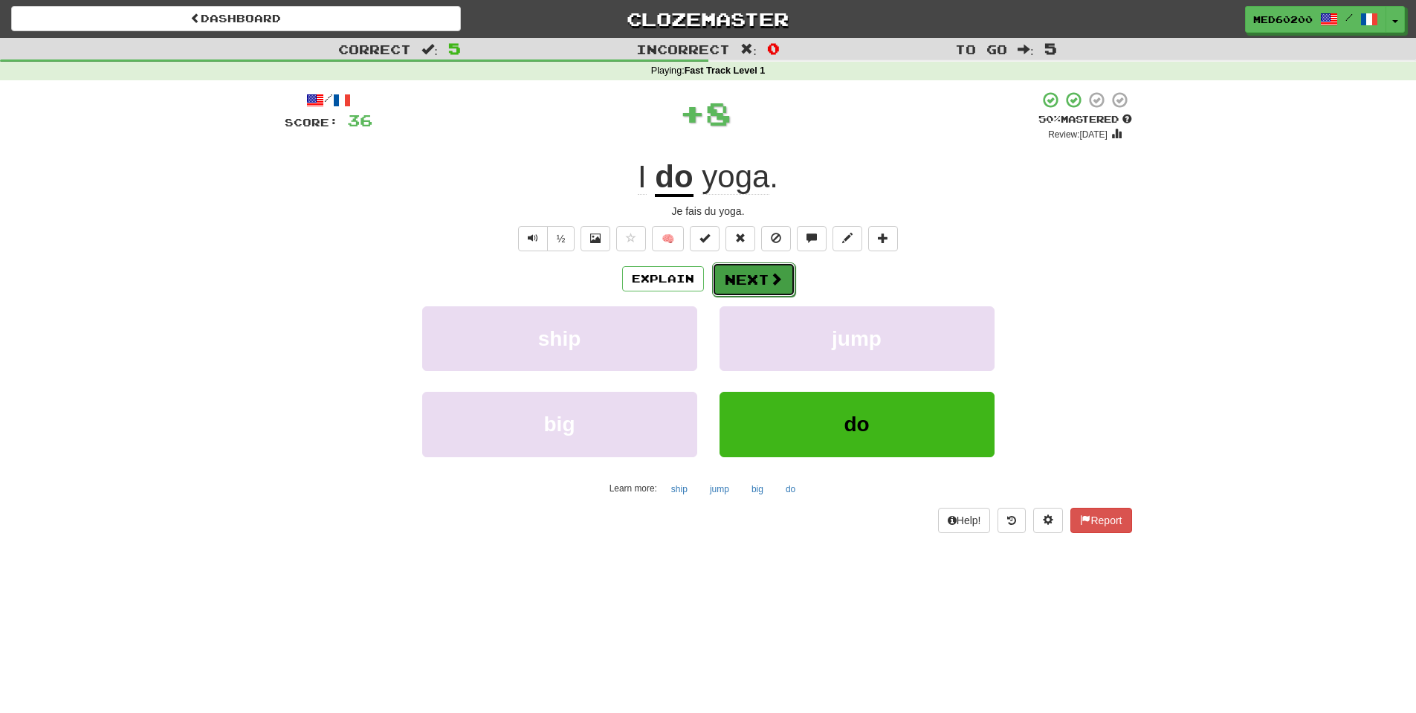
click at [778, 277] on span at bounding box center [775, 278] width 13 height 13
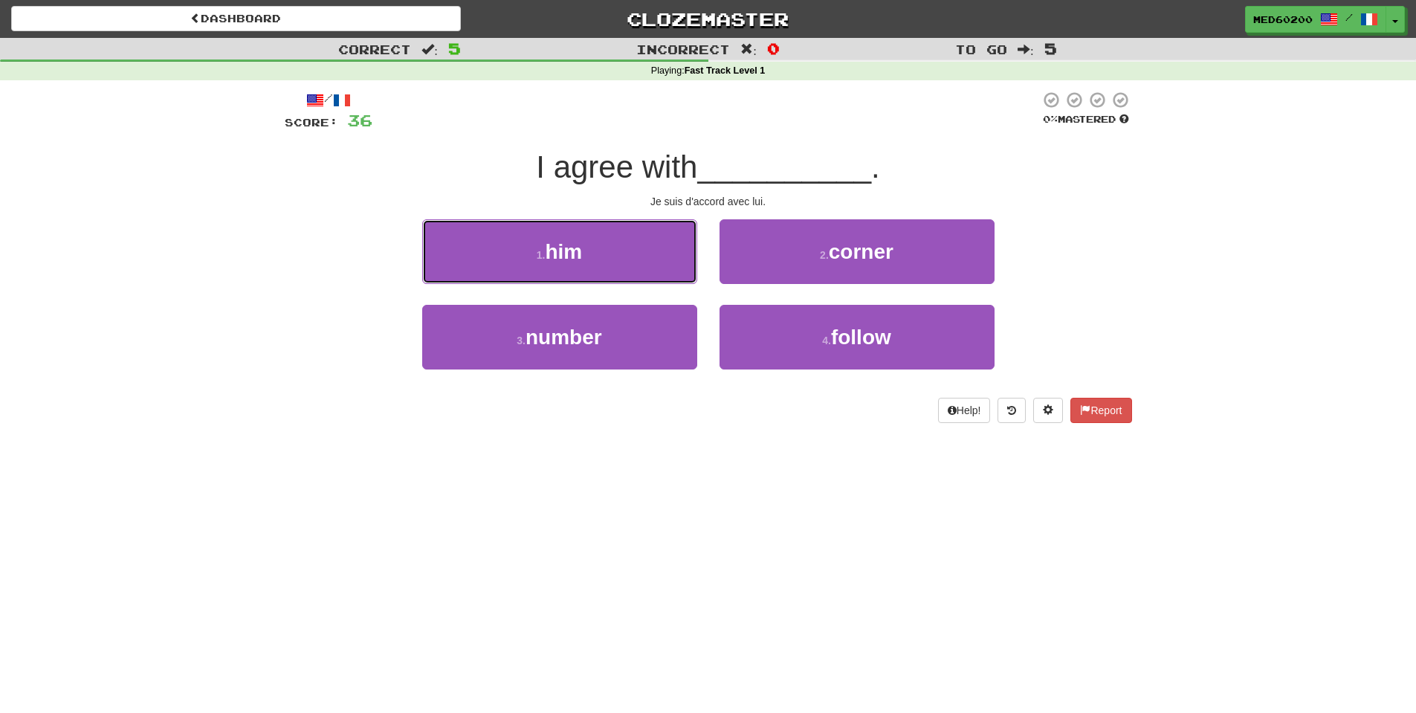
drag, startPoint x: 623, startPoint y: 255, endPoint x: 725, endPoint y: 253, distance: 101.8
click at [623, 254] on button "1 . him" at bounding box center [559, 251] width 275 height 65
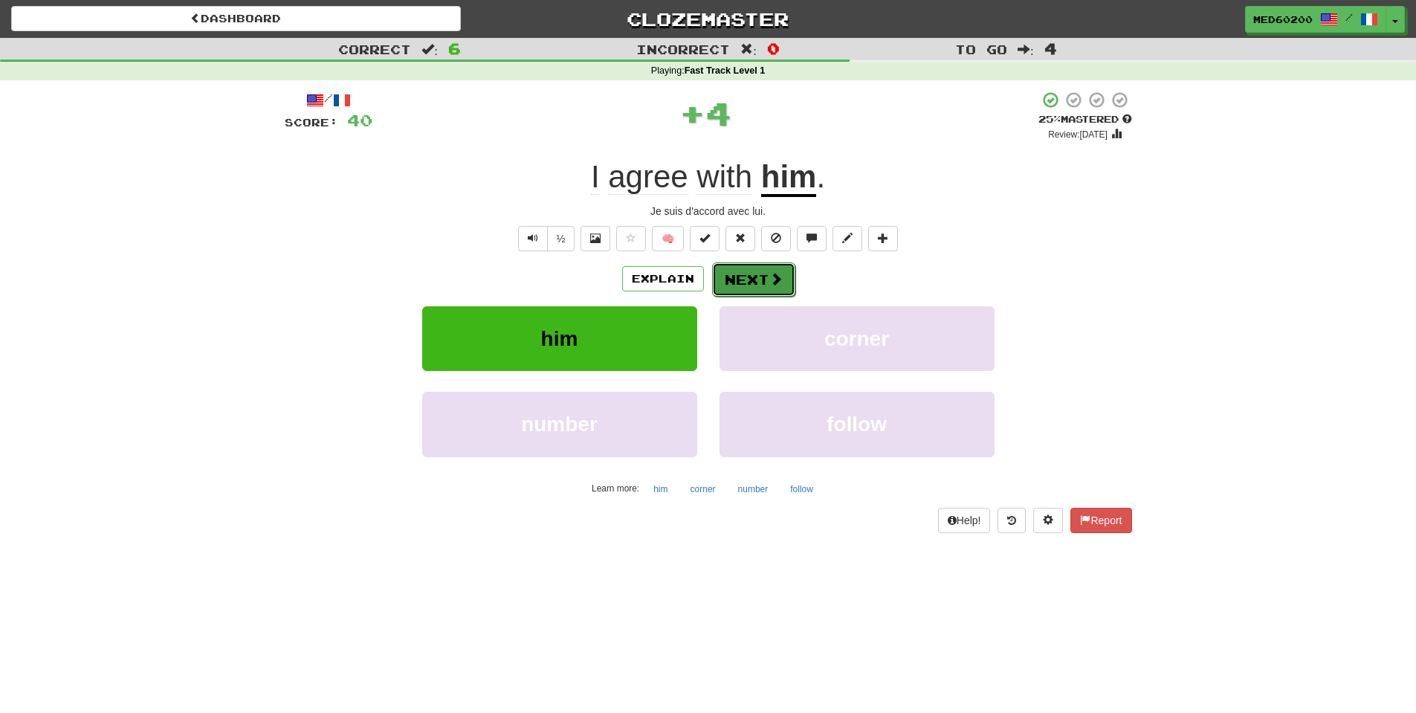
click at [757, 273] on button "Next" at bounding box center [753, 279] width 83 height 34
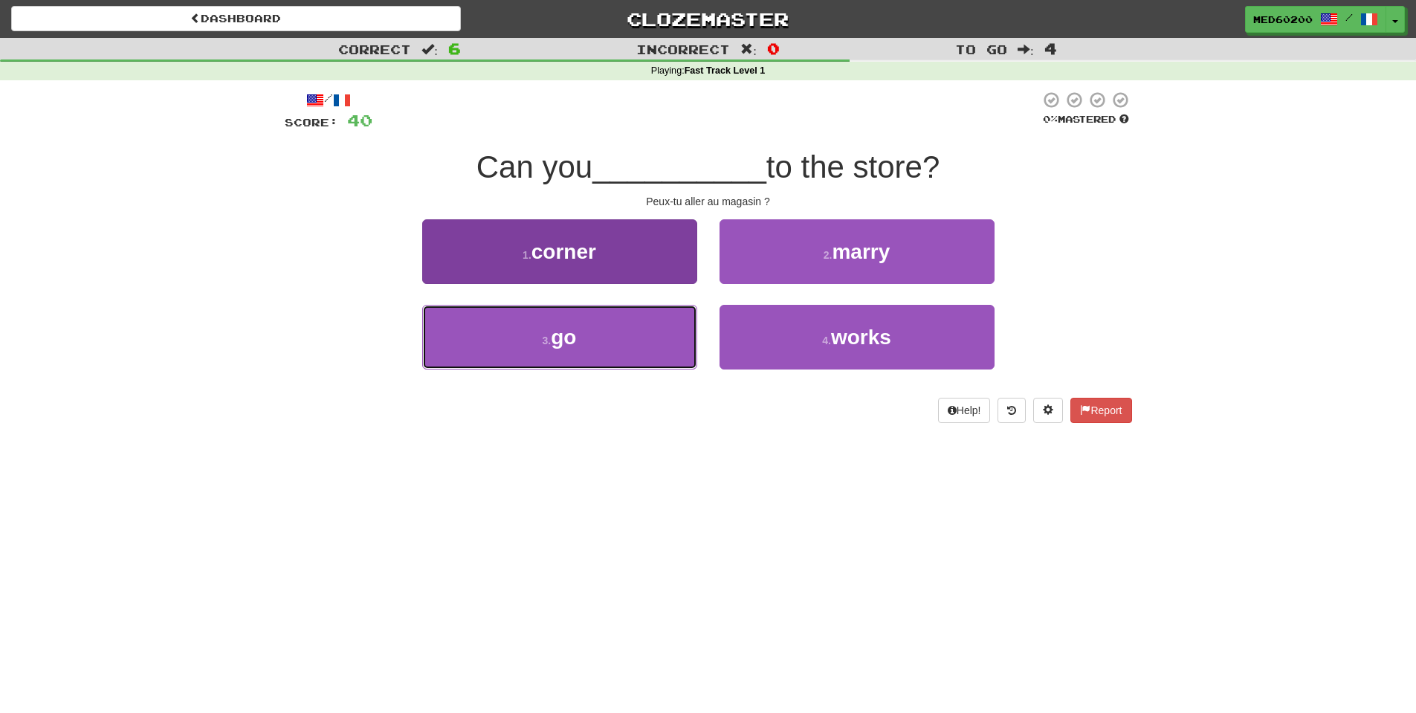
click at [583, 332] on button "3 . go" at bounding box center [559, 337] width 275 height 65
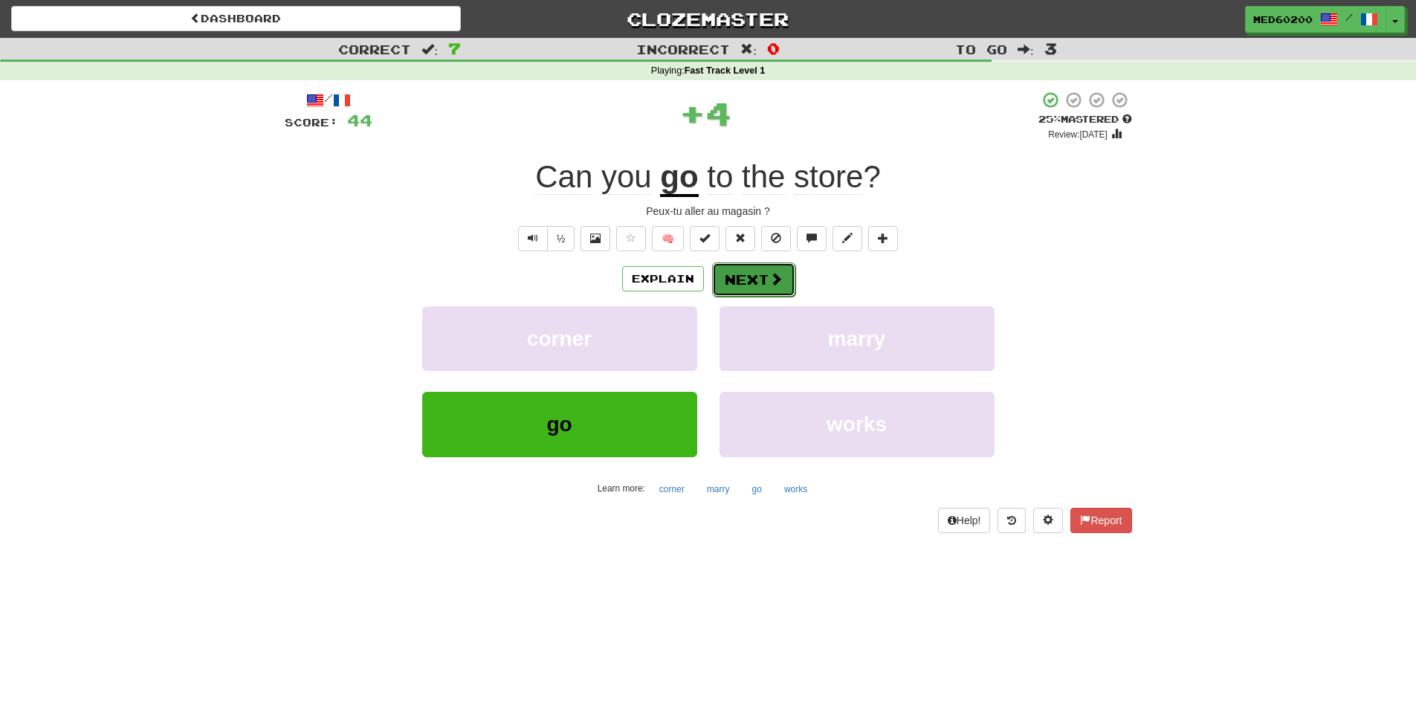
click at [769, 276] on span at bounding box center [775, 278] width 13 height 13
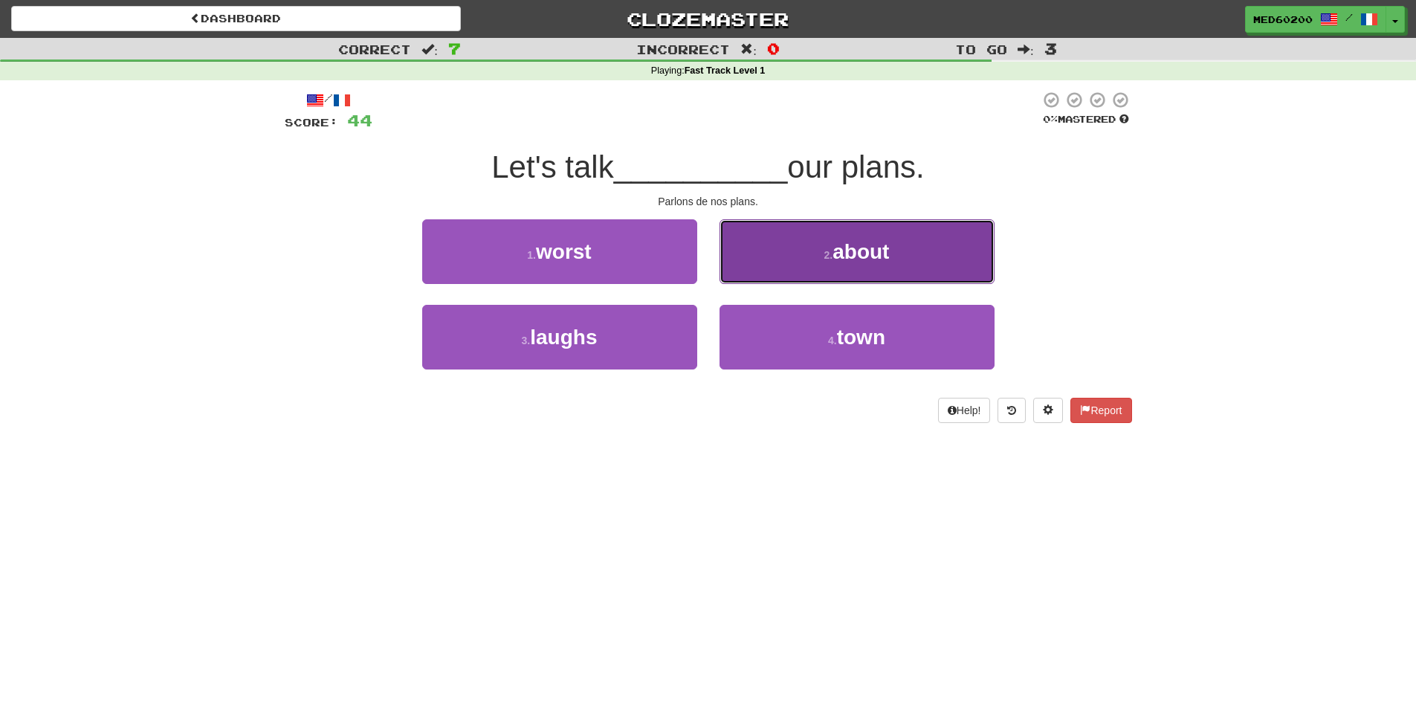
click at [838, 257] on span "about" at bounding box center [861, 251] width 56 height 23
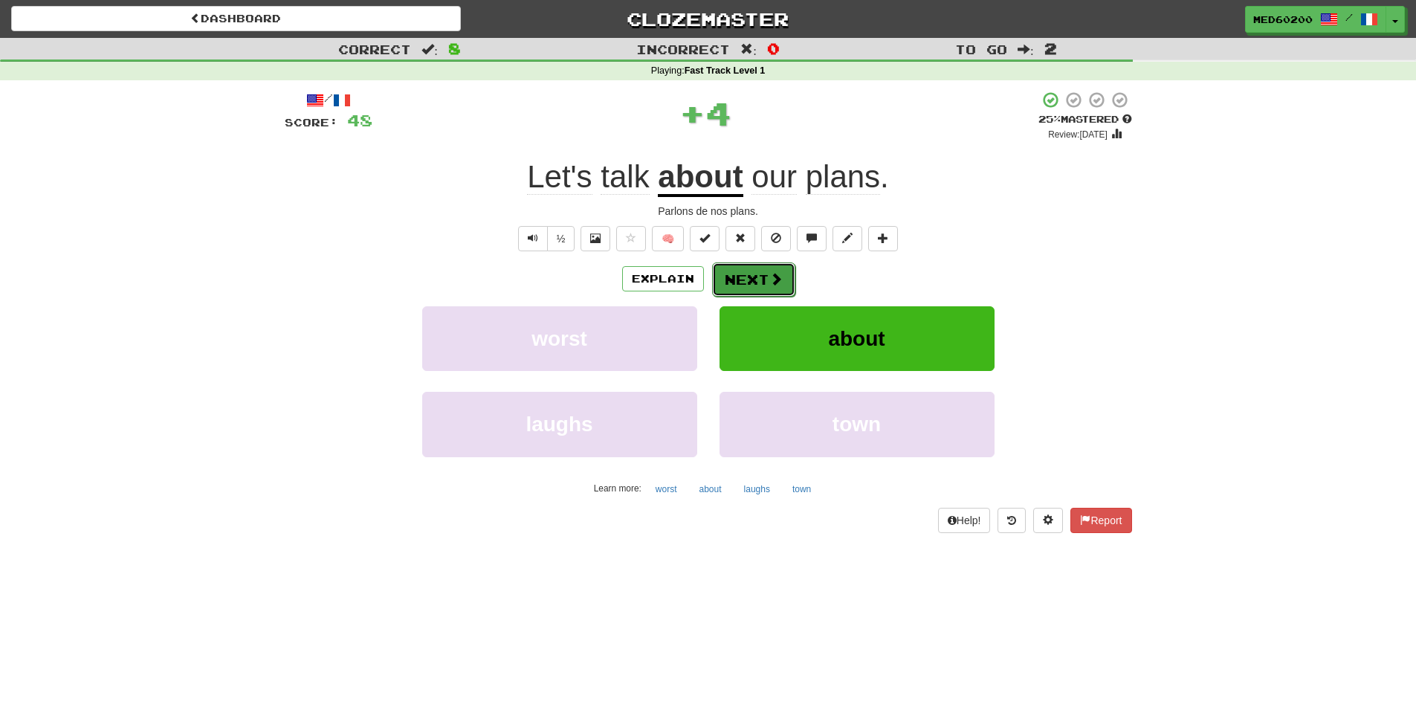
click at [757, 267] on button "Next" at bounding box center [753, 279] width 83 height 34
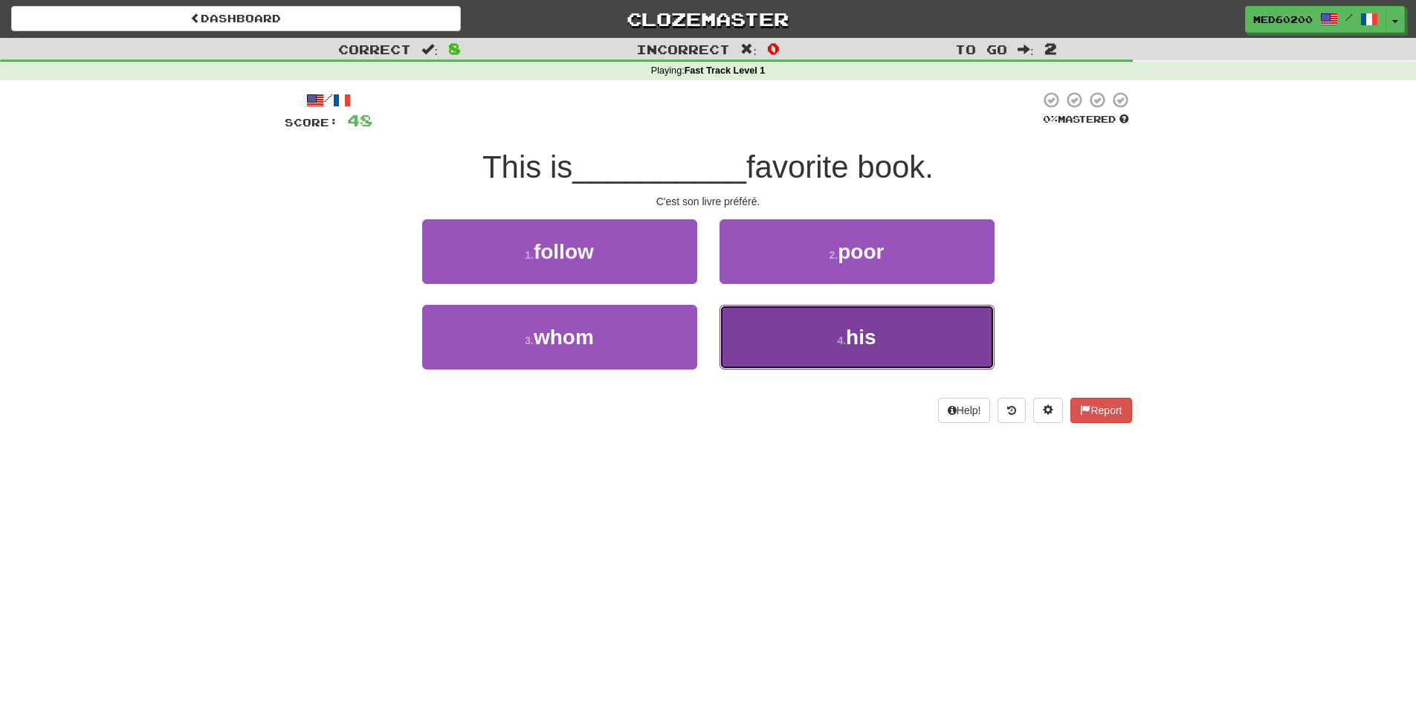
click at [824, 334] on button "4 . his" at bounding box center [857, 337] width 275 height 65
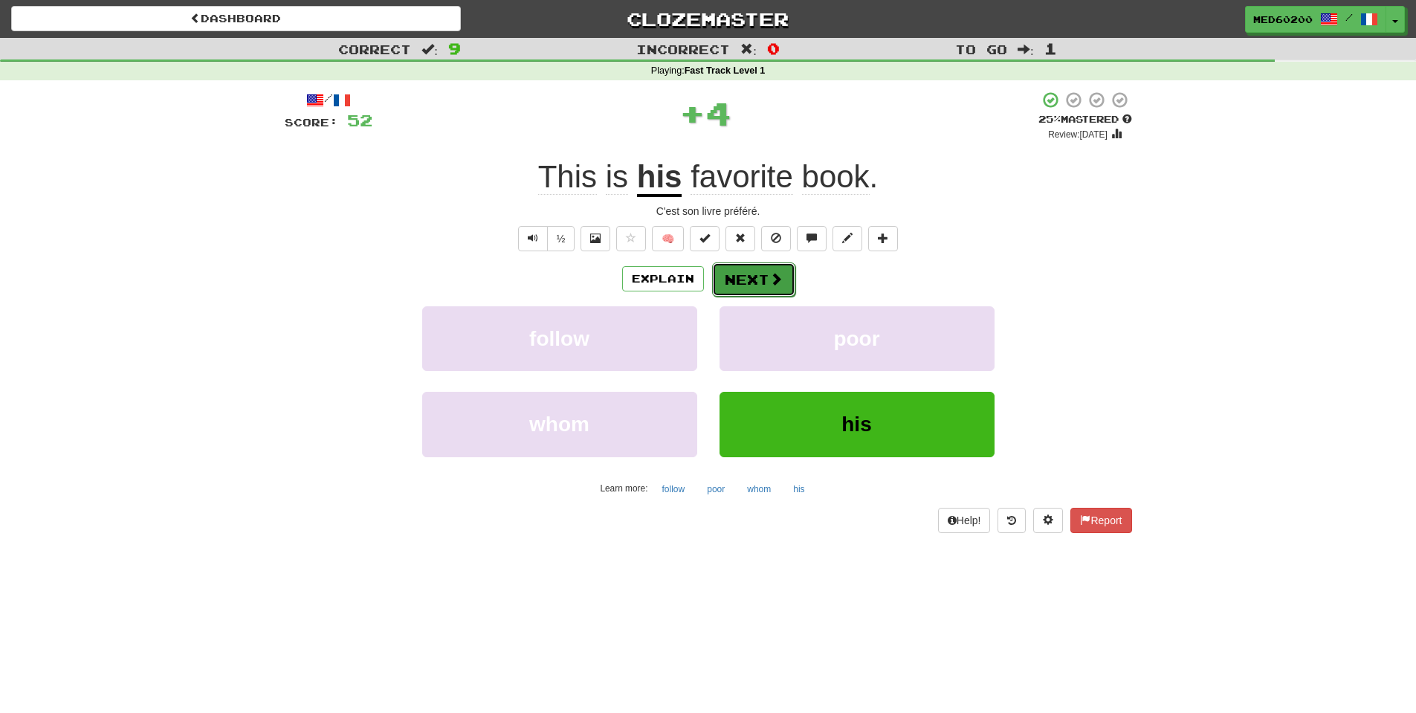
click at [761, 262] on button "Next" at bounding box center [753, 279] width 83 height 34
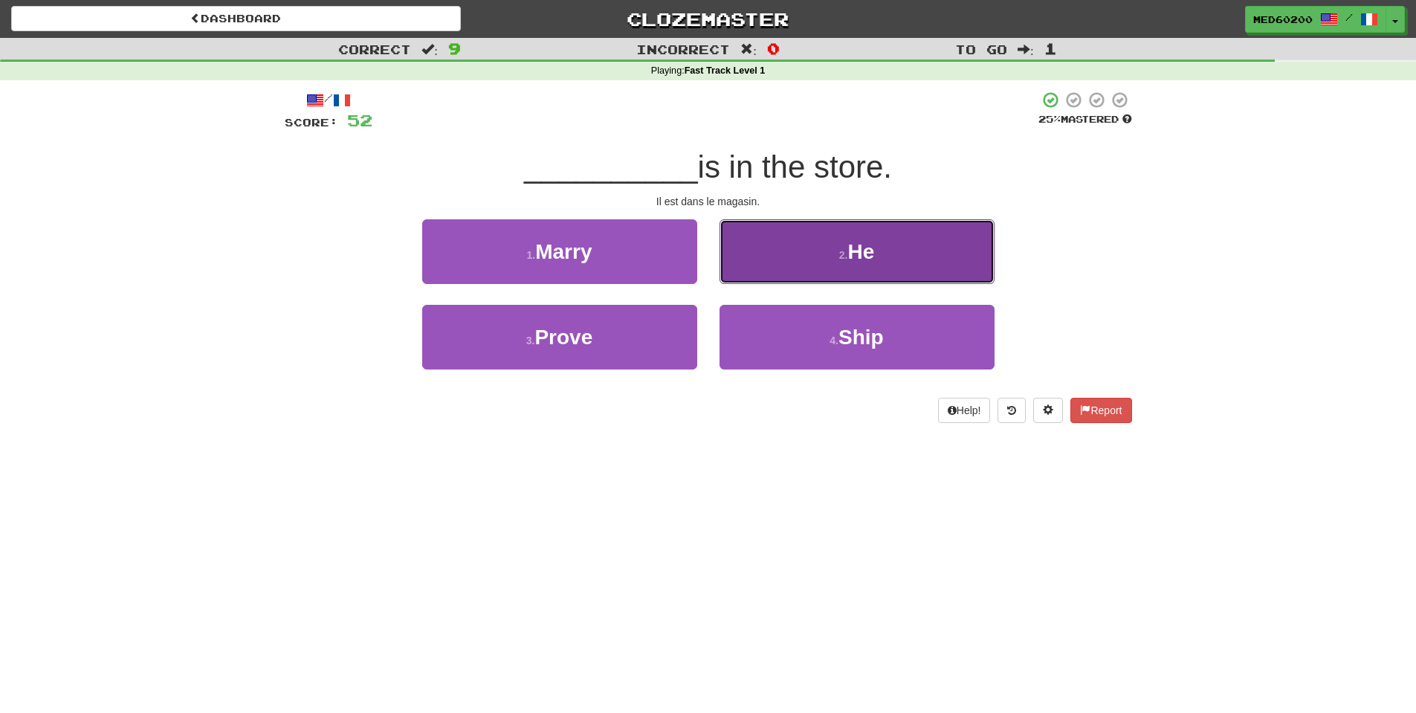
click at [818, 253] on button "2 . He" at bounding box center [857, 251] width 275 height 65
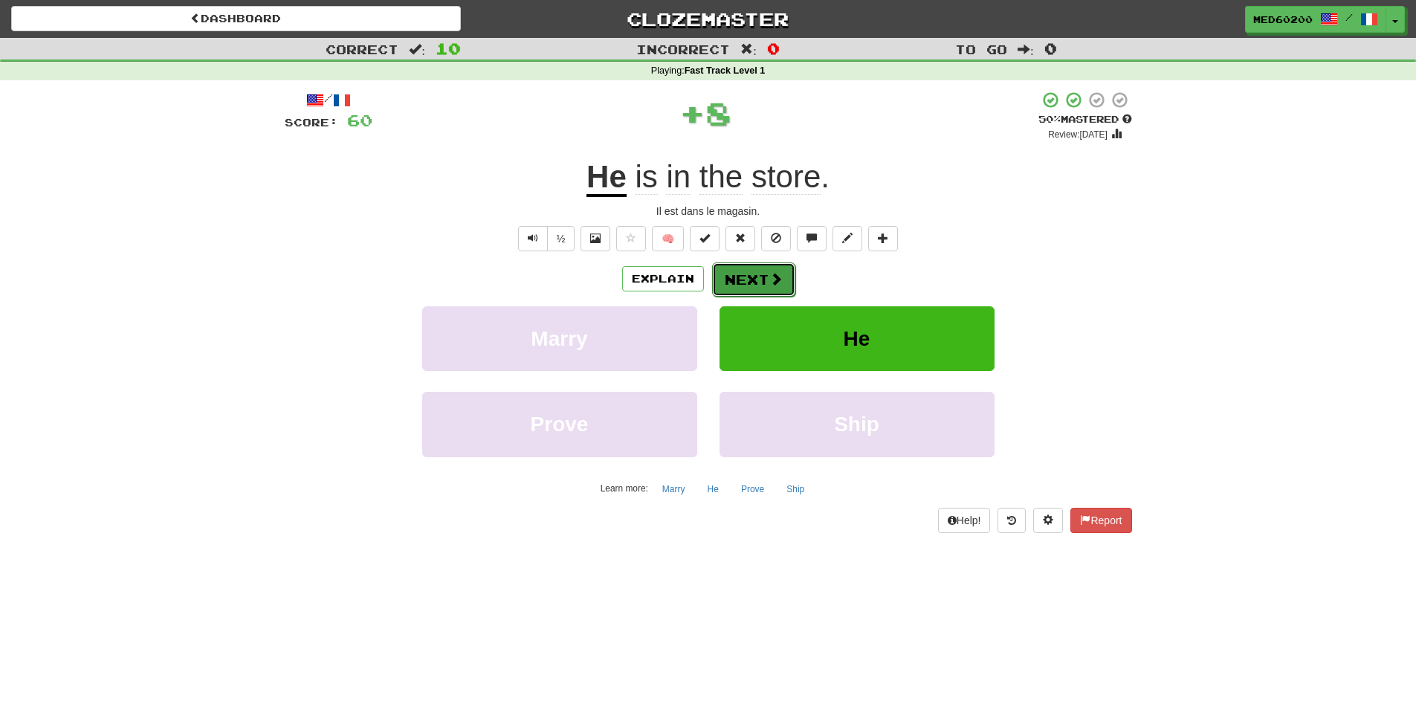
click at [765, 275] on button "Next" at bounding box center [753, 279] width 83 height 34
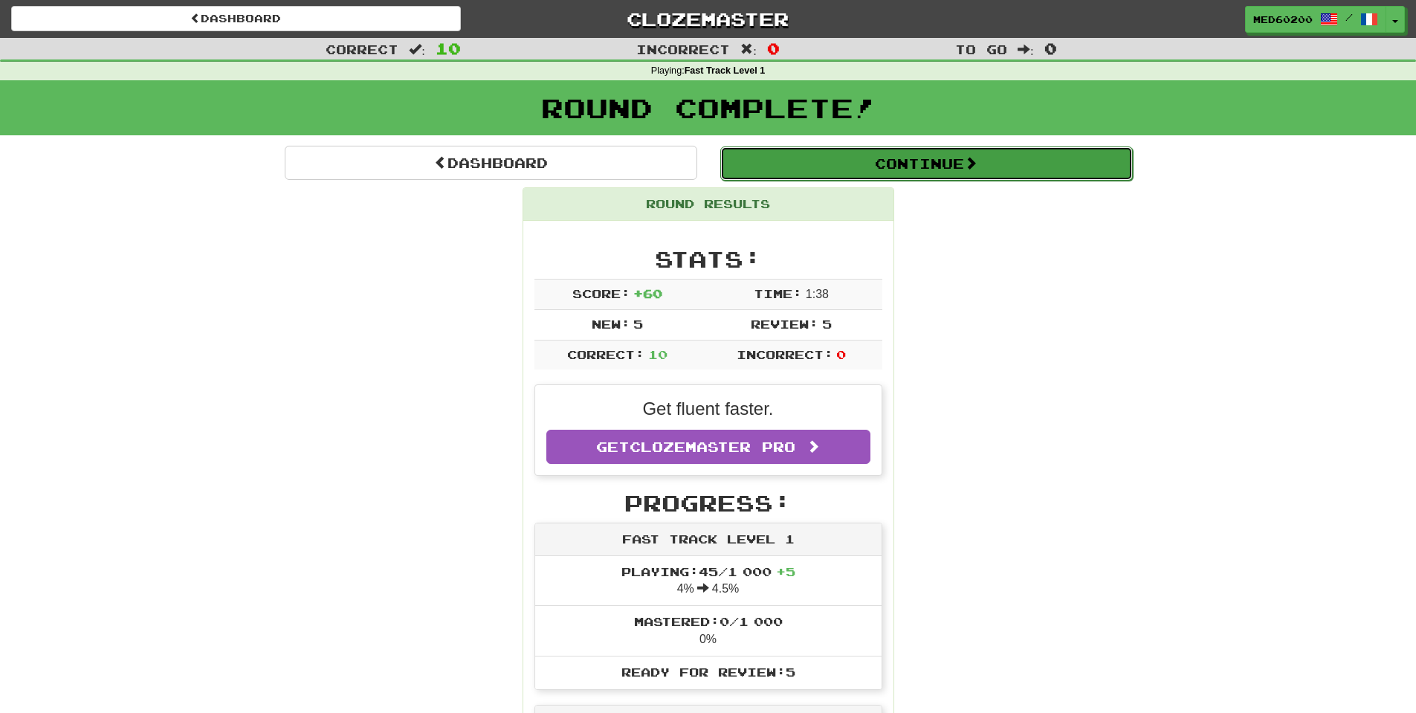
click at [867, 161] on button "Continue" at bounding box center [926, 163] width 413 height 34
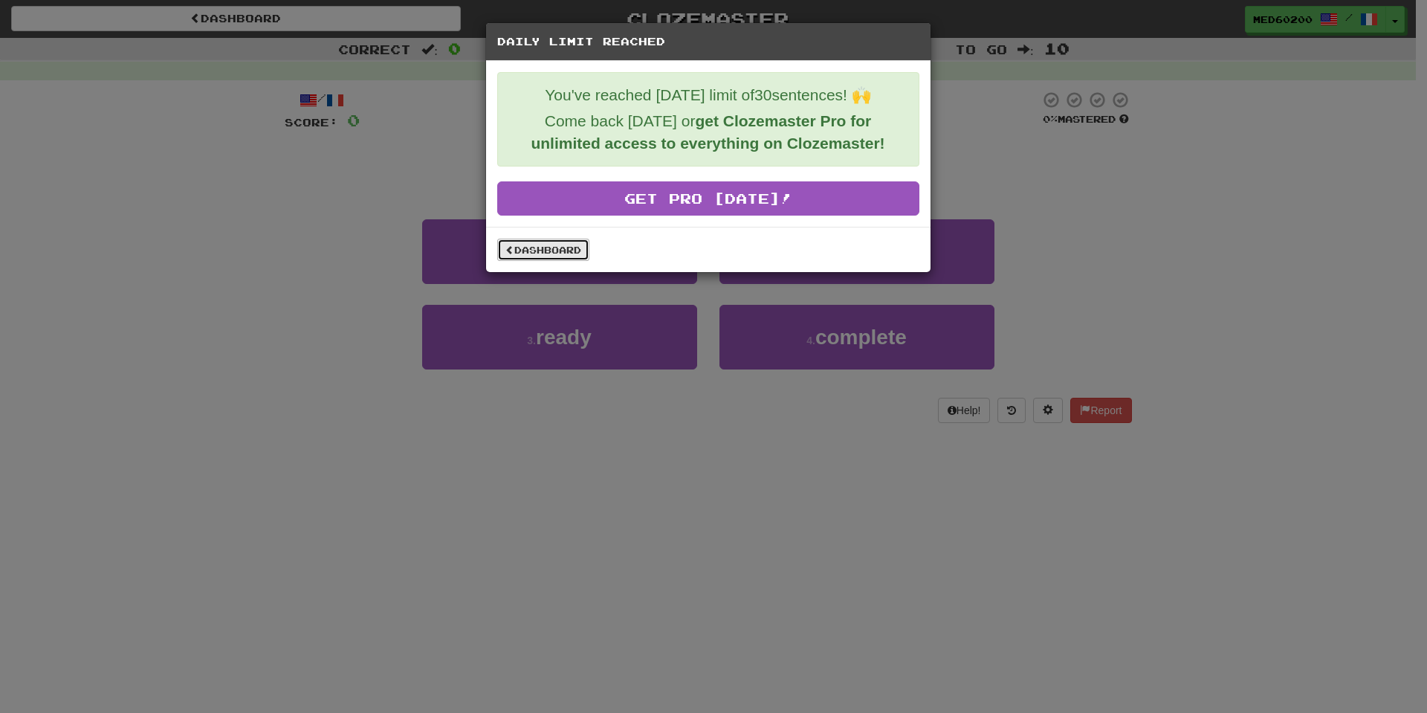
click at [558, 245] on link "Dashboard" at bounding box center [543, 250] width 92 height 22
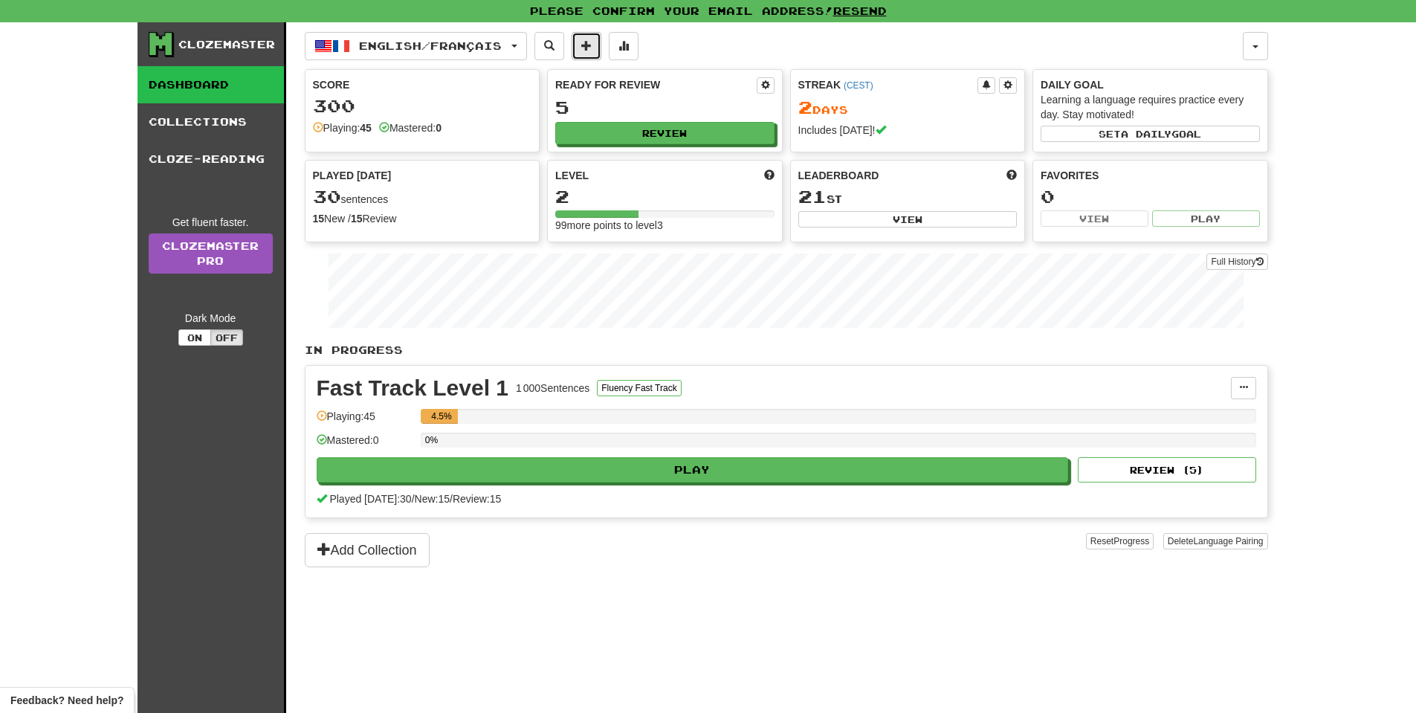
click at [592, 42] on span at bounding box center [586, 45] width 10 height 10
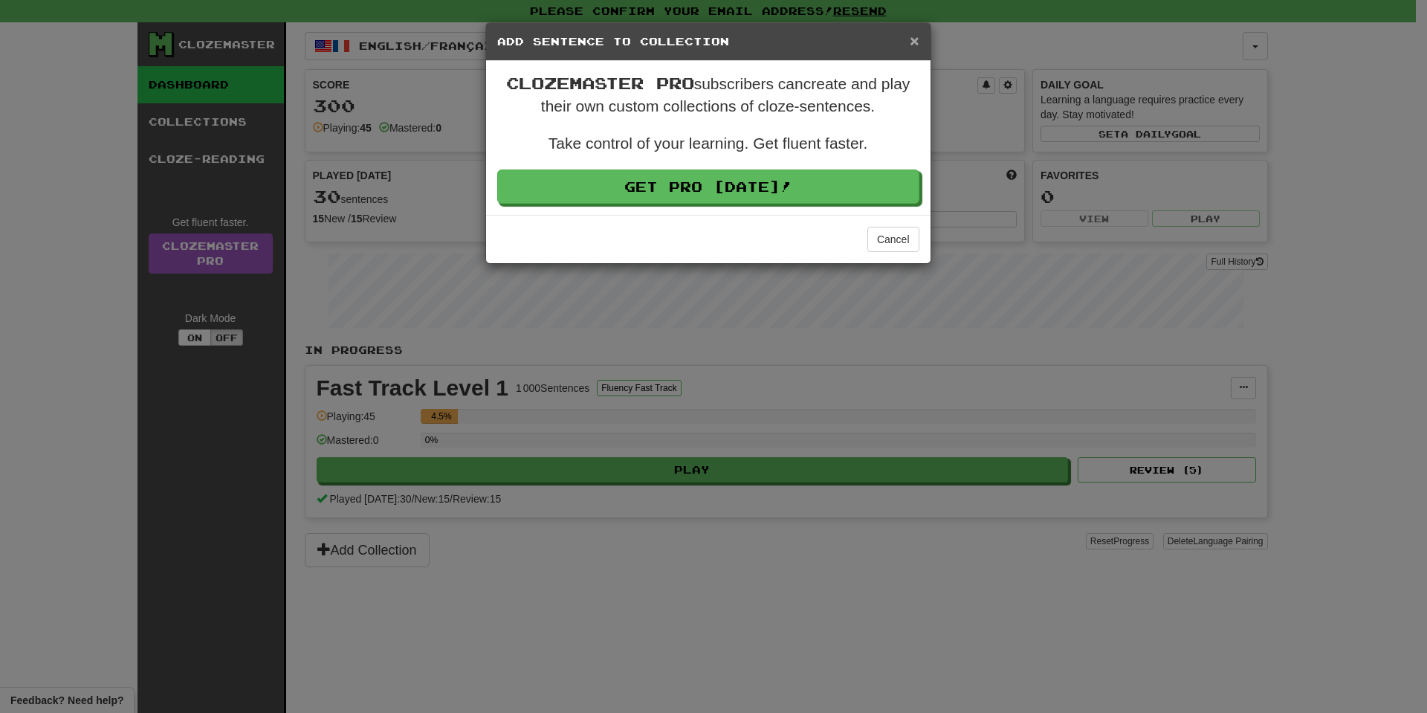
click at [916, 39] on span "×" at bounding box center [914, 40] width 9 height 17
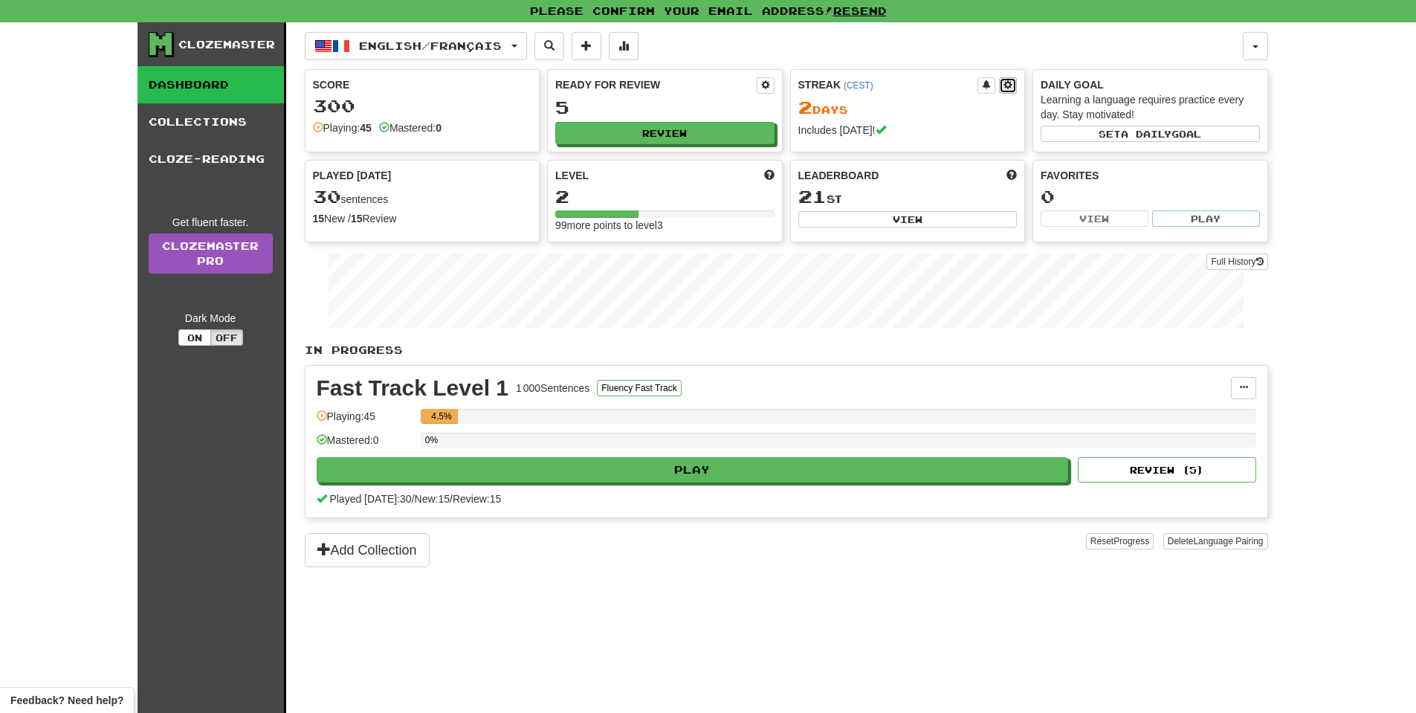
click at [1009, 82] on span at bounding box center [1008, 84] width 9 height 9
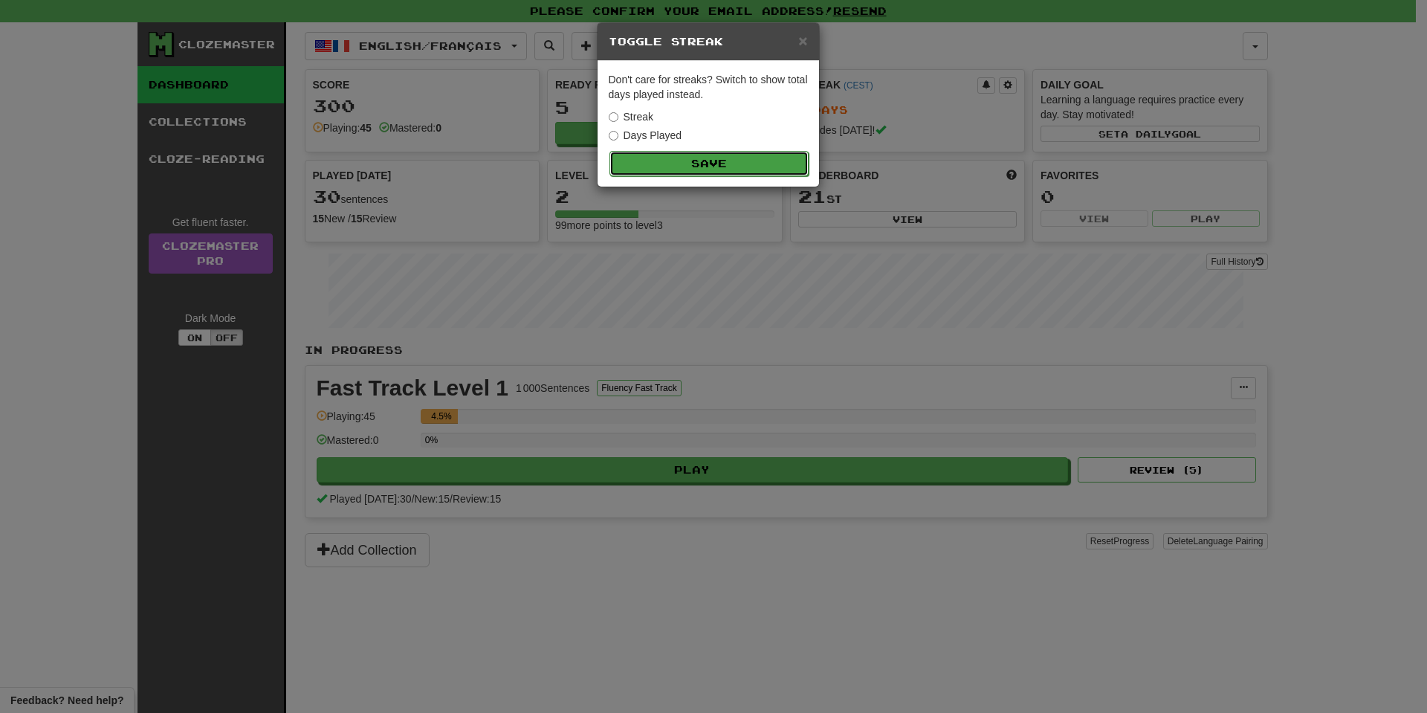
click at [747, 160] on button "Save" at bounding box center [709, 163] width 199 height 25
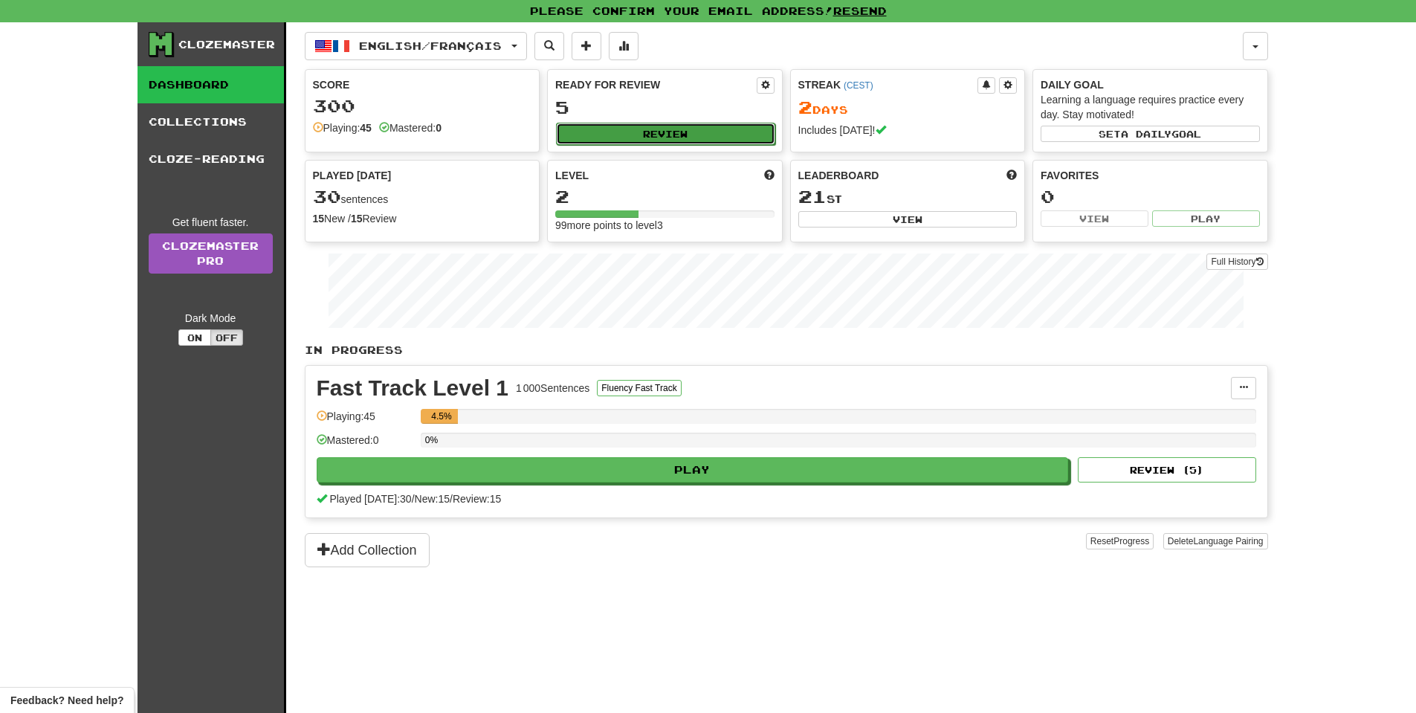
click at [676, 130] on button "Review" at bounding box center [665, 134] width 219 height 22
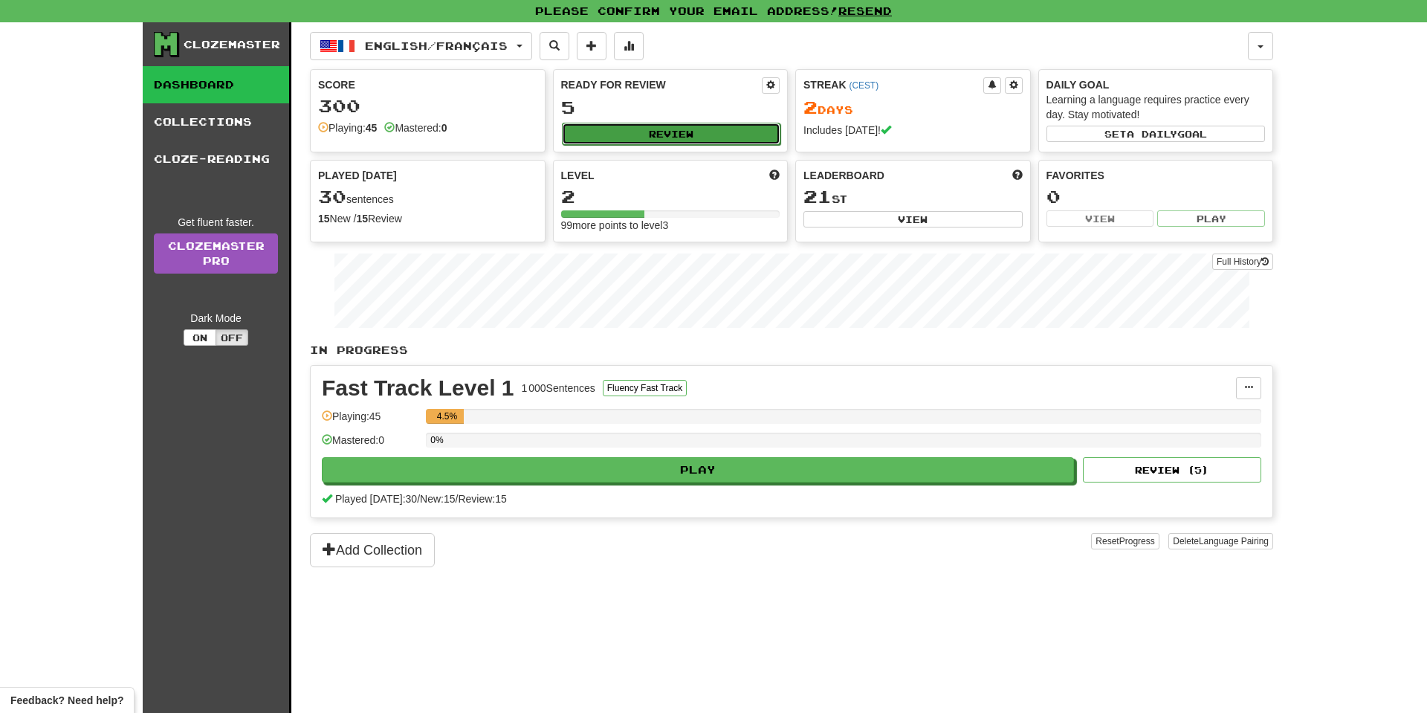
select select "**"
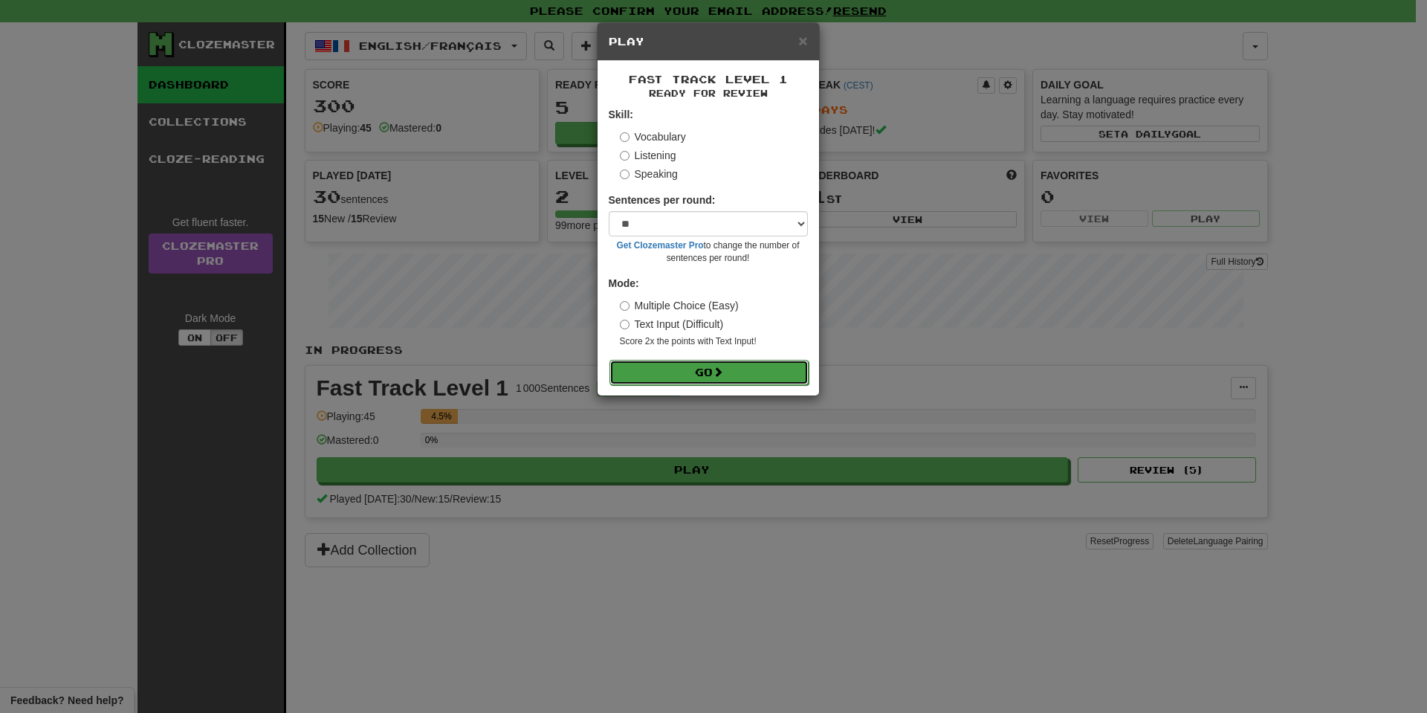
click at [673, 372] on button "Go" at bounding box center [709, 372] width 199 height 25
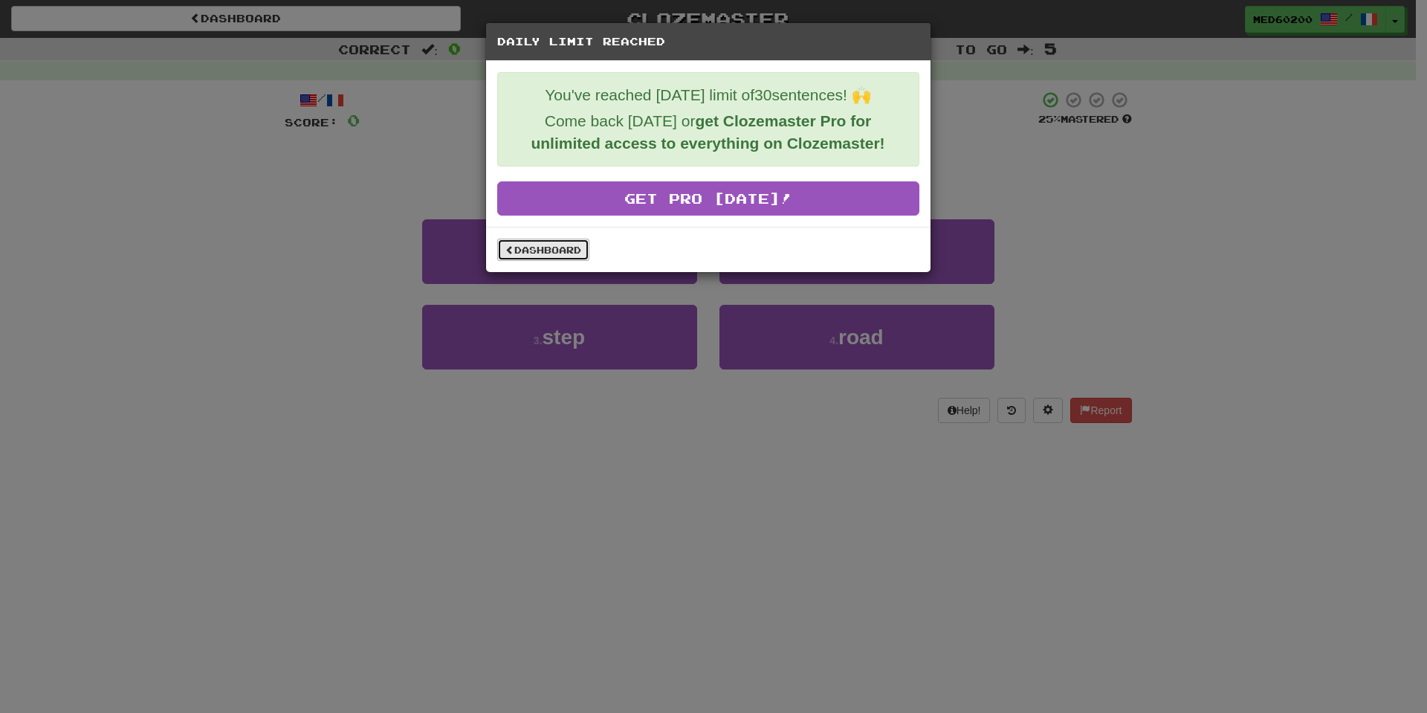
click at [562, 251] on link "Dashboard" at bounding box center [543, 250] width 92 height 22
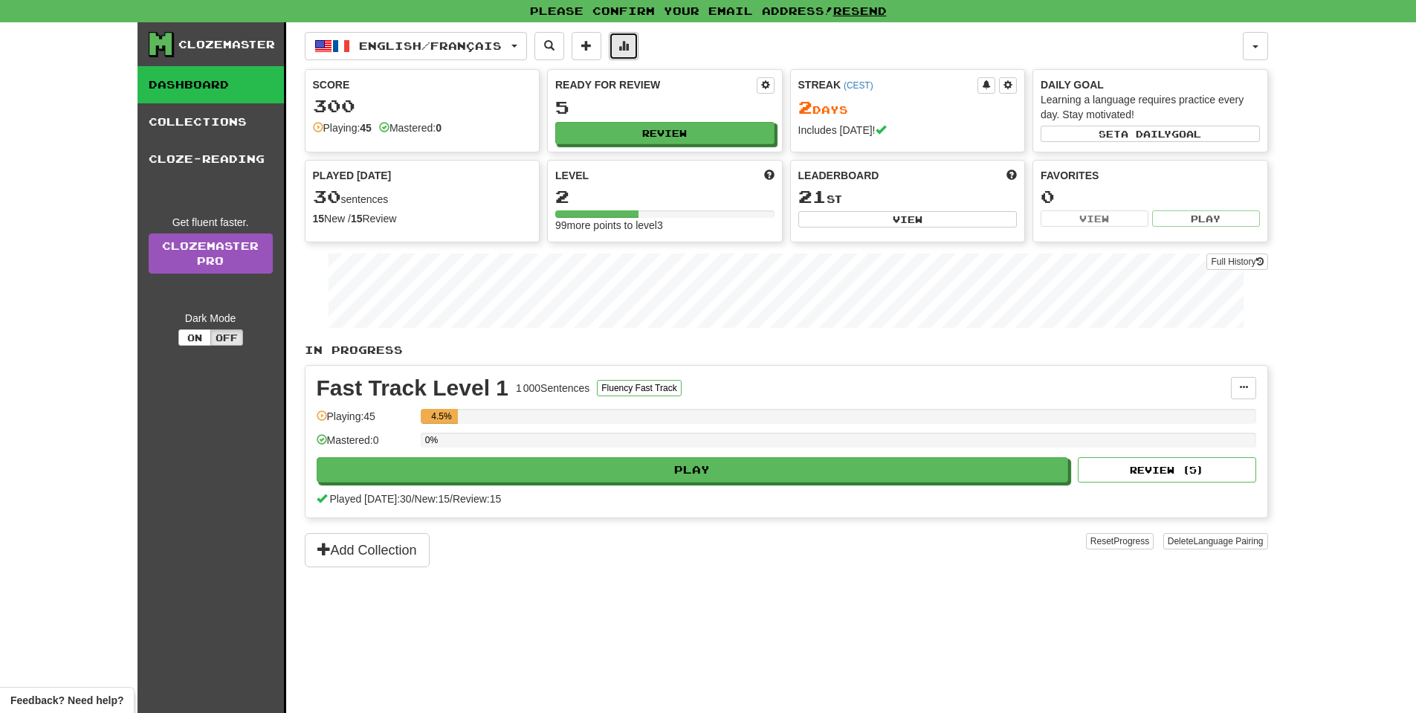
click at [629, 46] on span at bounding box center [623, 45] width 10 height 10
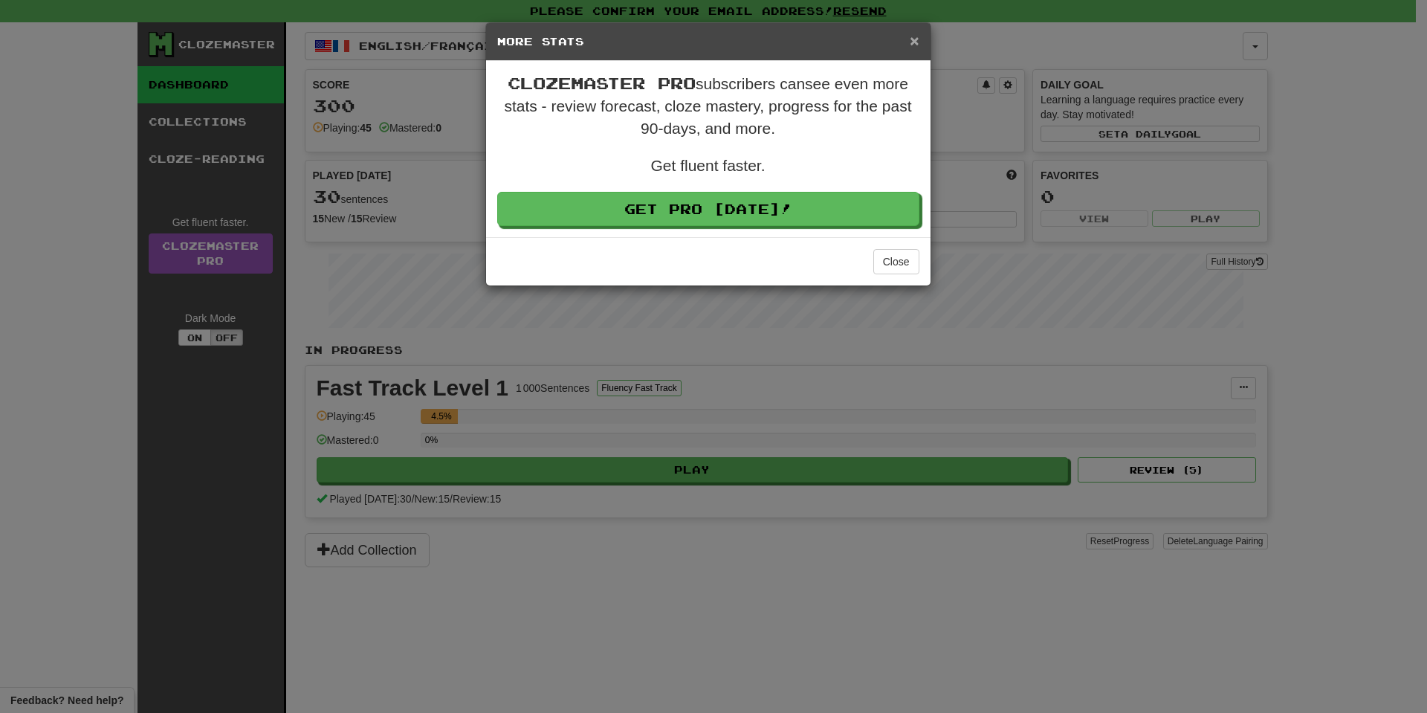
click at [916, 42] on span "×" at bounding box center [914, 40] width 9 height 17
